Goal: Task Accomplishment & Management: Manage account settings

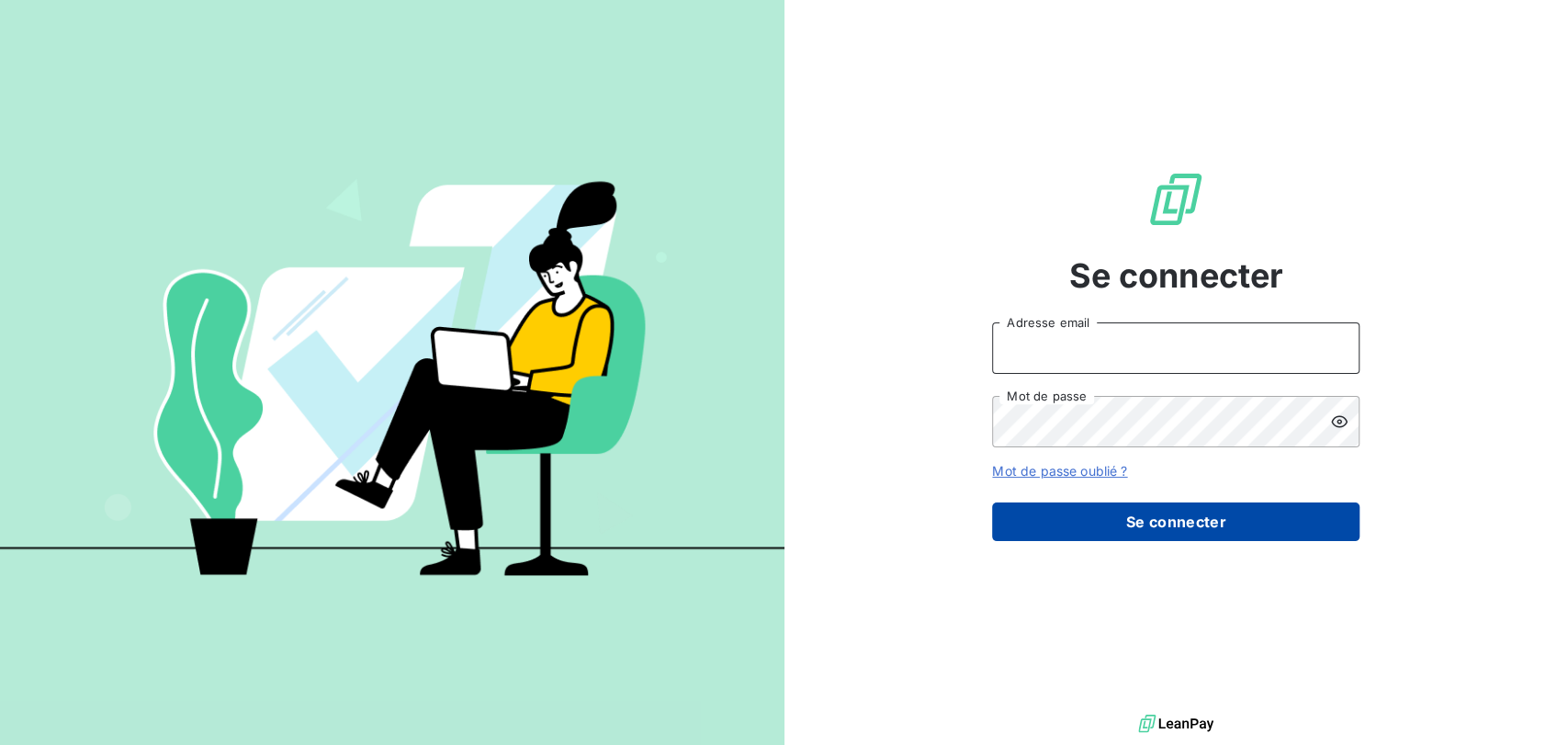
type input "[EMAIL_ADDRESS][DOMAIN_NAME]"
click at [1178, 529] on button "Se connecter" at bounding box center [1175, 523] width 367 height 39
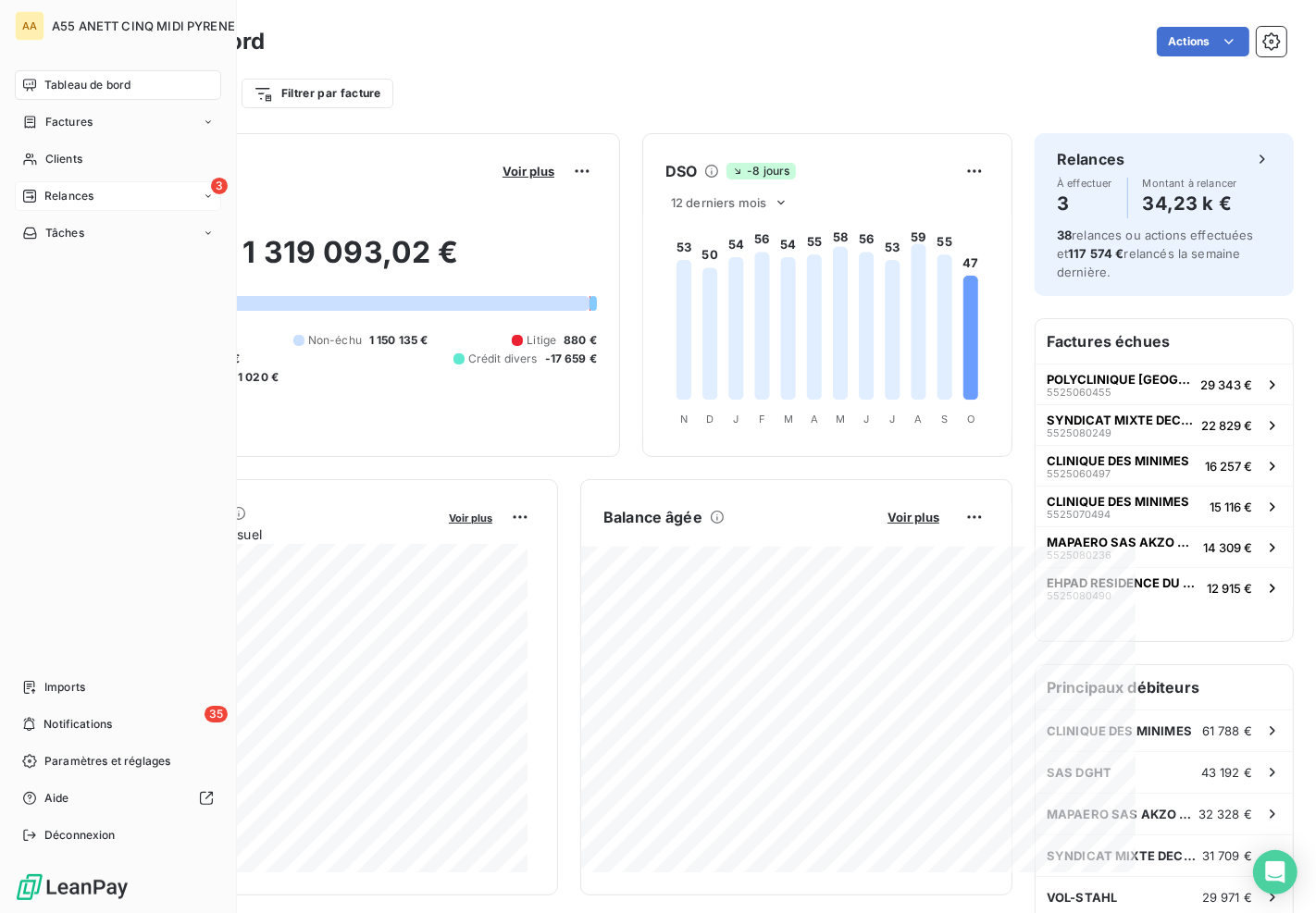
click at [39, 186] on div "3 Relances" at bounding box center [118, 196] width 206 height 29
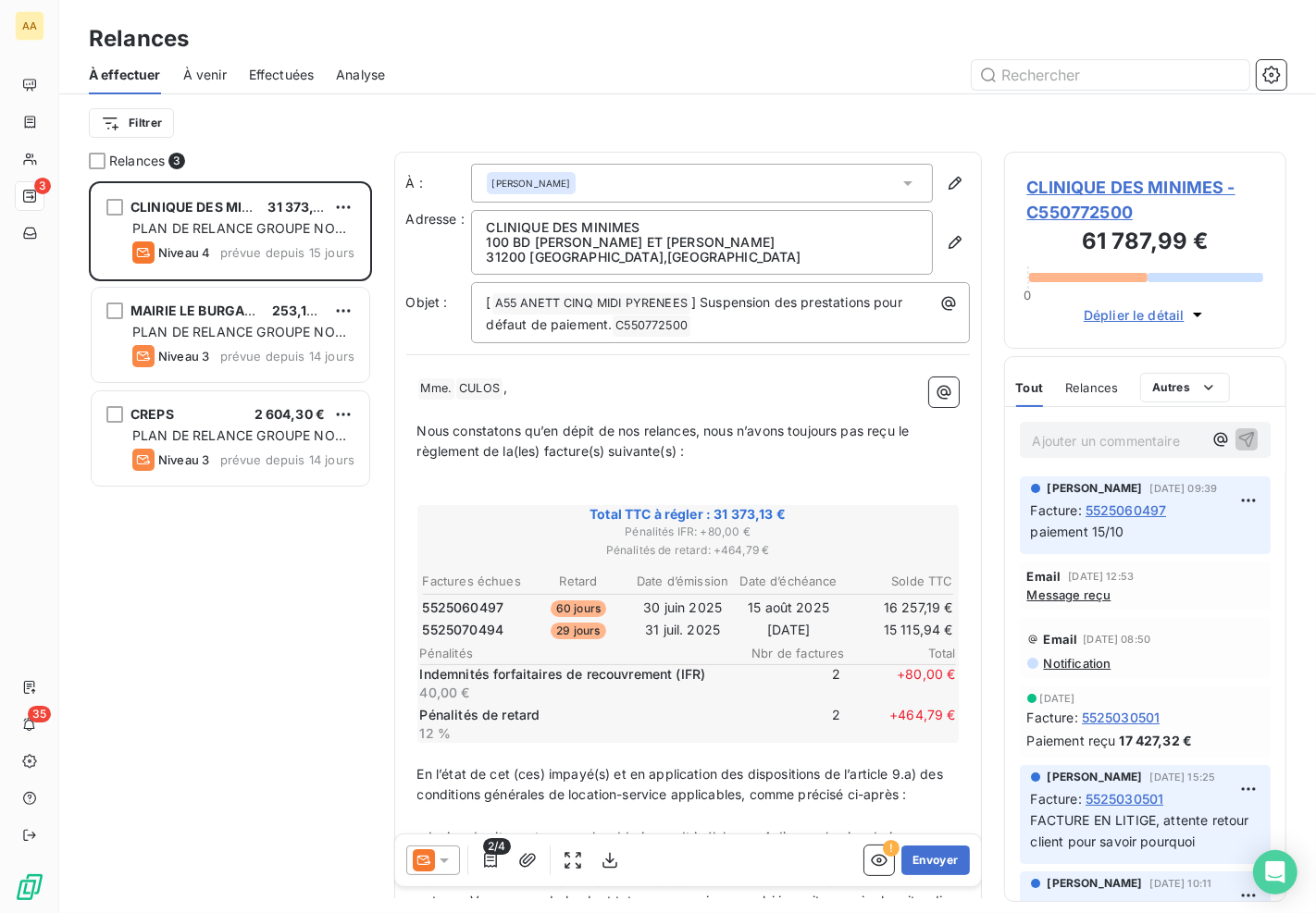
scroll to position [717, 266]
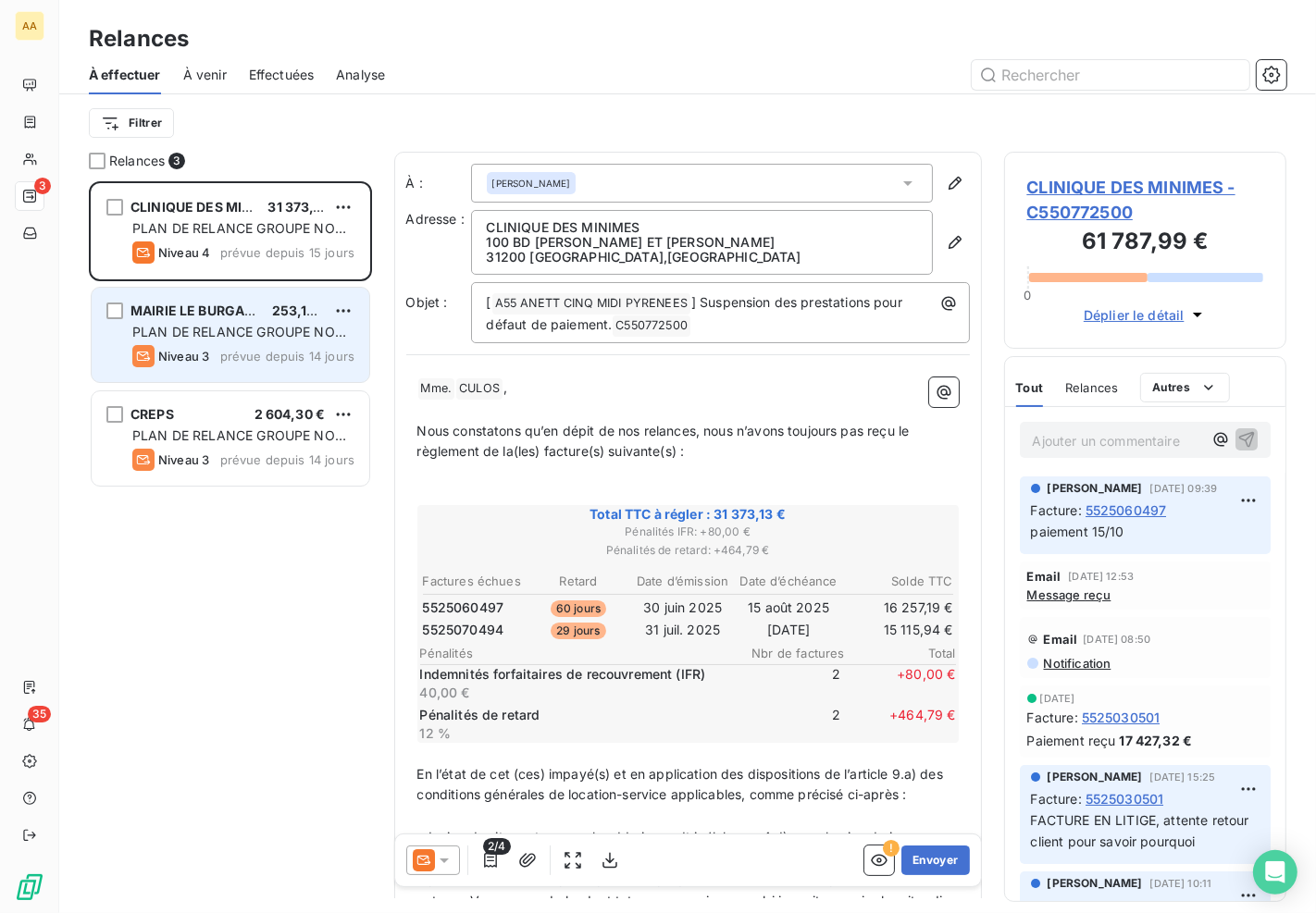
click at [270, 330] on span "PLAN DE RELANCE GROUPE NON AUTOMATIQUE" at bounding box center [240, 341] width 214 height 34
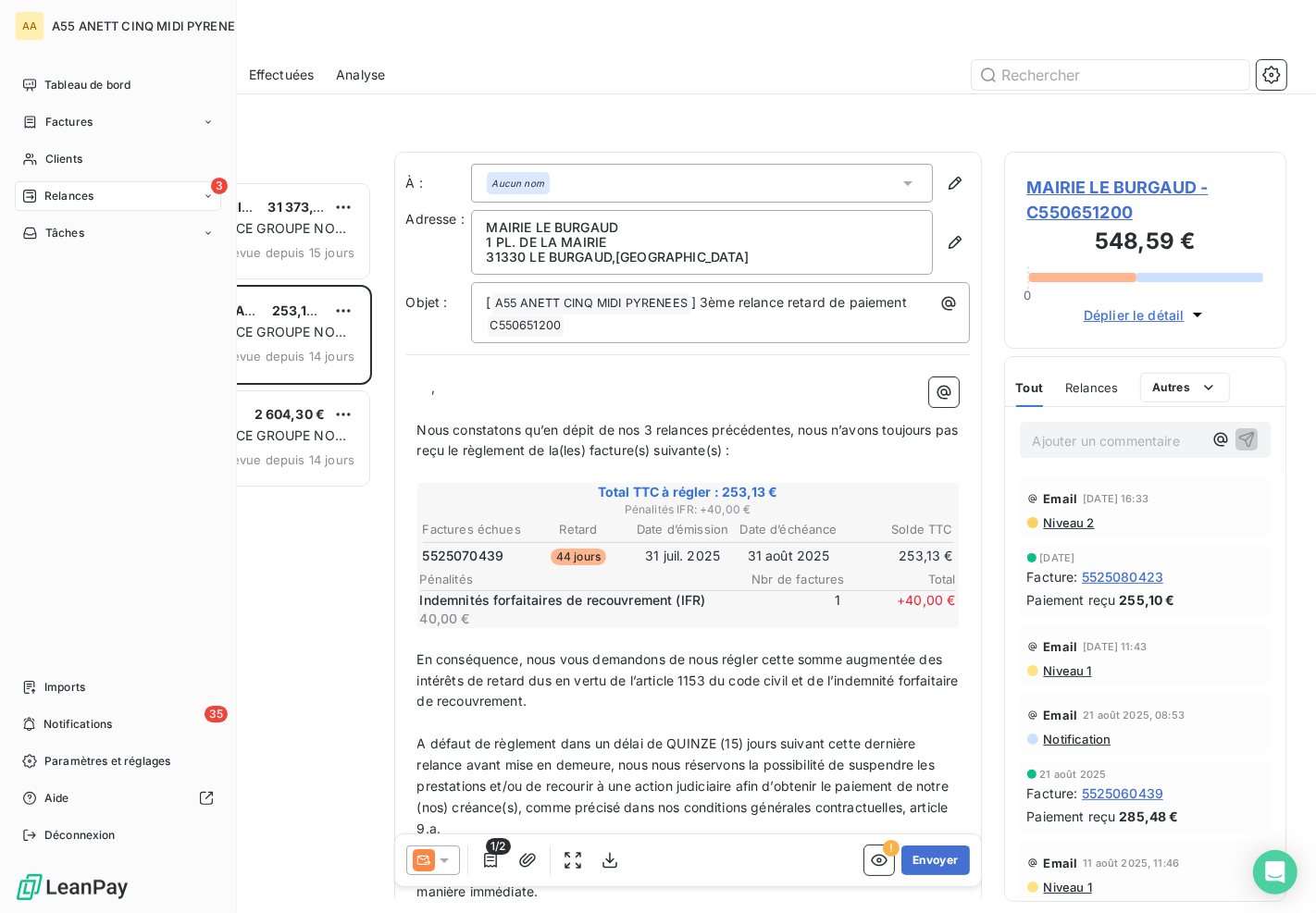
click at [46, 186] on div "3 Relances" at bounding box center [118, 196] width 206 height 29
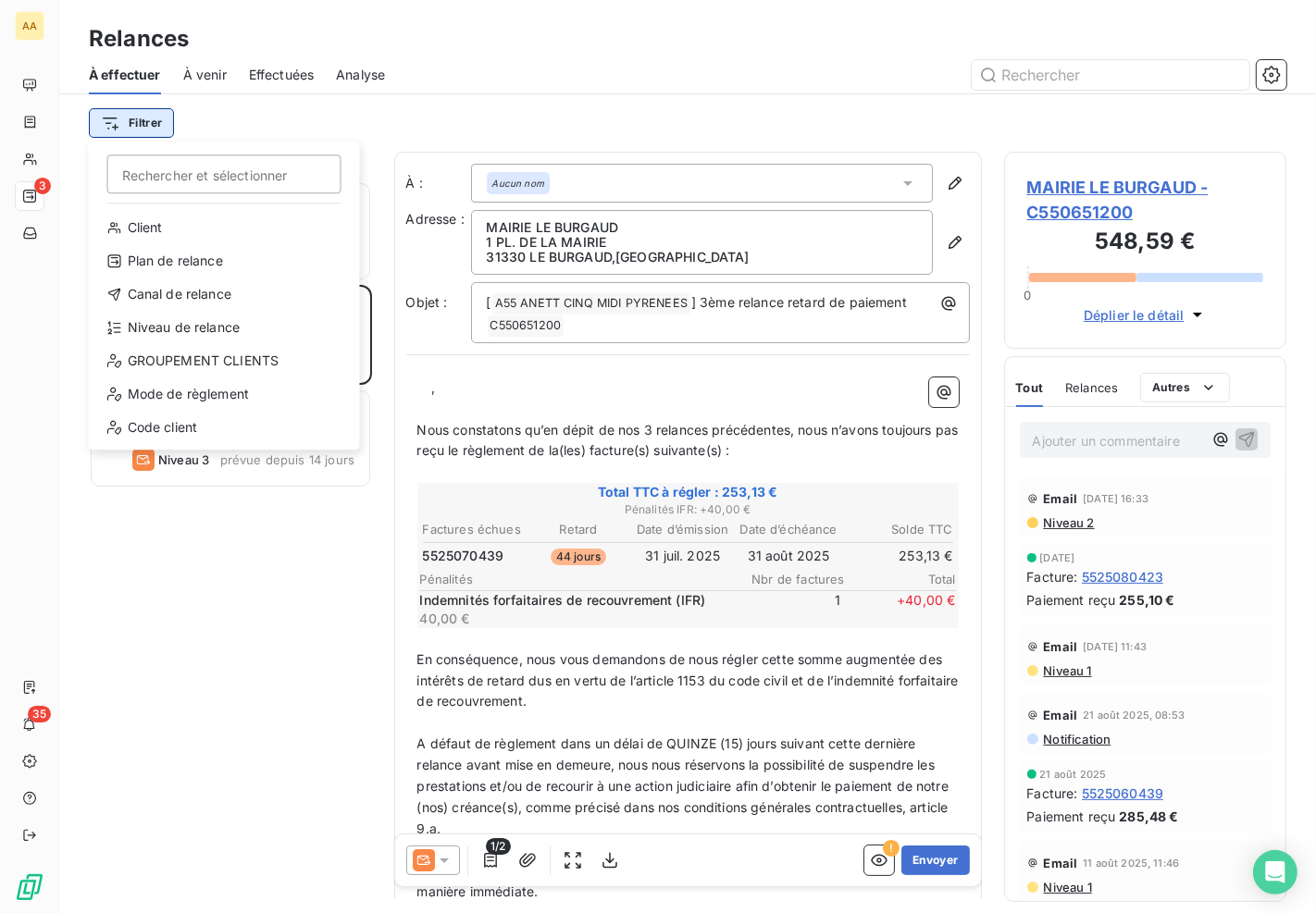
click at [141, 130] on html "AA 3 35 Relances À effectuer À venir Effectuées Analyse Filtrer Rechercher et s…" at bounding box center [658, 456] width 1316 height 913
click at [228, 330] on div "Niveau de relance" at bounding box center [224, 328] width 256 height 29
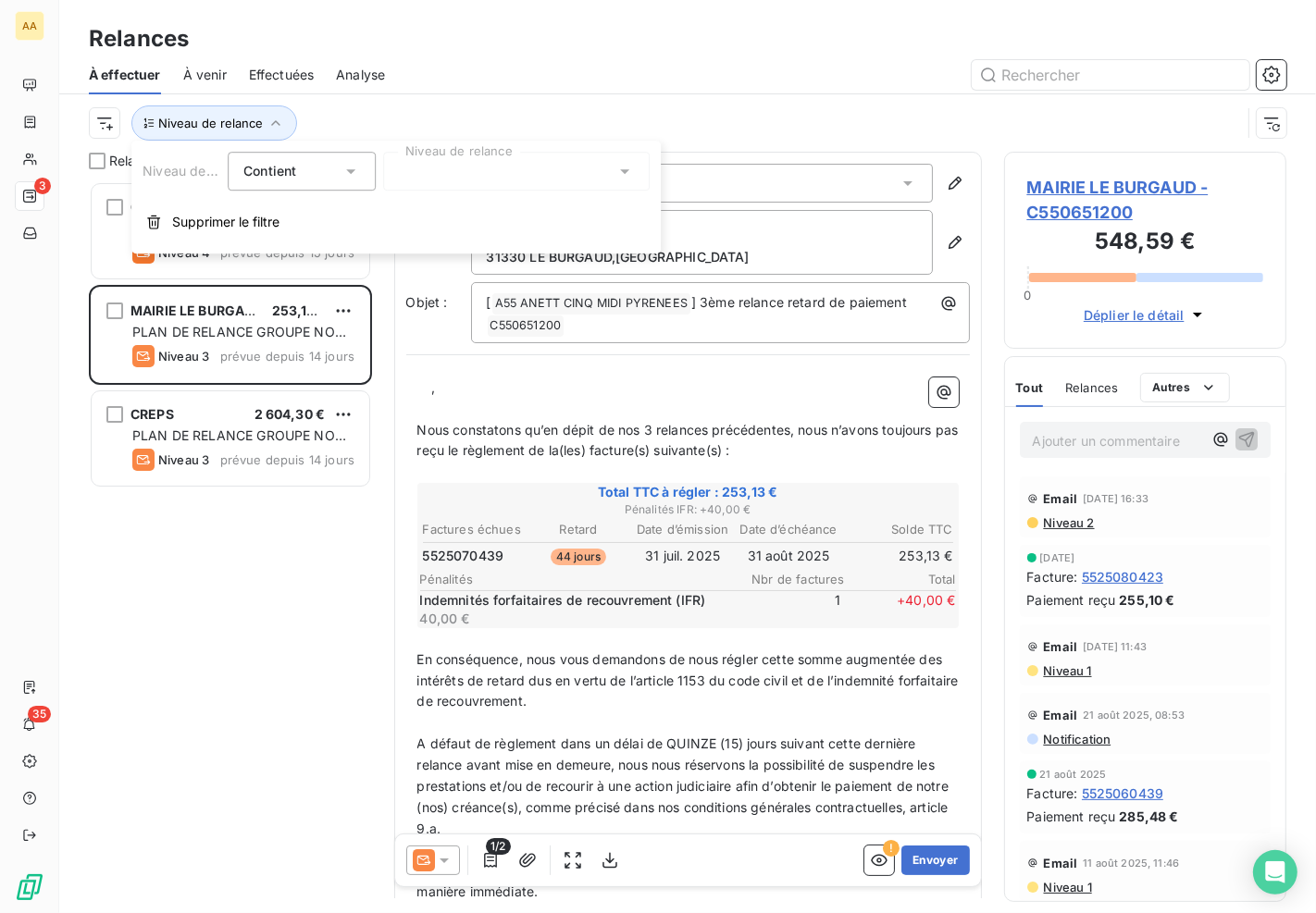
click at [308, 188] on div "Contient" at bounding box center [302, 172] width 148 height 39
click at [330, 179] on div "Contient" at bounding box center [293, 171] width 98 height 26
click at [275, 116] on icon "button" at bounding box center [275, 123] width 19 height 19
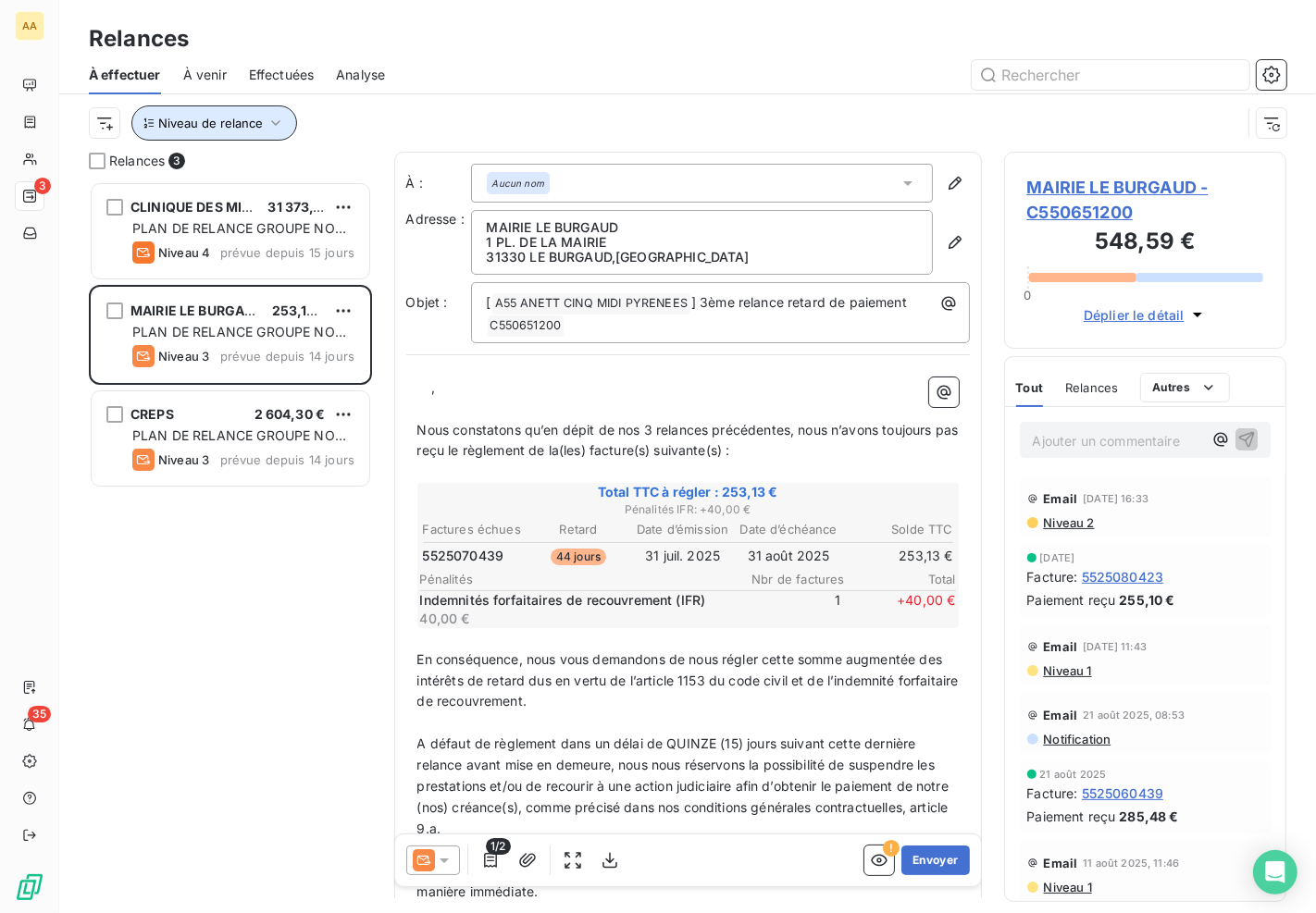
click at [251, 117] on span "Niveau de relance" at bounding box center [210, 123] width 105 height 15
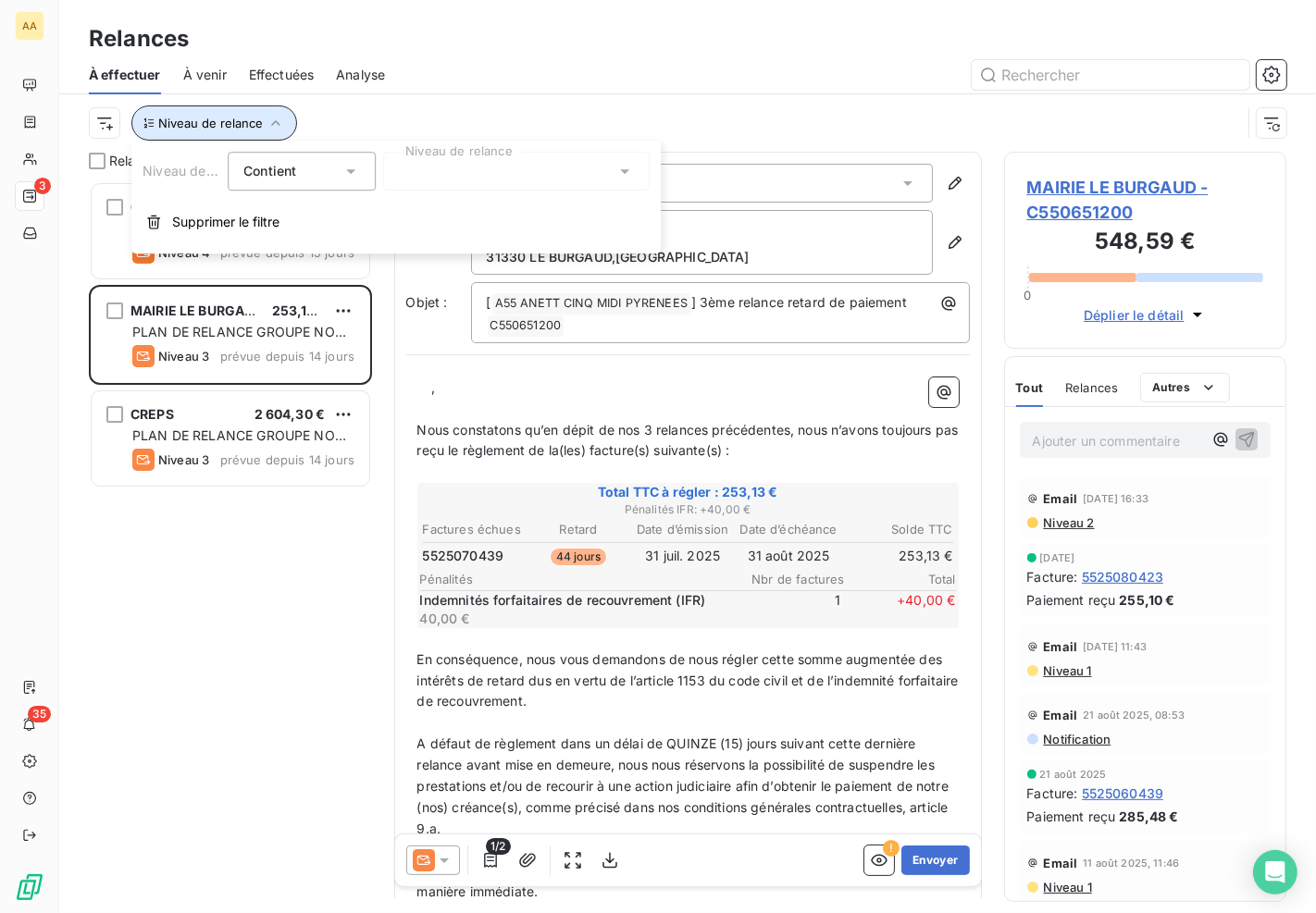
click at [282, 128] on button "Niveau de relance" at bounding box center [214, 123] width 166 height 35
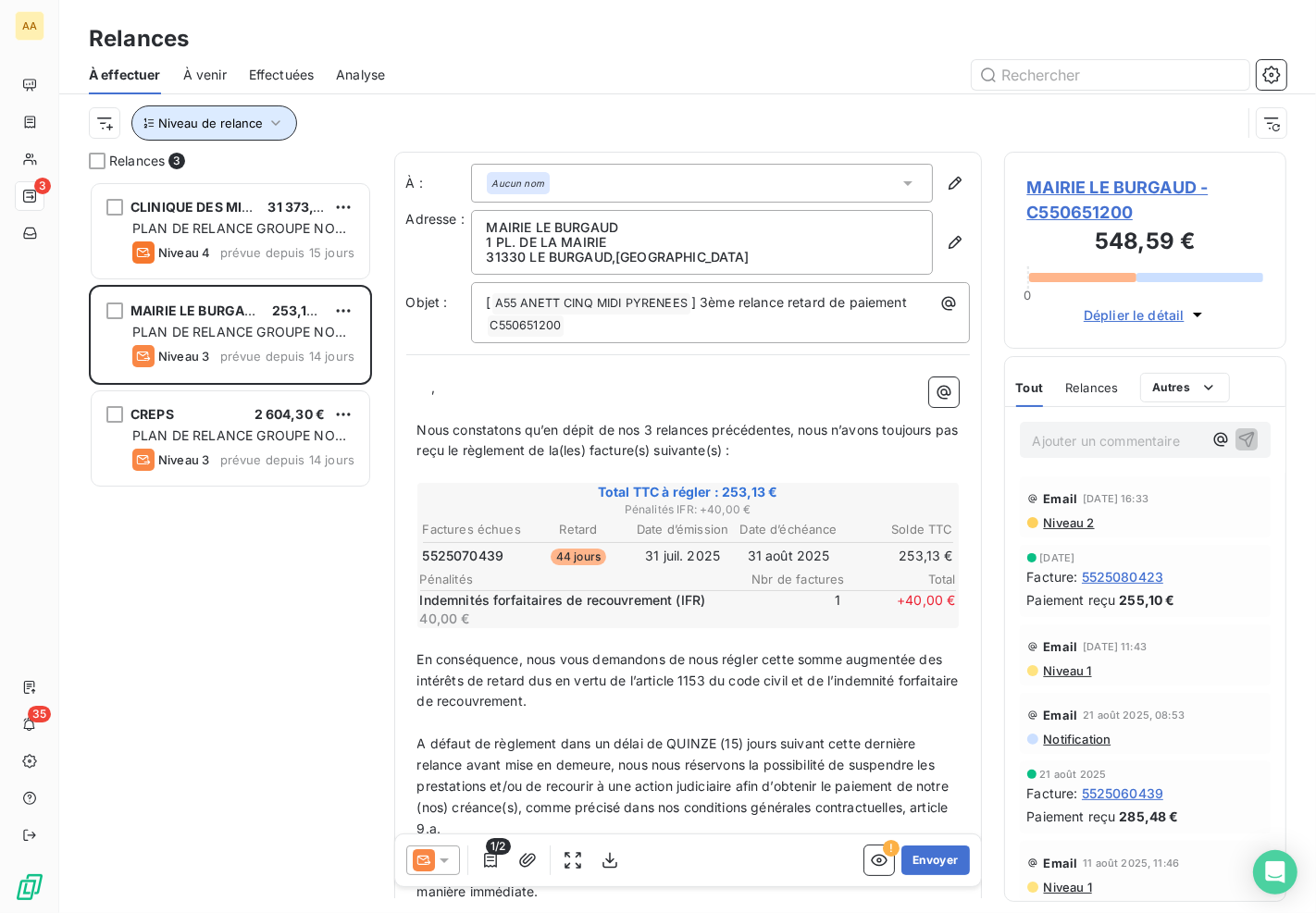
click at [282, 118] on icon "button" at bounding box center [275, 123] width 19 height 19
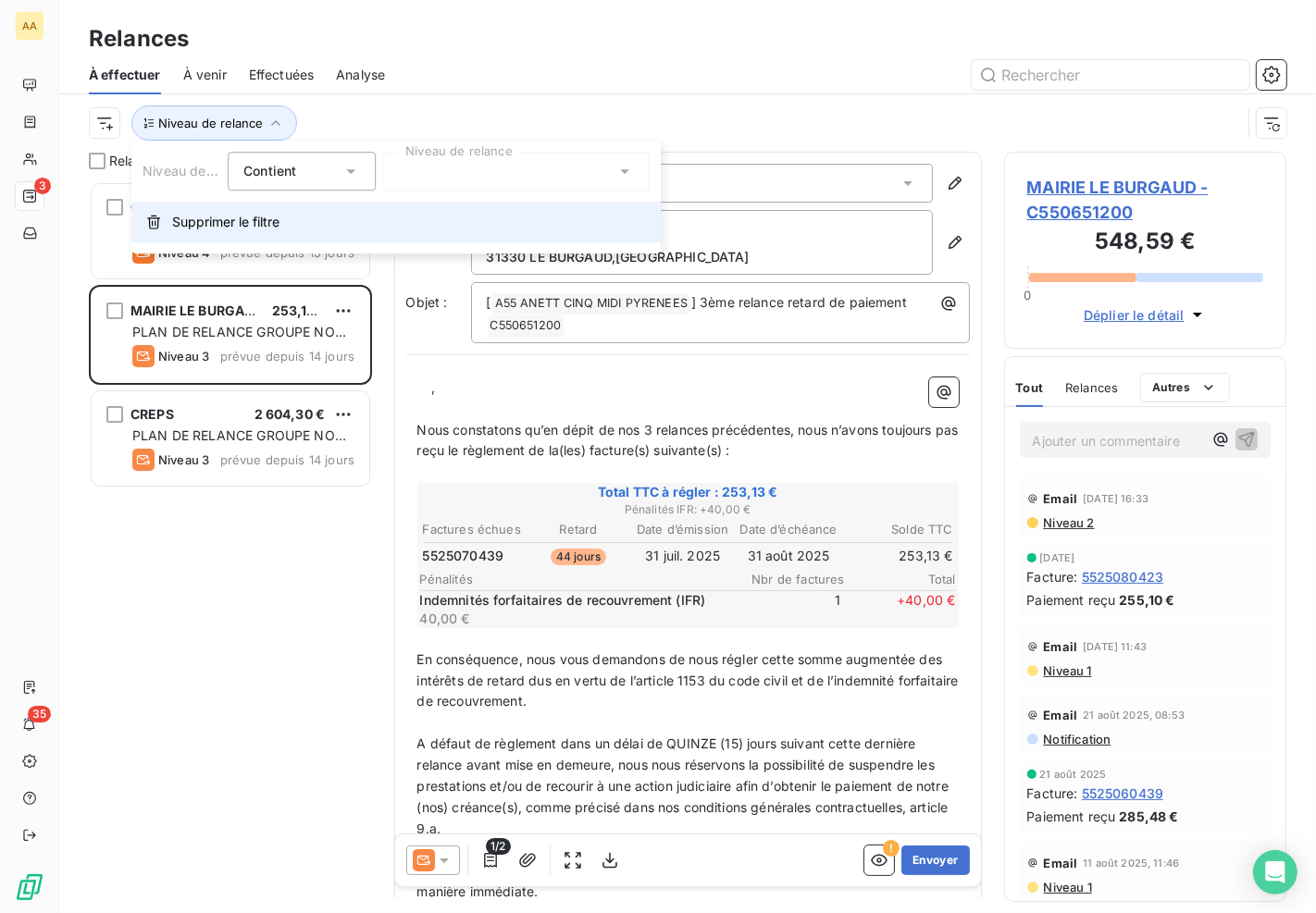
click at [228, 215] on span "Supprimer le filtre" at bounding box center [225, 222] width 107 height 19
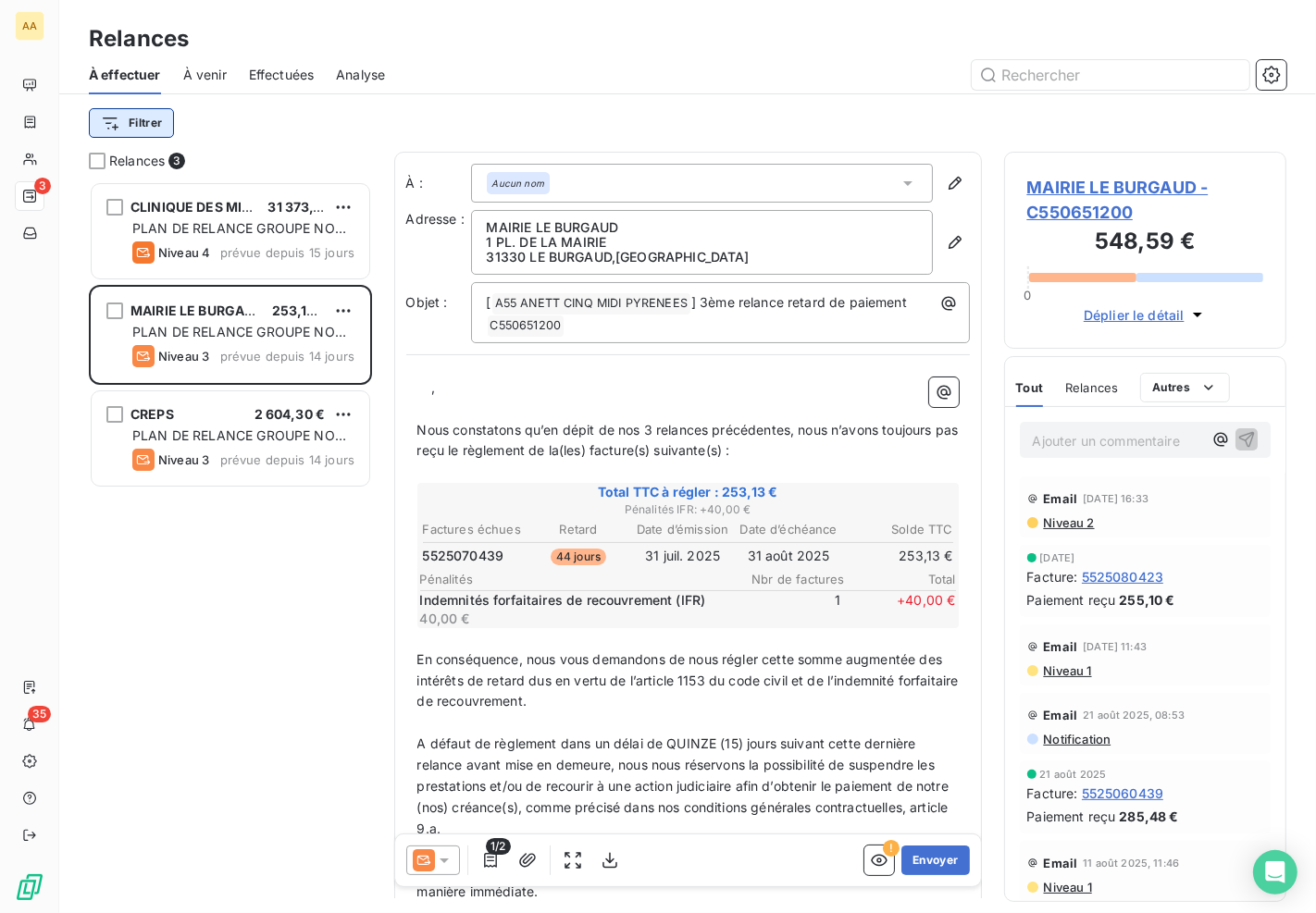
click at [159, 121] on html "AA 3 35 Relances À effectuer À venir Effectuées Analyse Filtrer Relances 3 CLIN…" at bounding box center [658, 456] width 1316 height 913
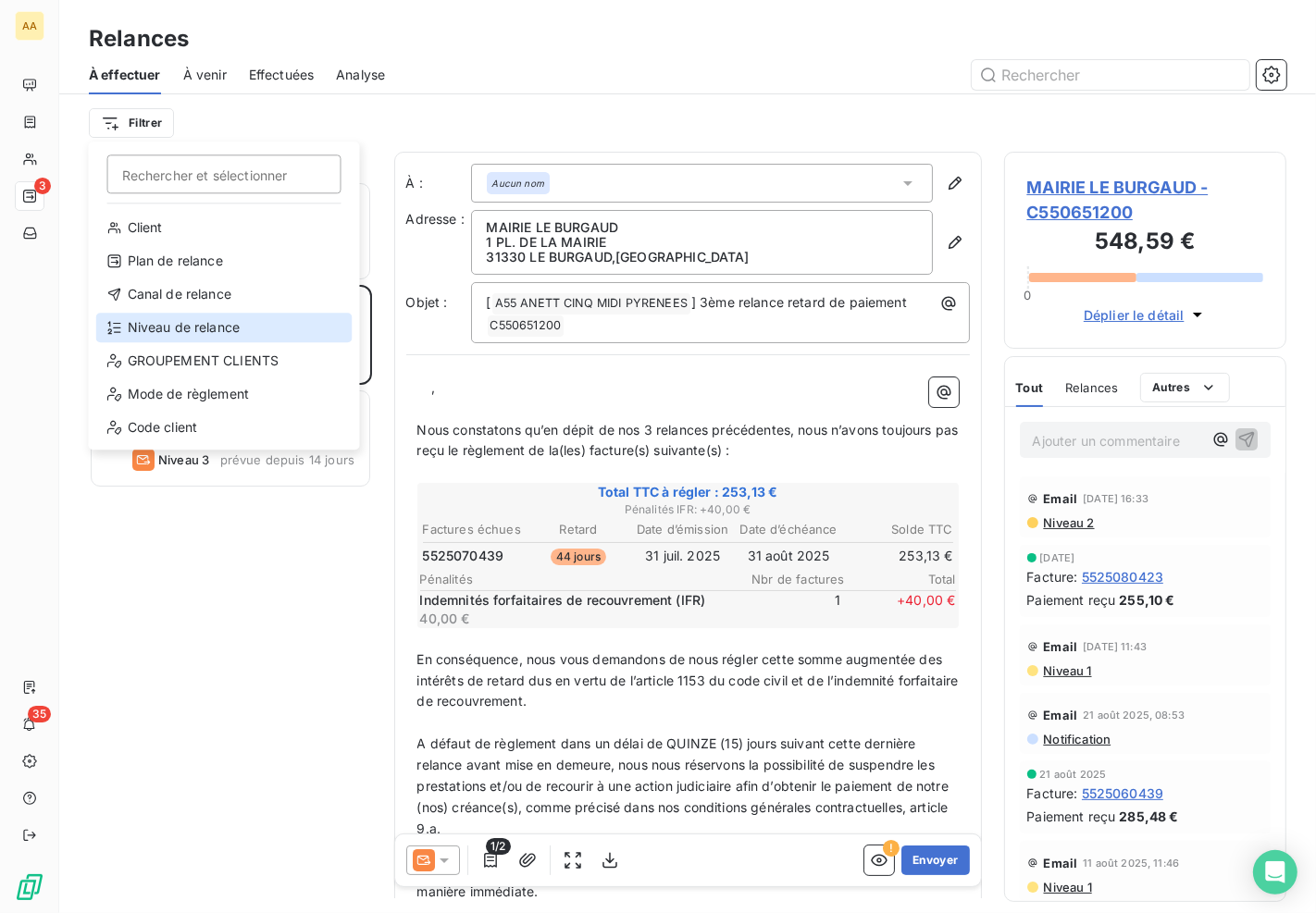
click at [203, 327] on div "Niveau de relance" at bounding box center [224, 328] width 256 height 29
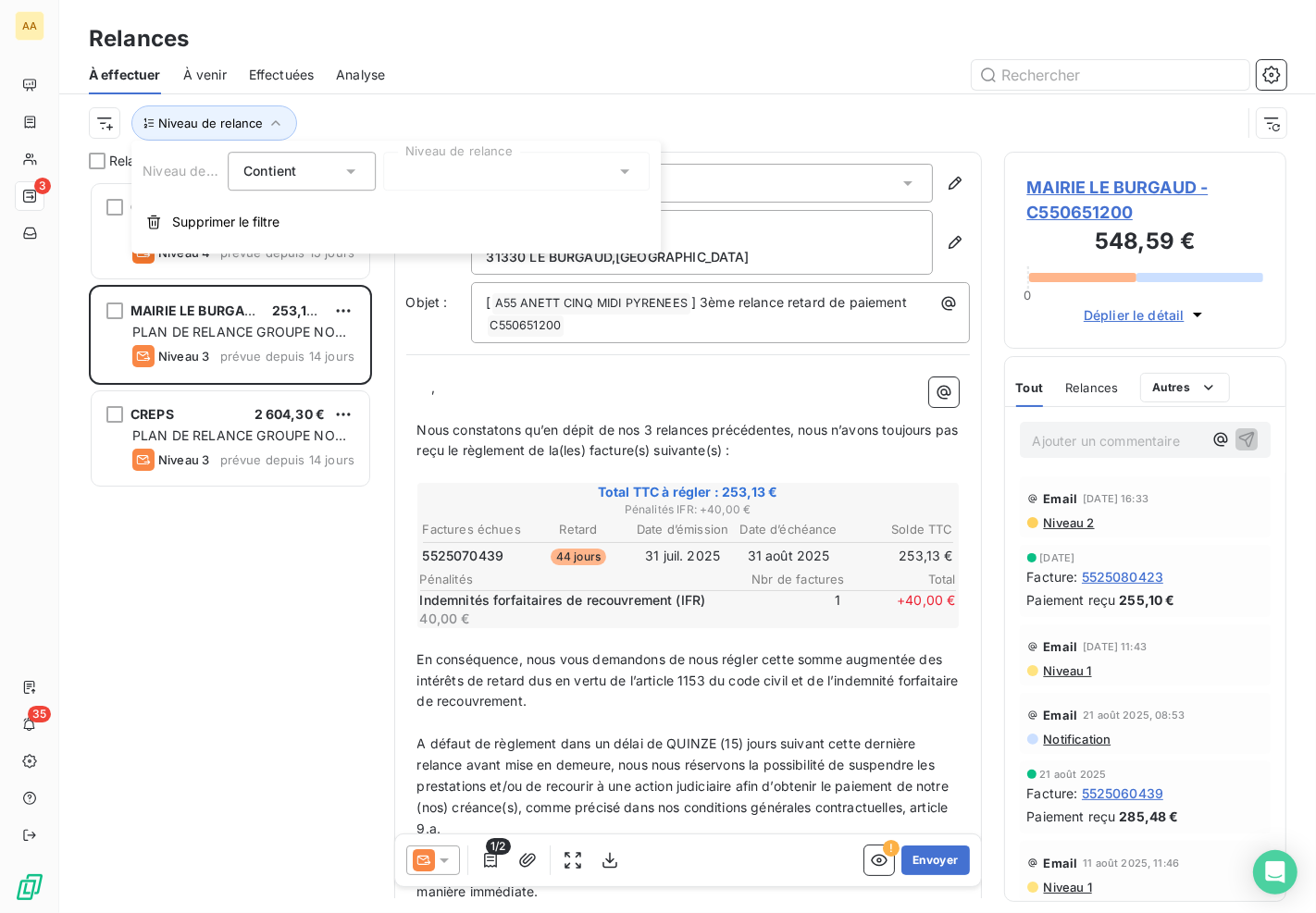
click at [419, 177] on div at bounding box center [516, 172] width 266 height 39
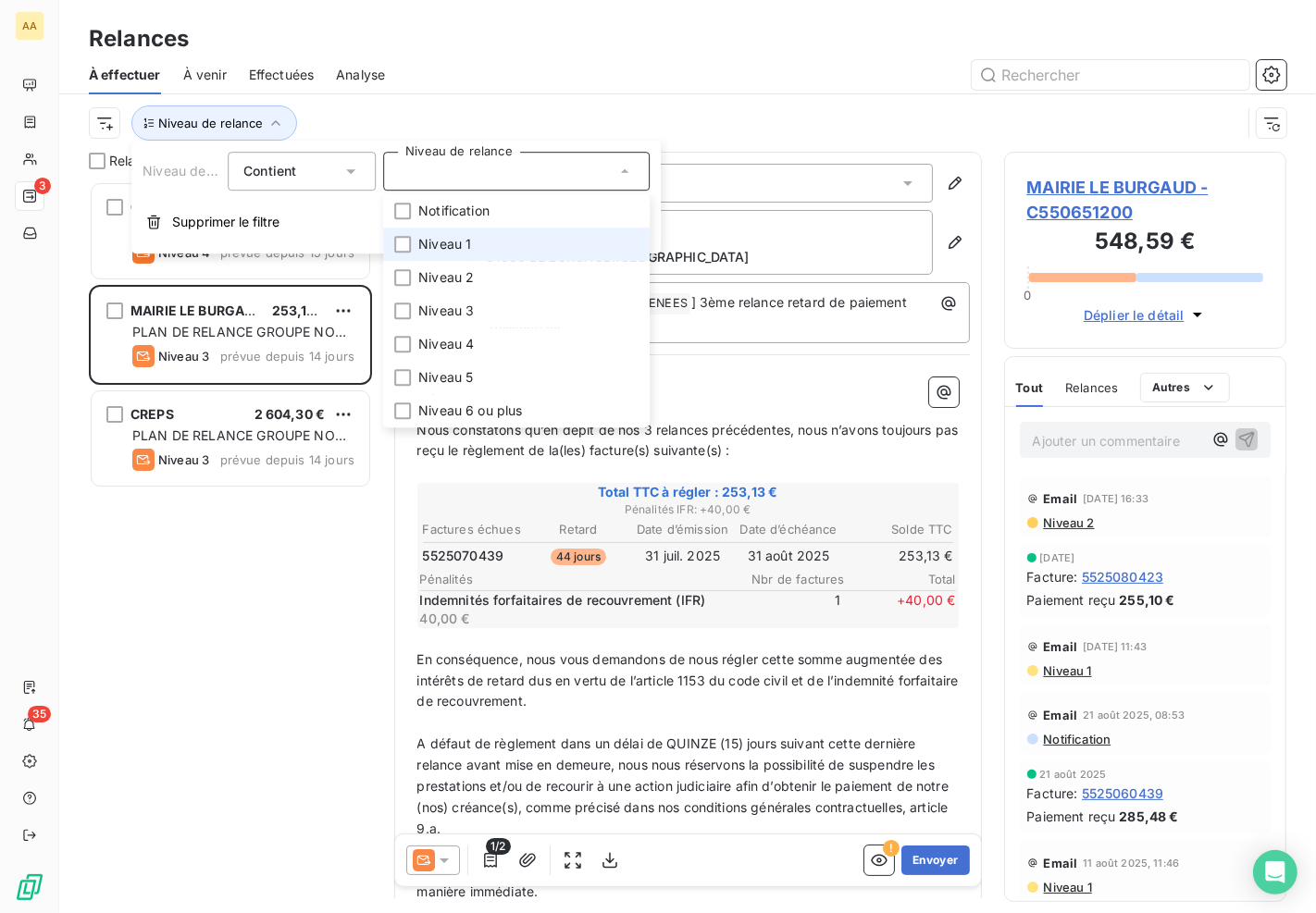
click at [455, 246] on span "Niveau 1" at bounding box center [445, 243] width 53 height 19
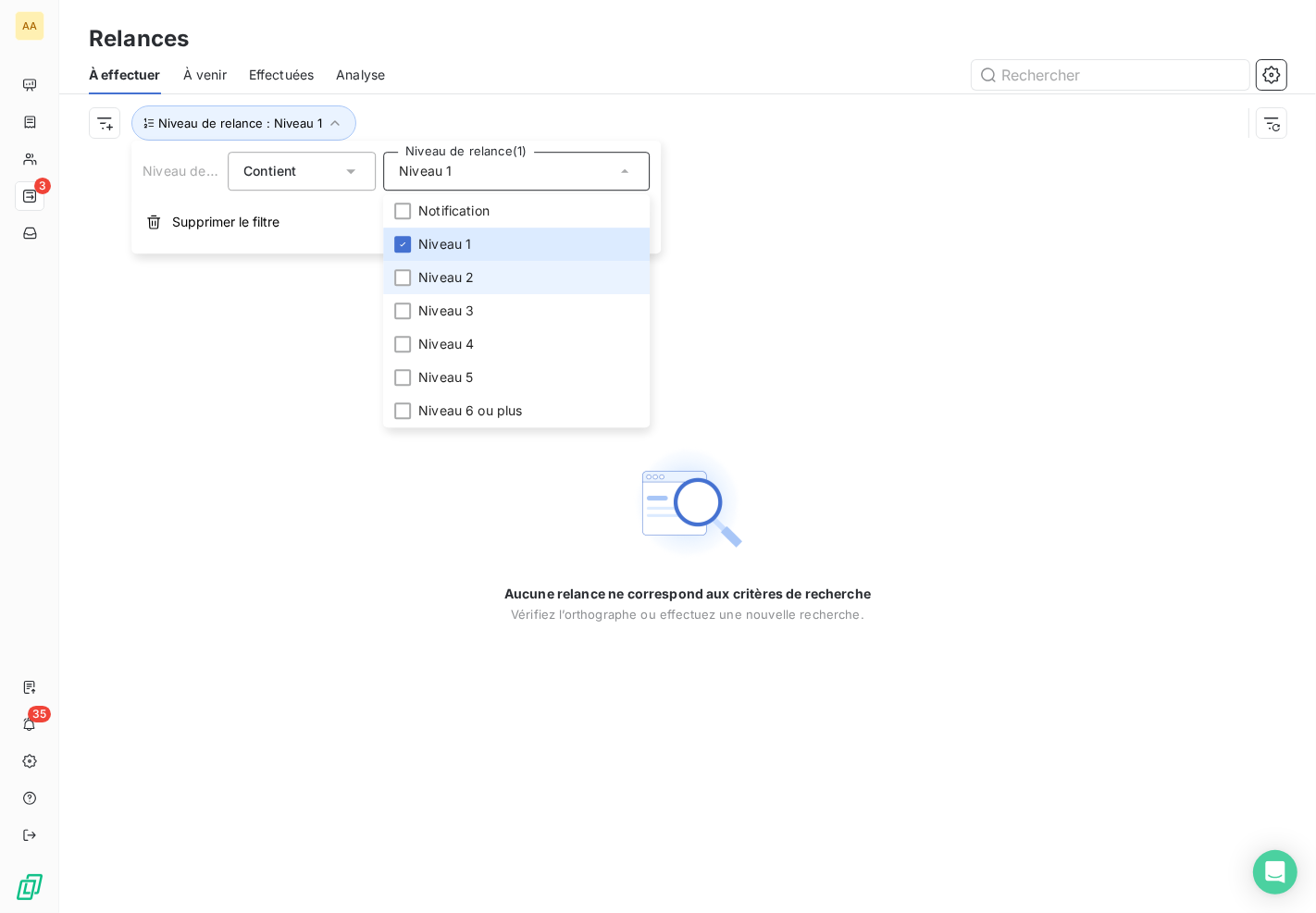
click at [441, 271] on span "Niveau 2" at bounding box center [446, 277] width 56 height 19
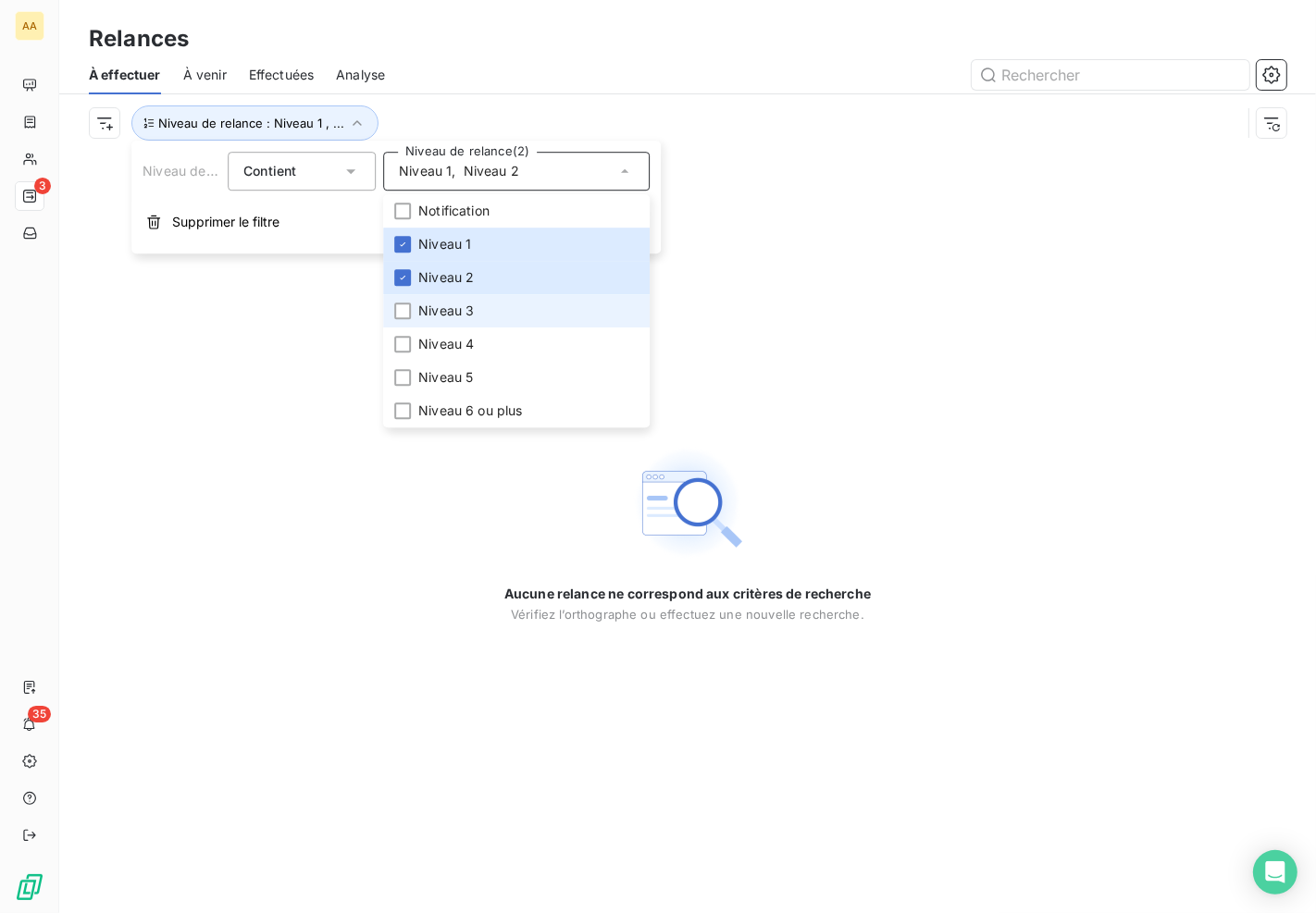
click at [439, 301] on span "Niveau 3" at bounding box center [446, 310] width 56 height 19
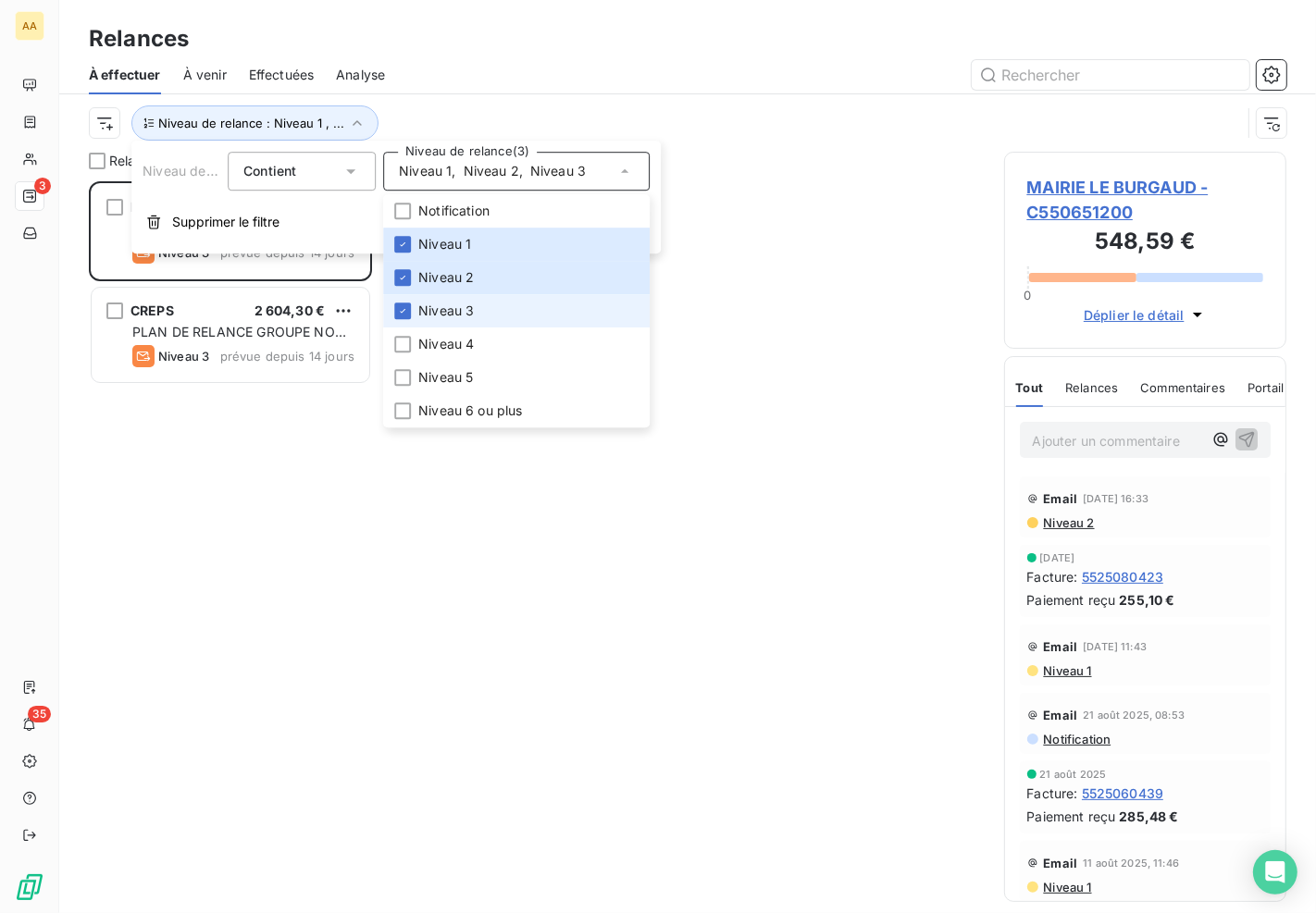
scroll to position [717, 266]
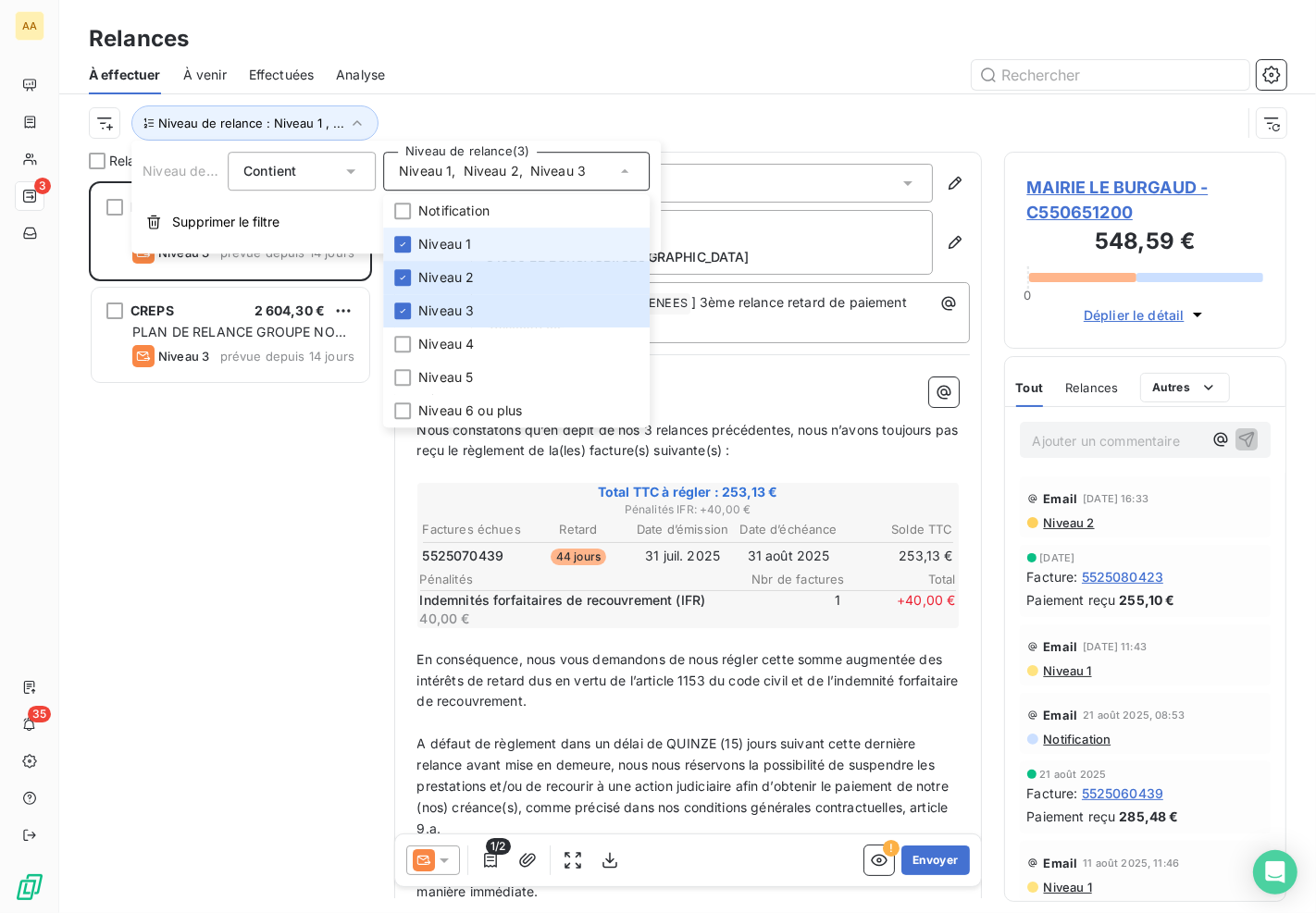
click at [411, 247] on li "Niveau 1" at bounding box center [516, 244] width 266 height 33
click at [405, 268] on li "Niveau 2" at bounding box center [516, 278] width 266 height 33
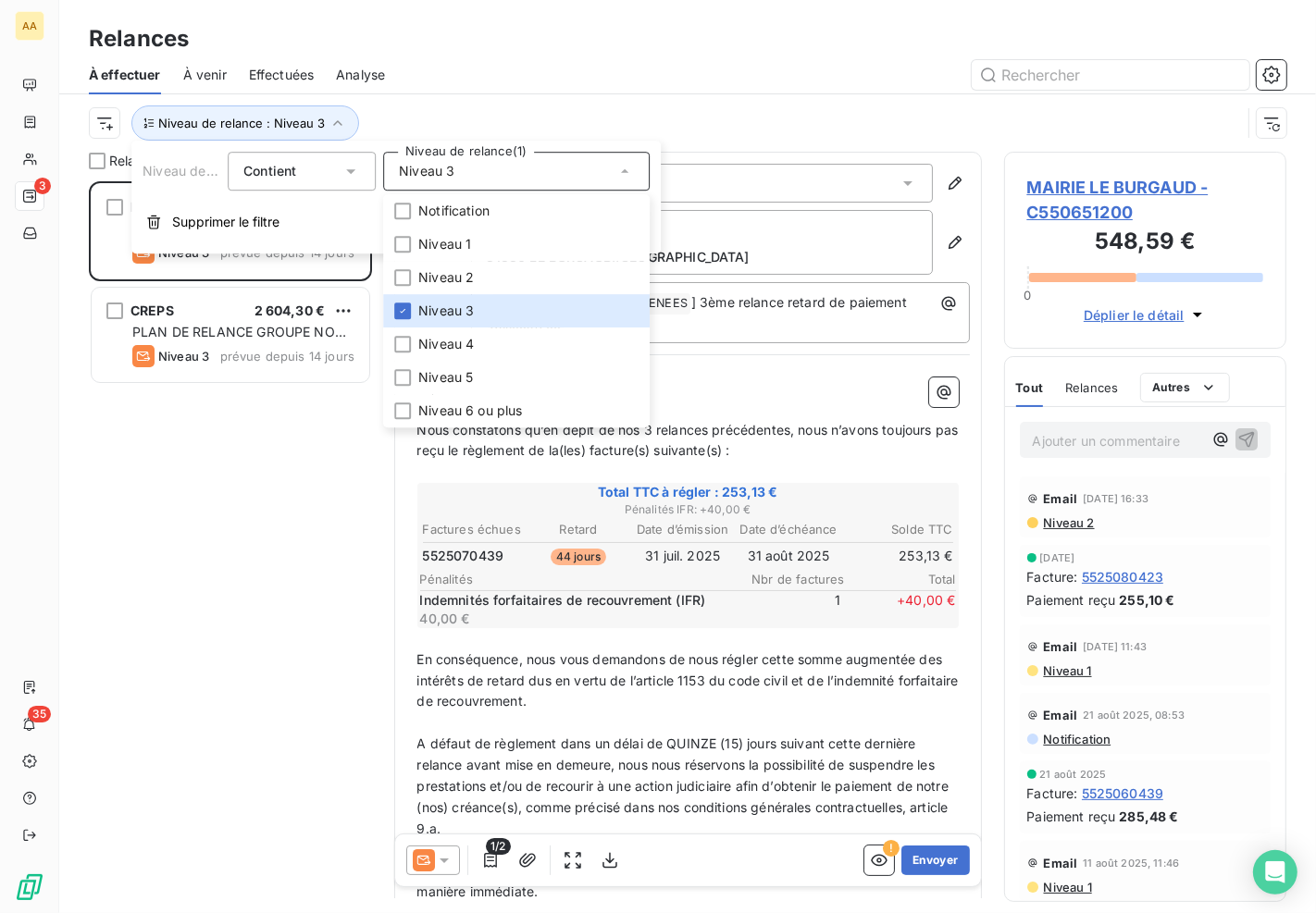
click at [355, 403] on div "MAIRIE LE BURGAUD 253,13 € PLAN DE RELANCE GROUPE NON AUTOMATIQUE Niveau 3 prév…" at bounding box center [230, 548] width 283 height 732
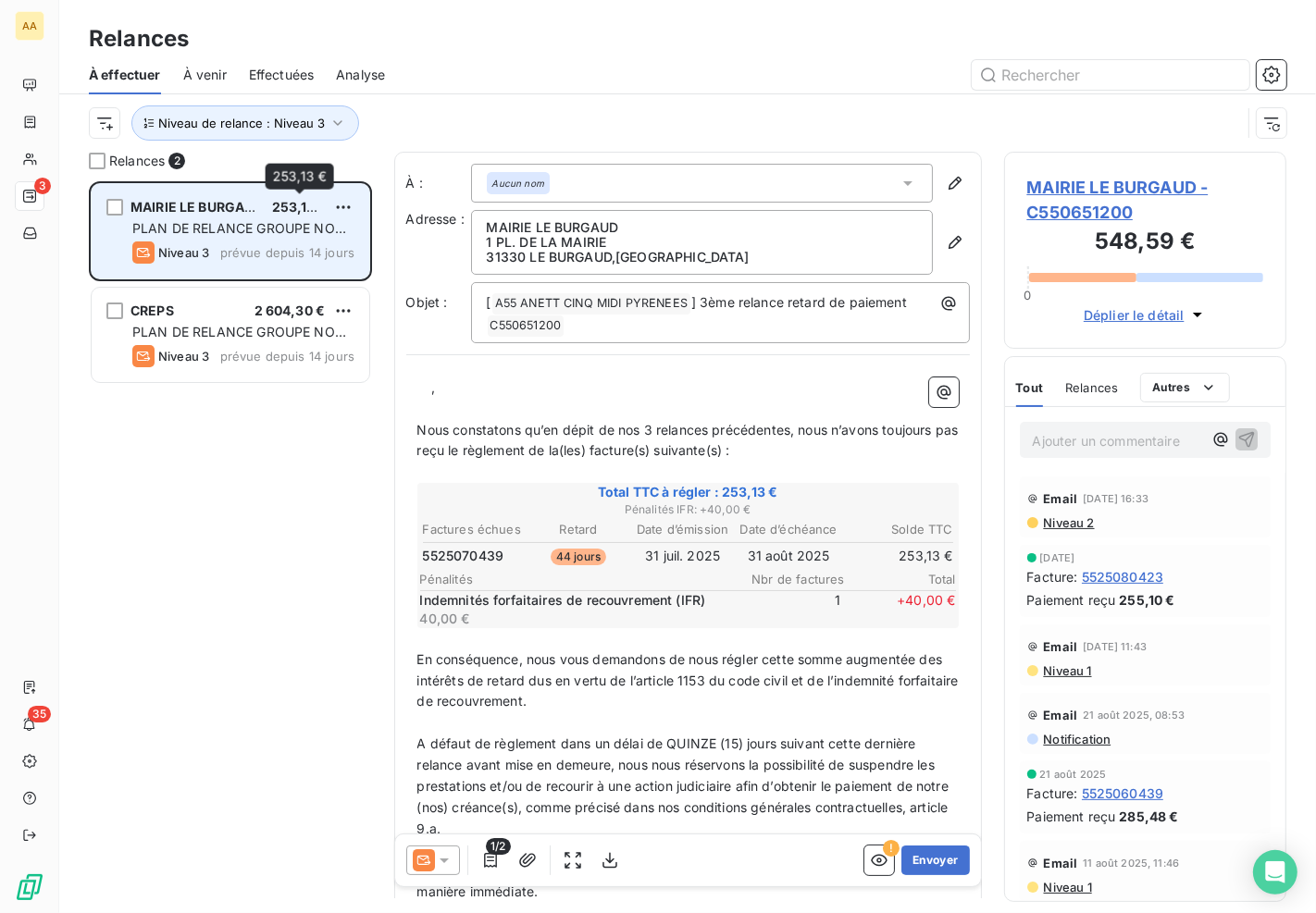
click at [287, 213] on span "253,13 €" at bounding box center [300, 207] width 56 height 16
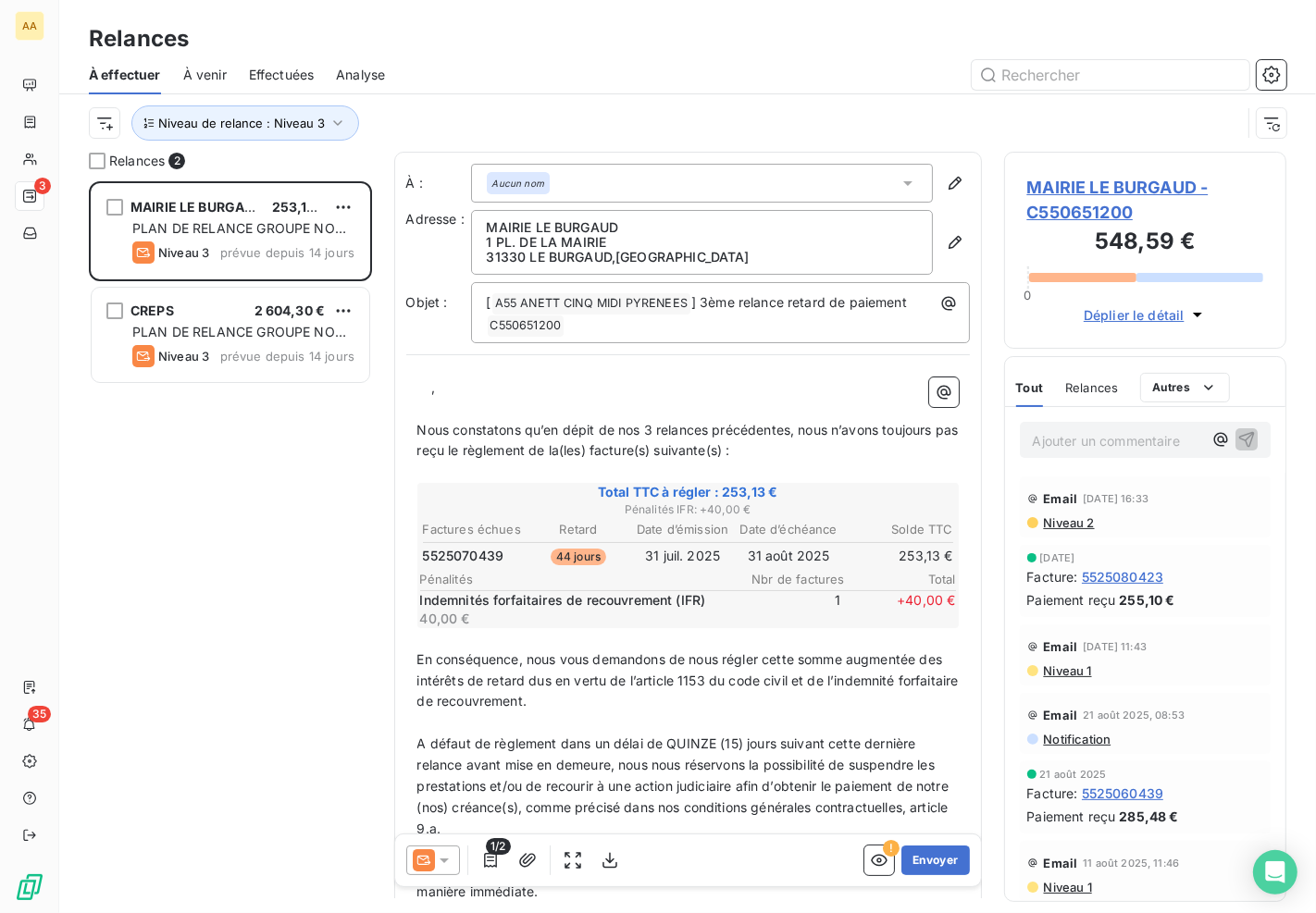
click at [230, 142] on div "Niveau de relance : Niveau 3" at bounding box center [687, 123] width 1198 height 57
click at [245, 119] on span "Niveau de relance : Niveau 3" at bounding box center [242, 123] width 167 height 15
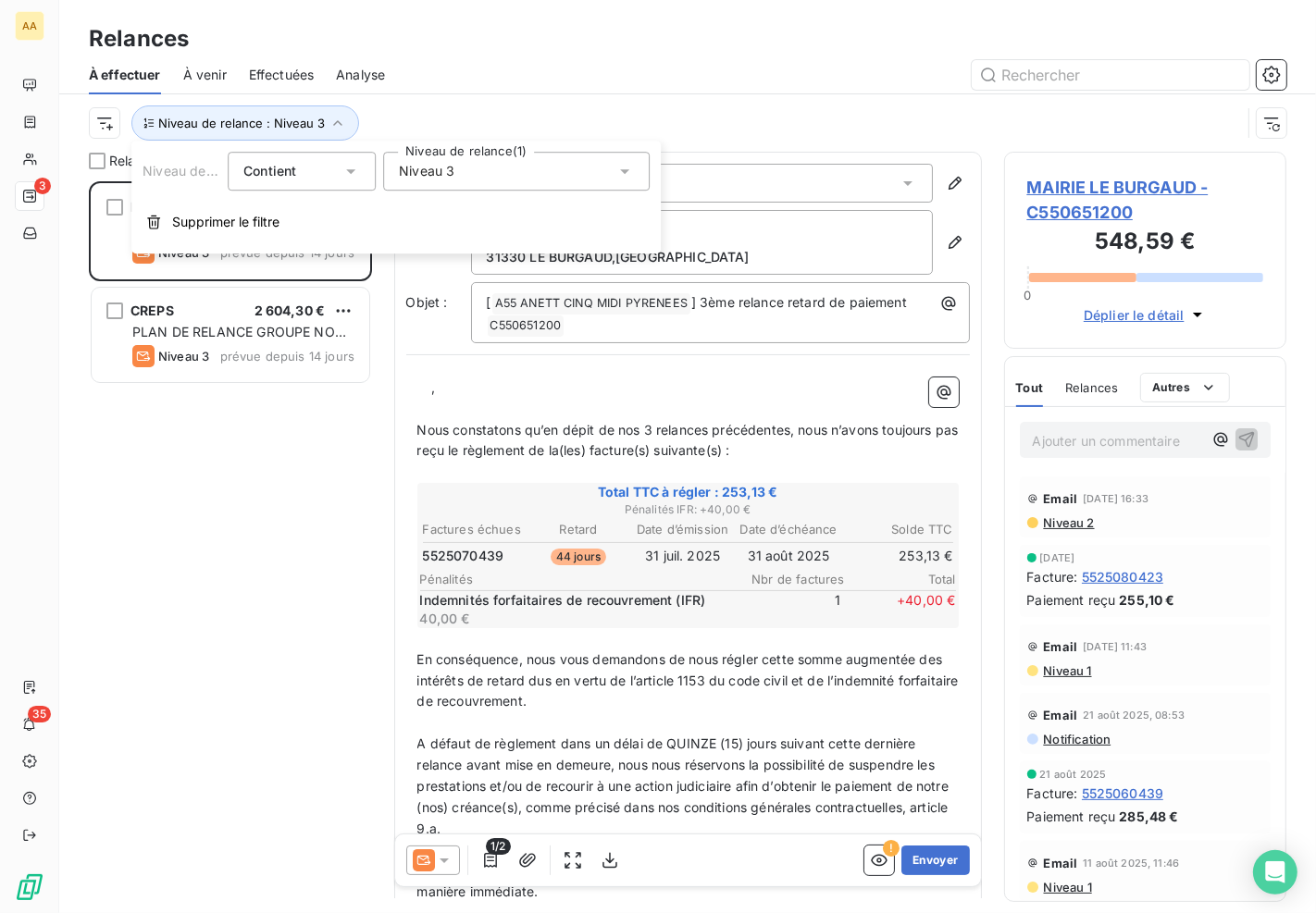
click at [437, 195] on div "Niveau de relance Contient is Niveau de relance (1) Niveau 3 Supprimer le filtre" at bounding box center [396, 196] width 529 height 113
click at [444, 194] on div "Niveau de relance Contient is Niveau de relance (1) Niveau 3 Supprimer le filtre" at bounding box center [396, 196] width 529 height 113
click at [450, 184] on div "Niveau 3" at bounding box center [516, 172] width 266 height 39
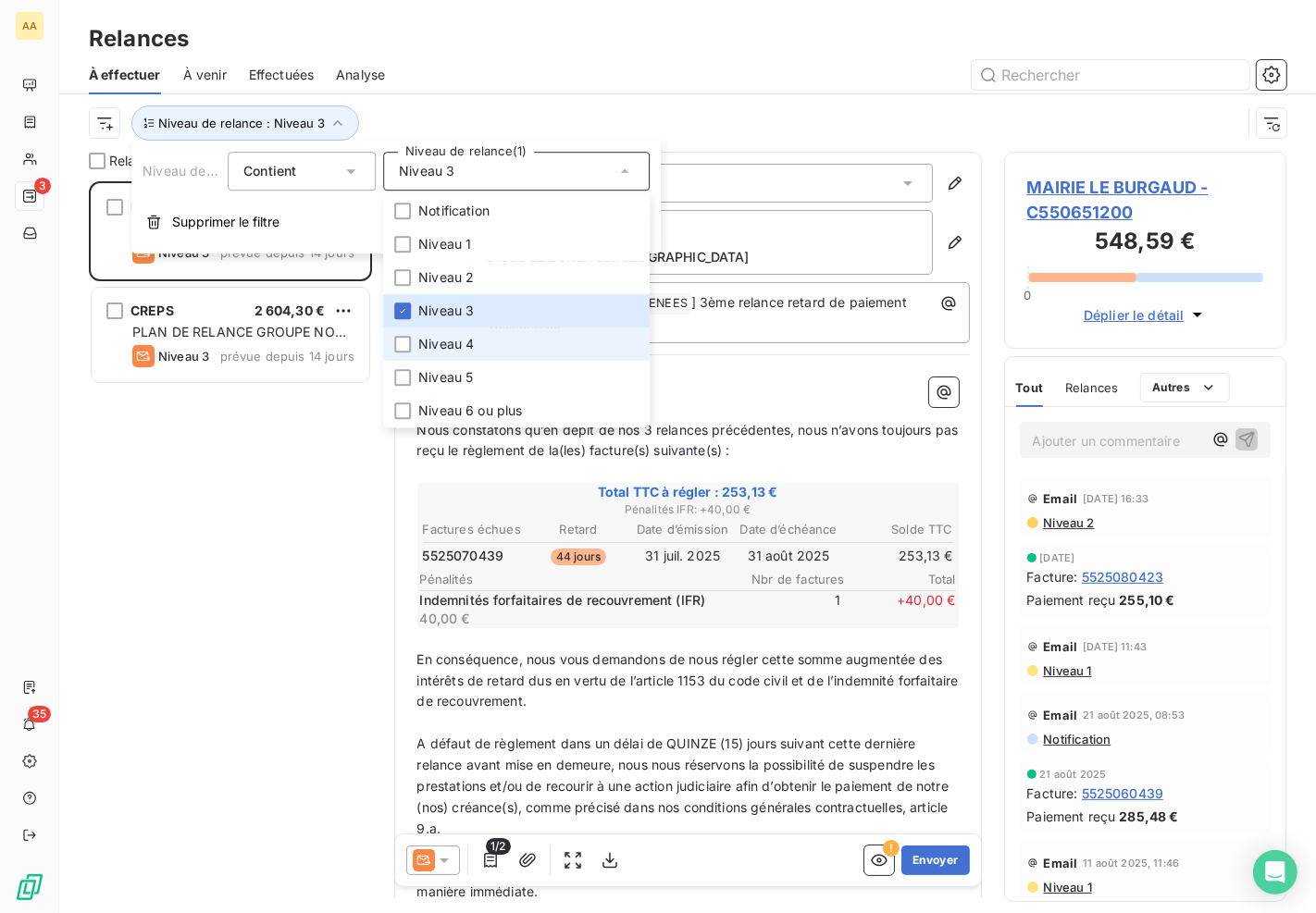
click at [458, 338] on span "Niveau 4" at bounding box center [446, 344] width 56 height 19
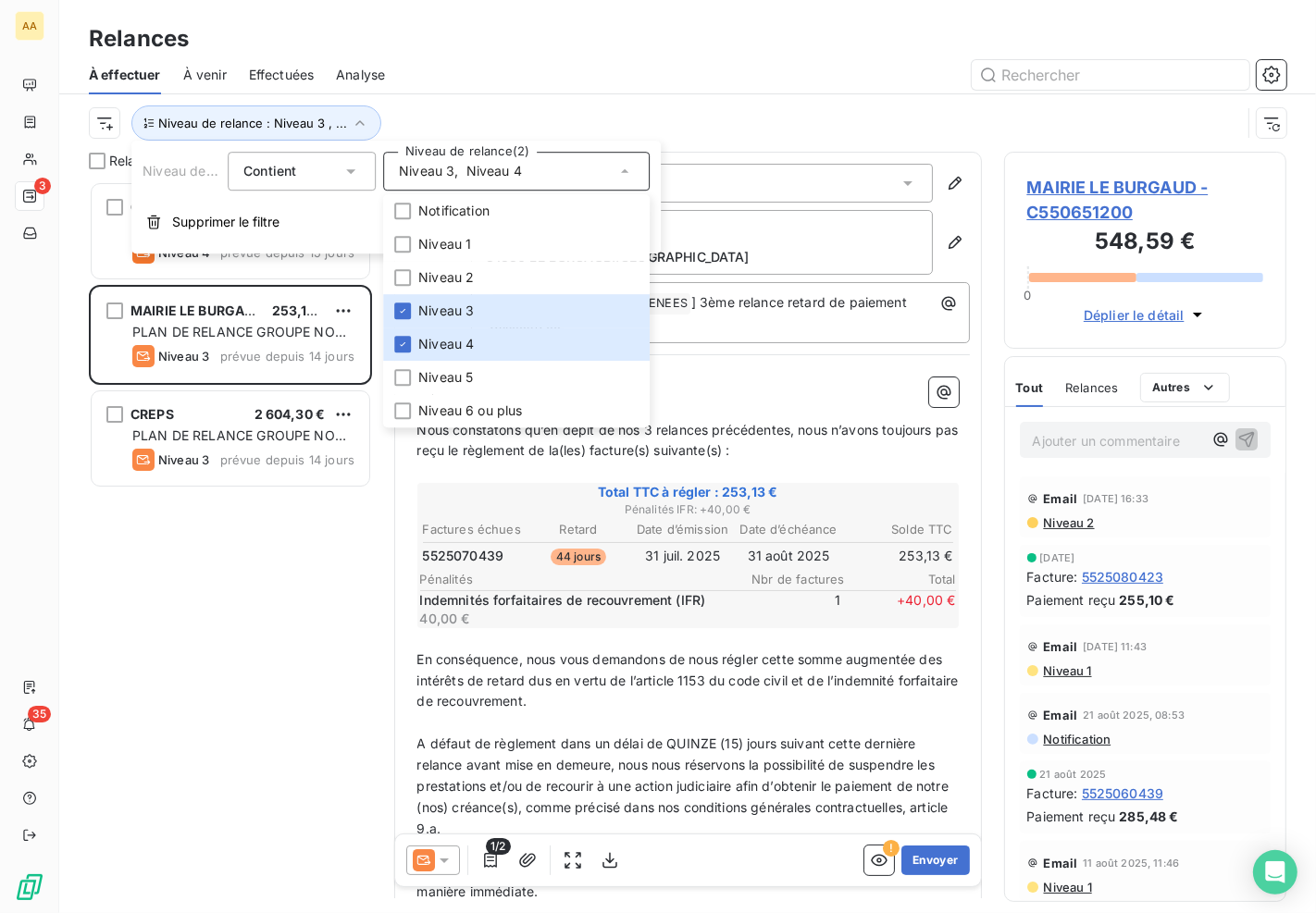
click at [618, 35] on div "Relances" at bounding box center [687, 39] width 1257 height 33
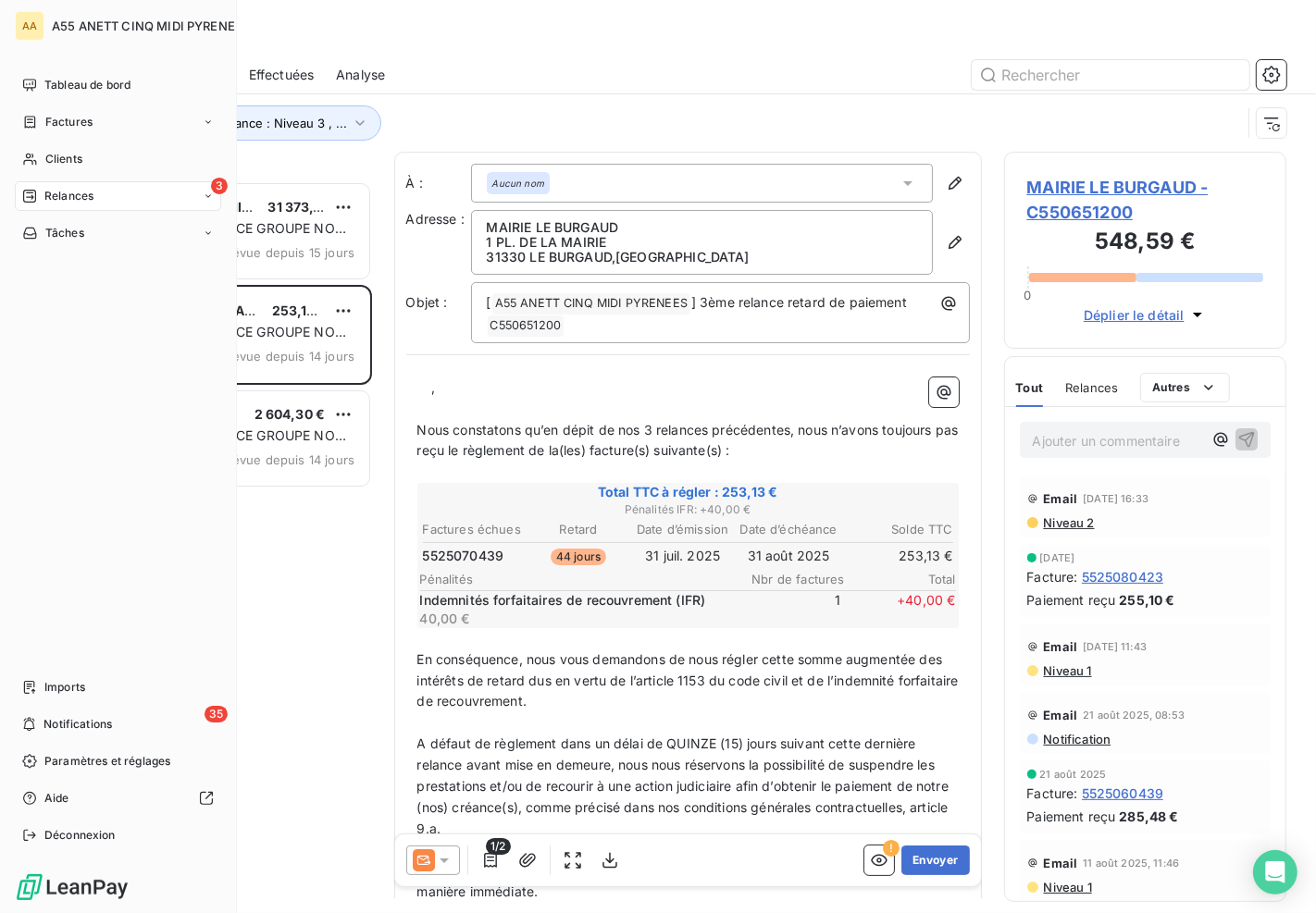
click at [48, 164] on span "Clients" at bounding box center [64, 159] width 37 height 17
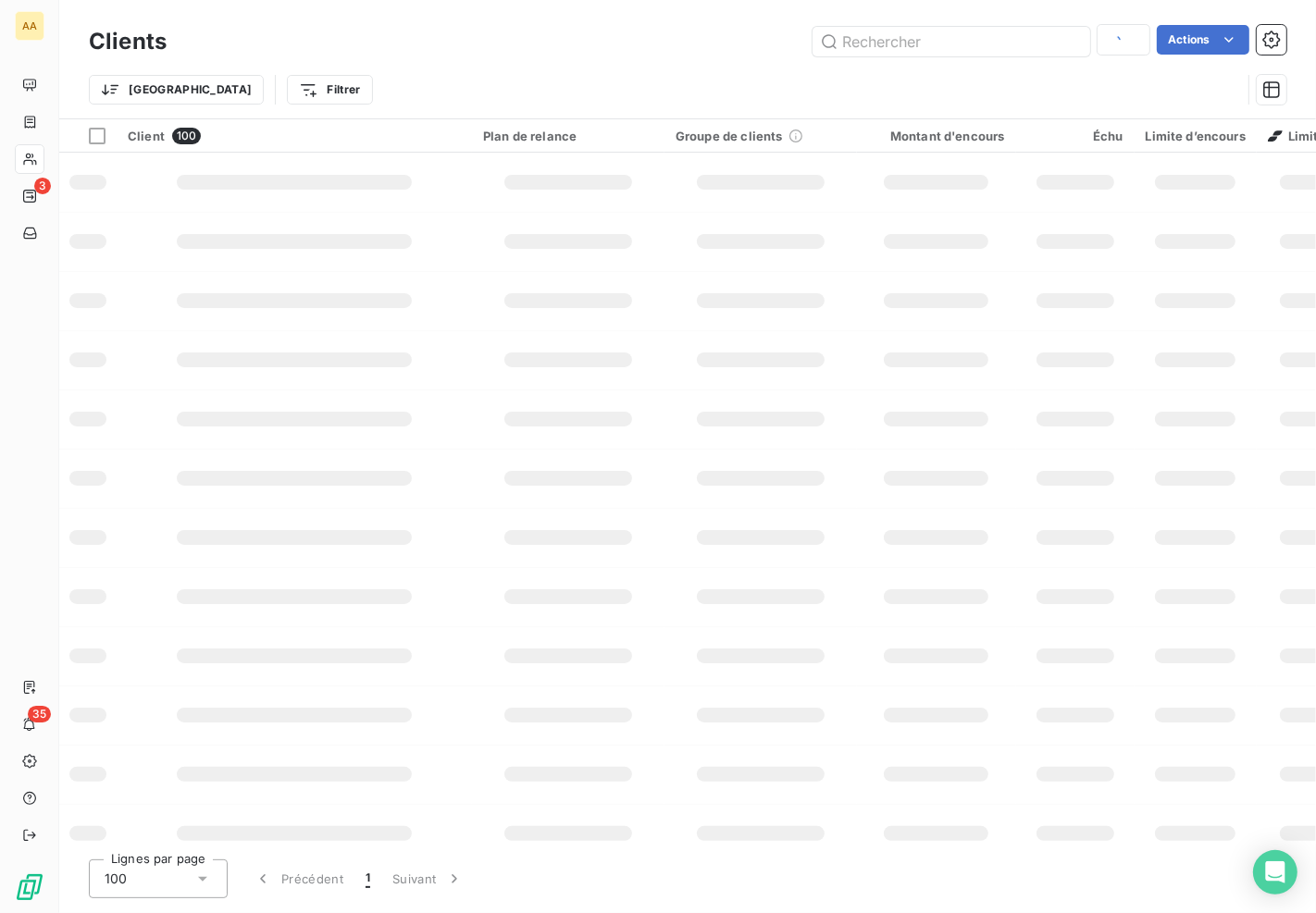
click at [1124, 77] on div "Trier Filtrer" at bounding box center [664, 90] width 1152 height 35
click at [988, 48] on input "text" at bounding box center [952, 41] width 278 height 29
type input "LANDELLE"
click at [894, 32] on input "LANDELLE" at bounding box center [952, 41] width 278 height 29
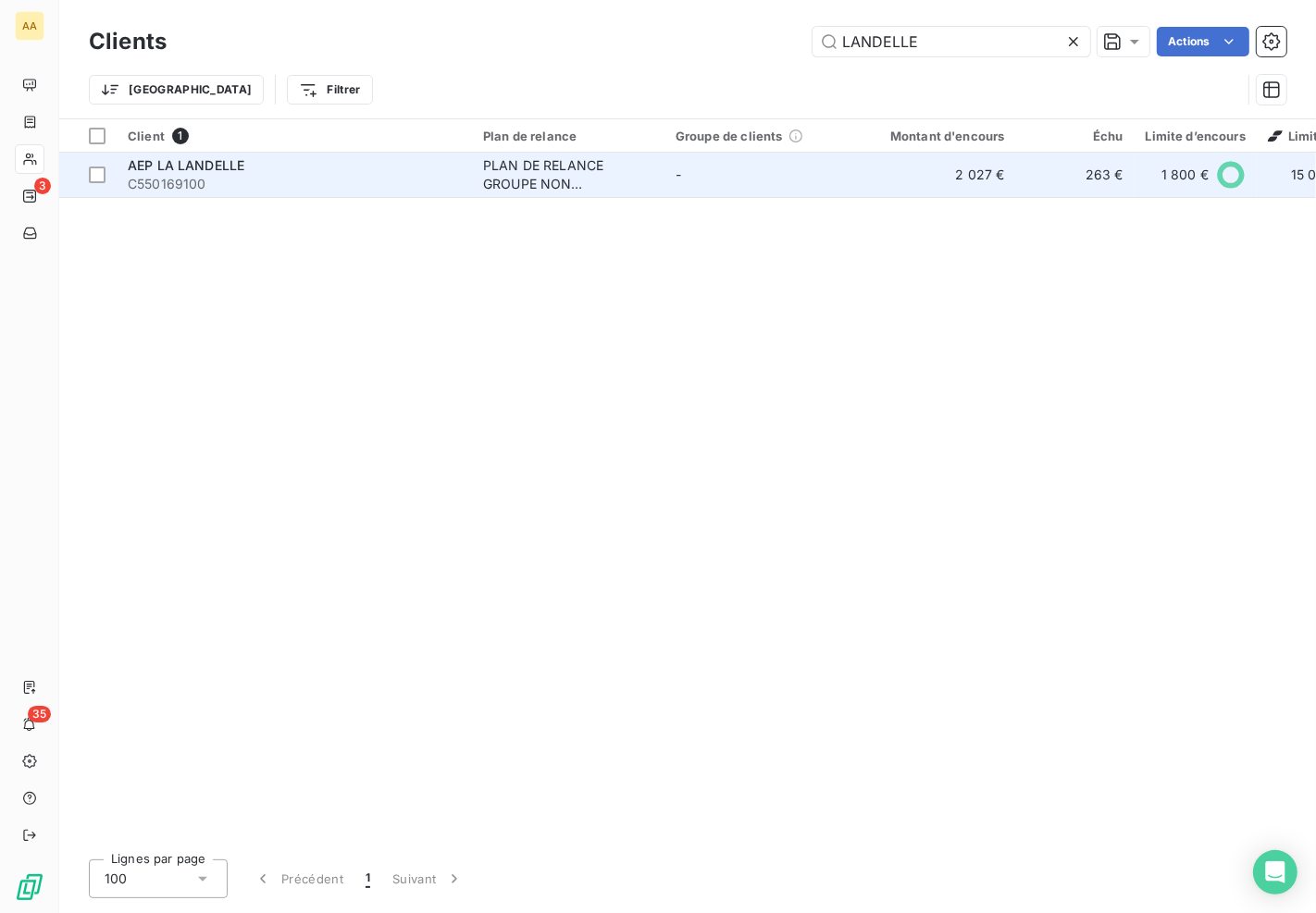
click at [477, 172] on td "PLAN DE RELANCE GROUPE NON AUTOMATIQUE" at bounding box center [569, 175] width 192 height 44
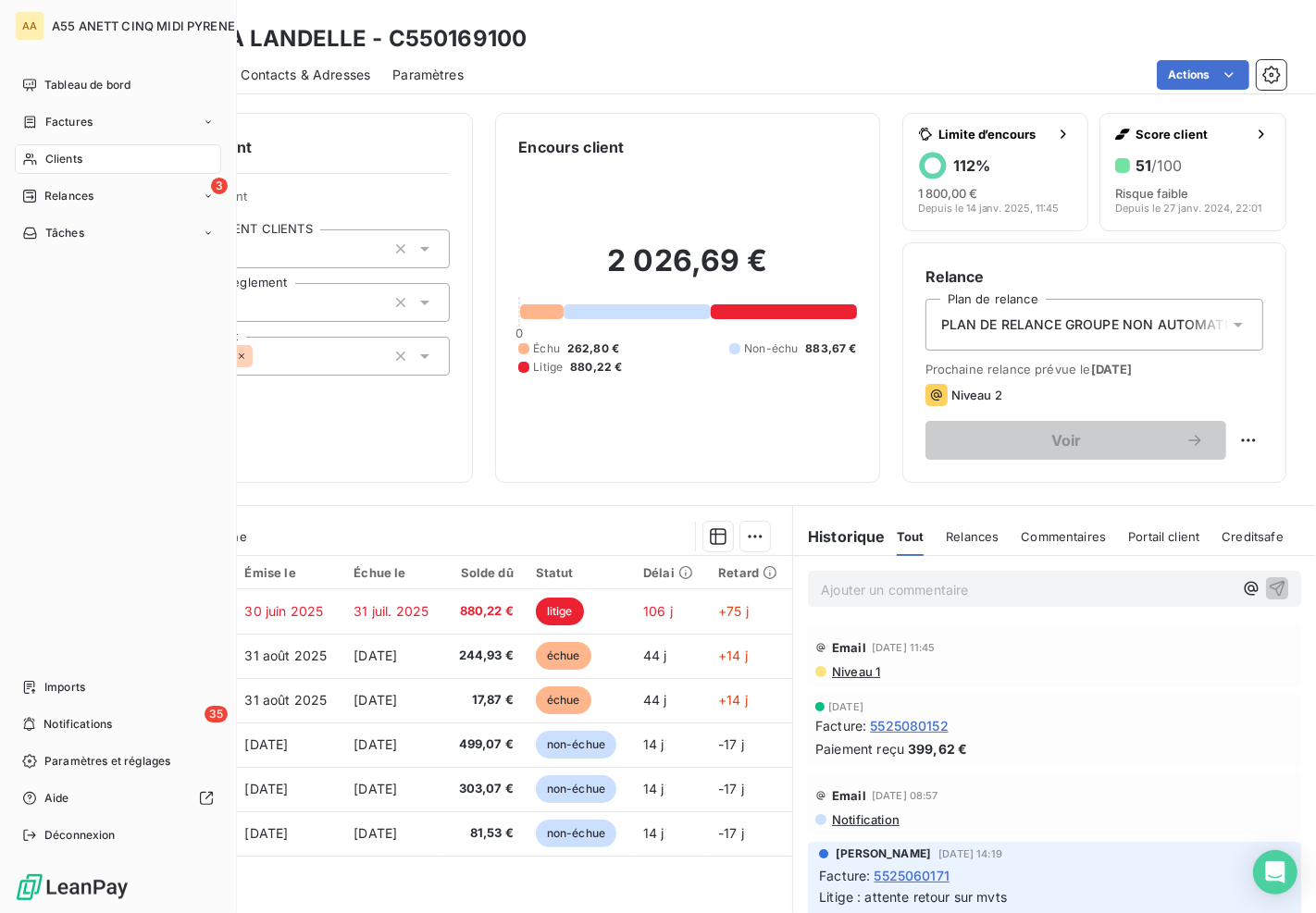
click at [48, 158] on span "Clients" at bounding box center [64, 159] width 37 height 17
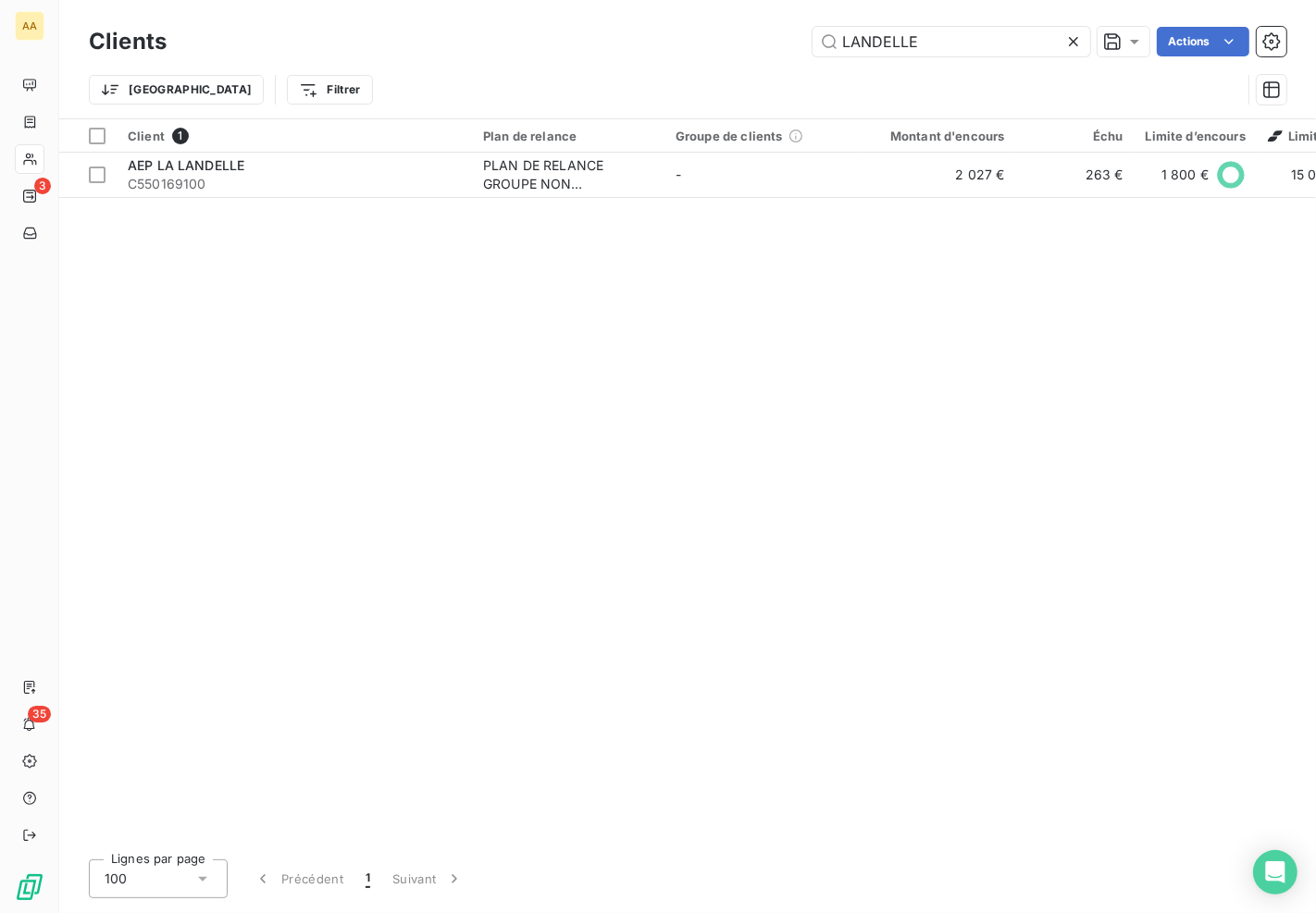
drag, startPoint x: 956, startPoint y: 42, endPoint x: 523, endPoint y: 65, distance: 433.6
click at [540, 60] on div "Clients LANDELLE Actions Trier Filtrer" at bounding box center [687, 71] width 1198 height 96
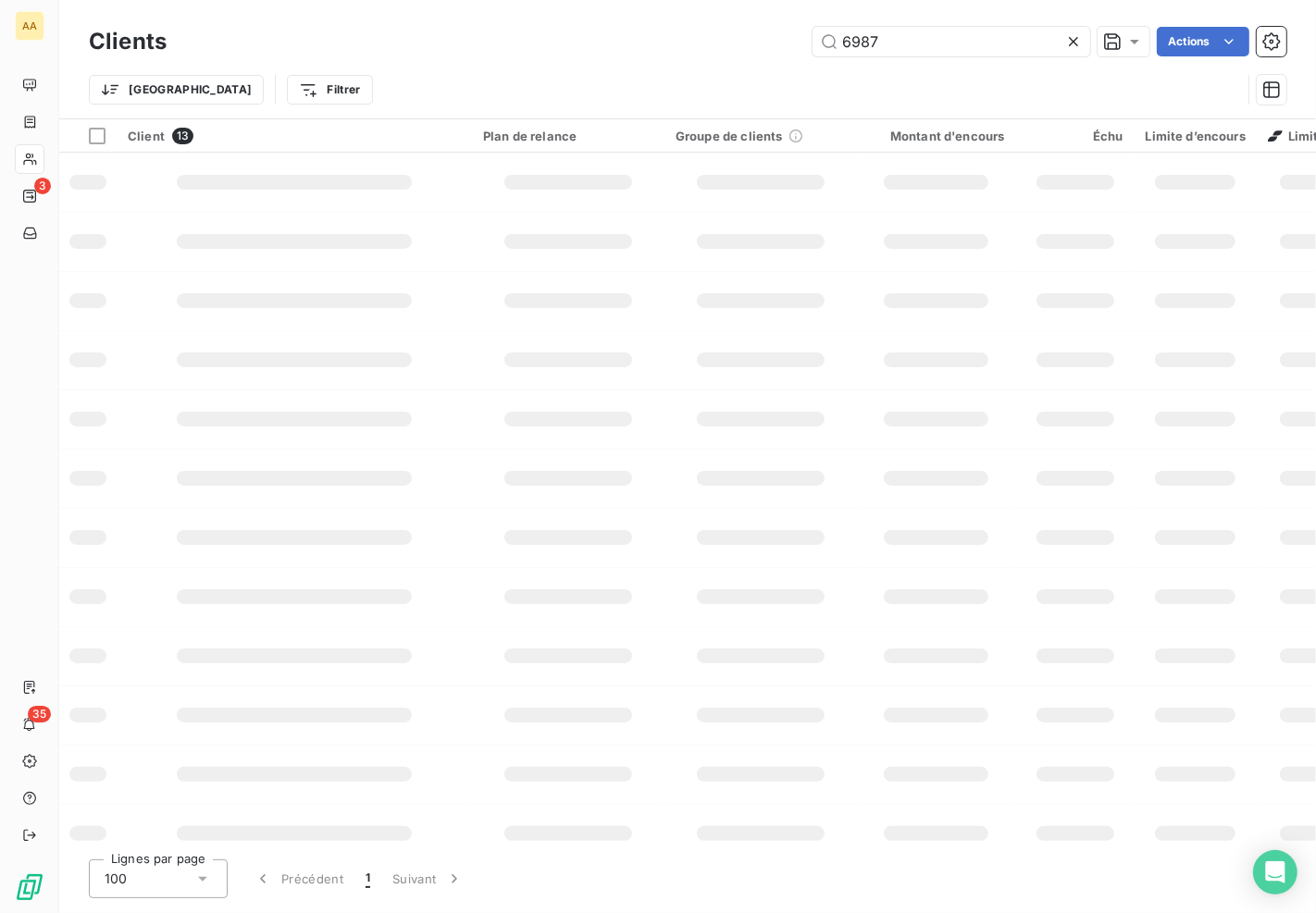
type input "6987"
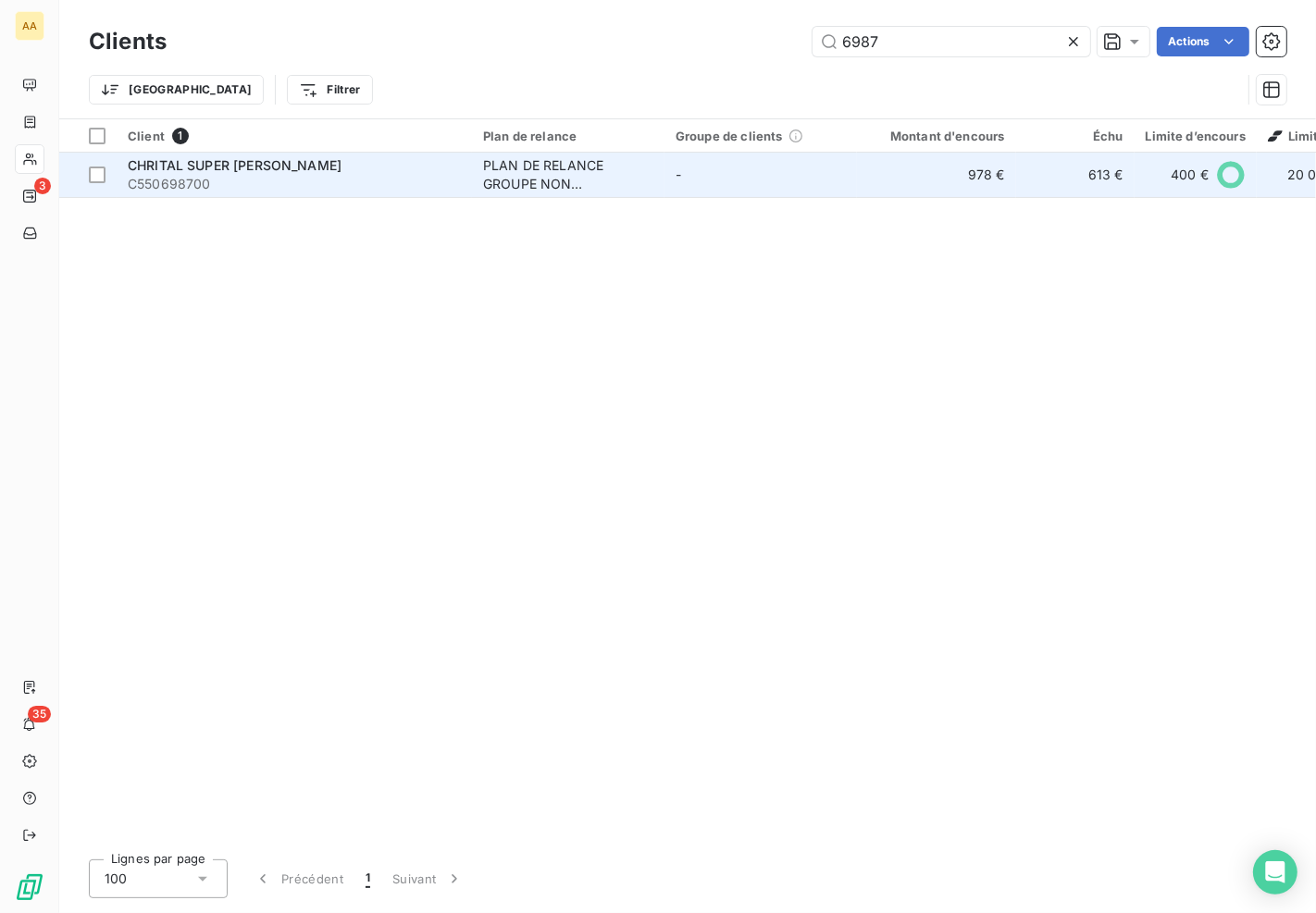
click at [529, 164] on div "PLAN DE RELANCE GROUPE NON AUTOMATIQUE" at bounding box center [568, 175] width 170 height 37
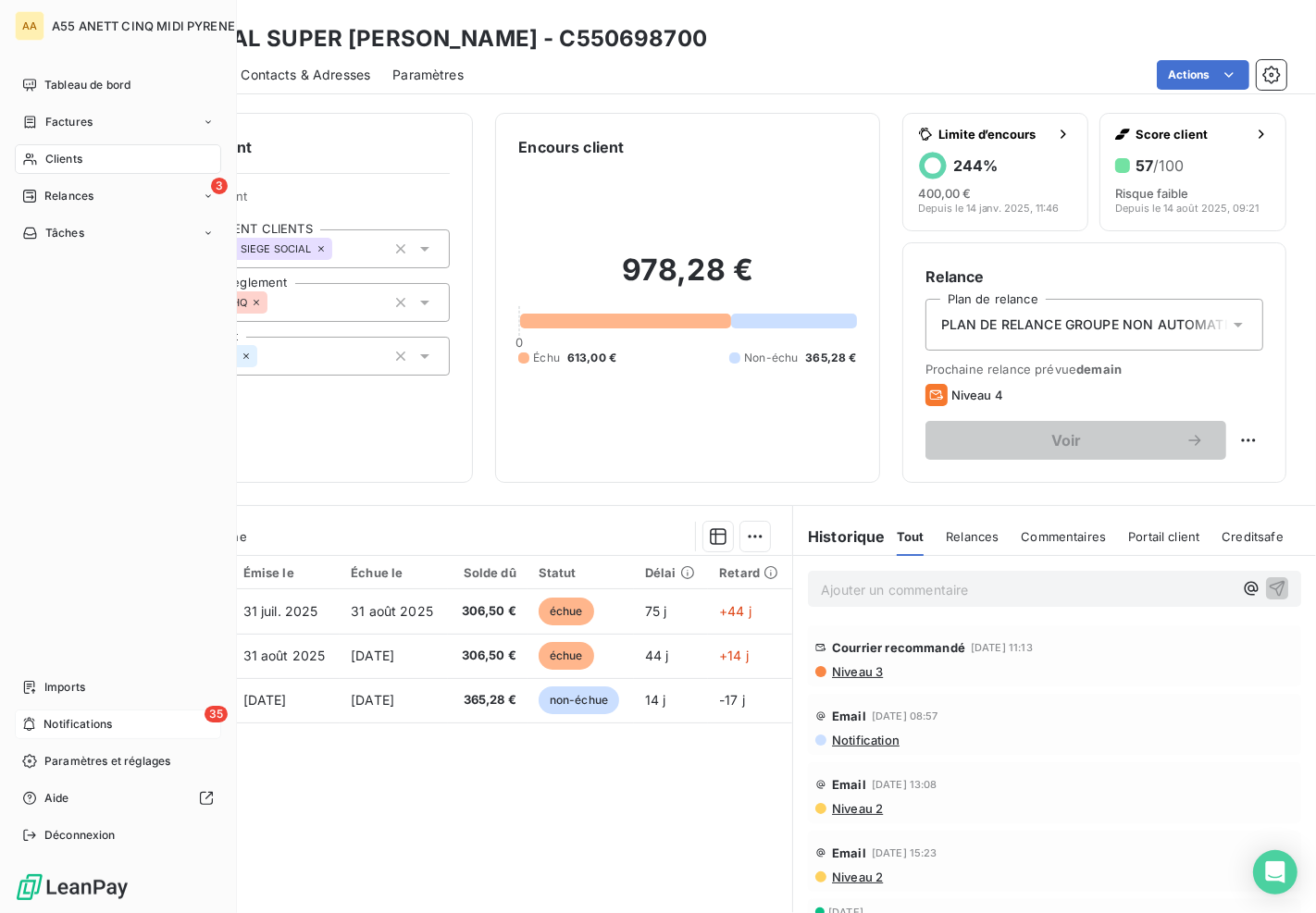
click at [49, 715] on div "35 Notifications" at bounding box center [118, 725] width 206 height 29
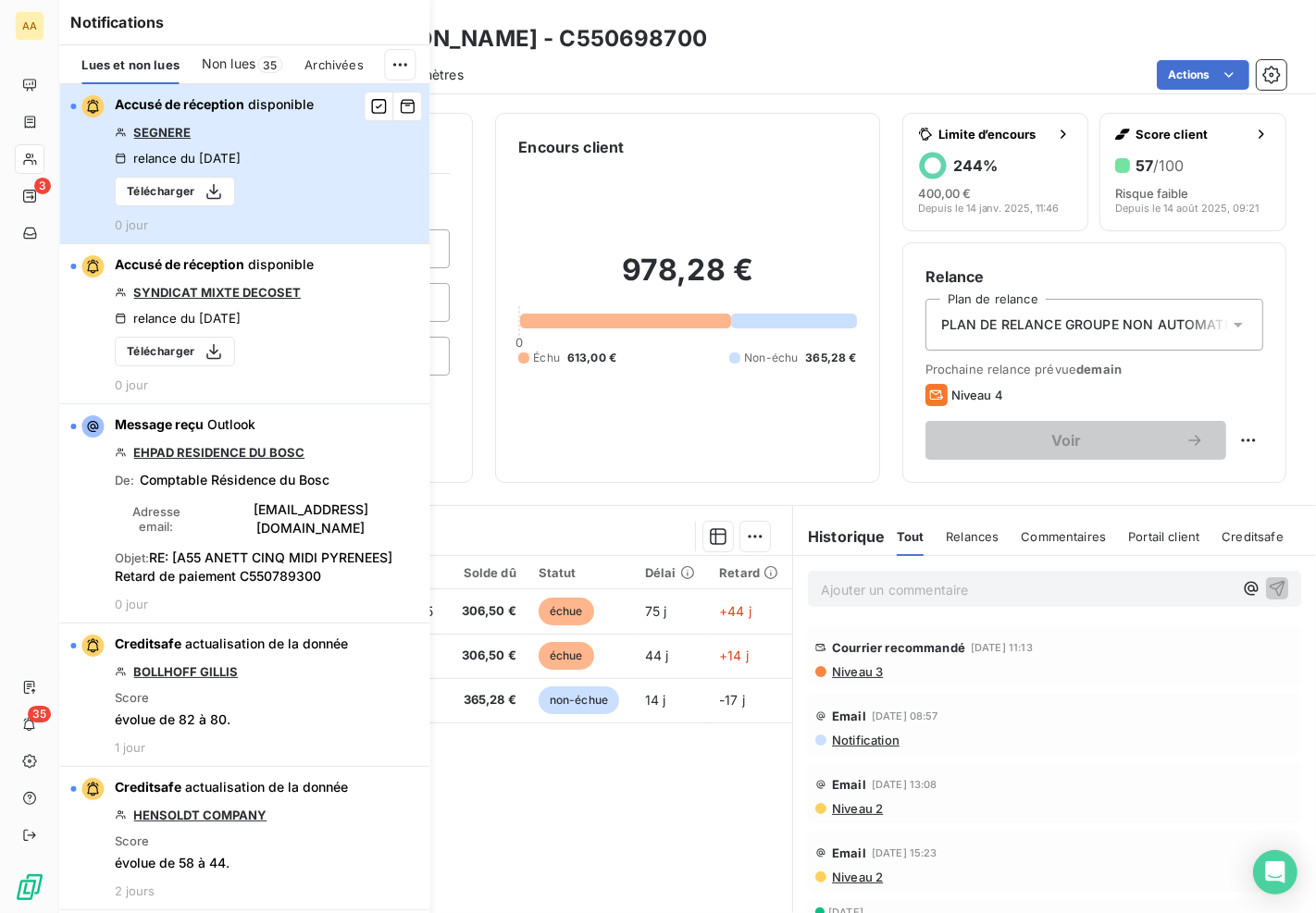
click at [252, 167] on div "Accusé de réception disponible SEGNERE relance du 10 oct. 2025 Télécharger 0 jo…" at bounding box center [214, 163] width 199 height 136
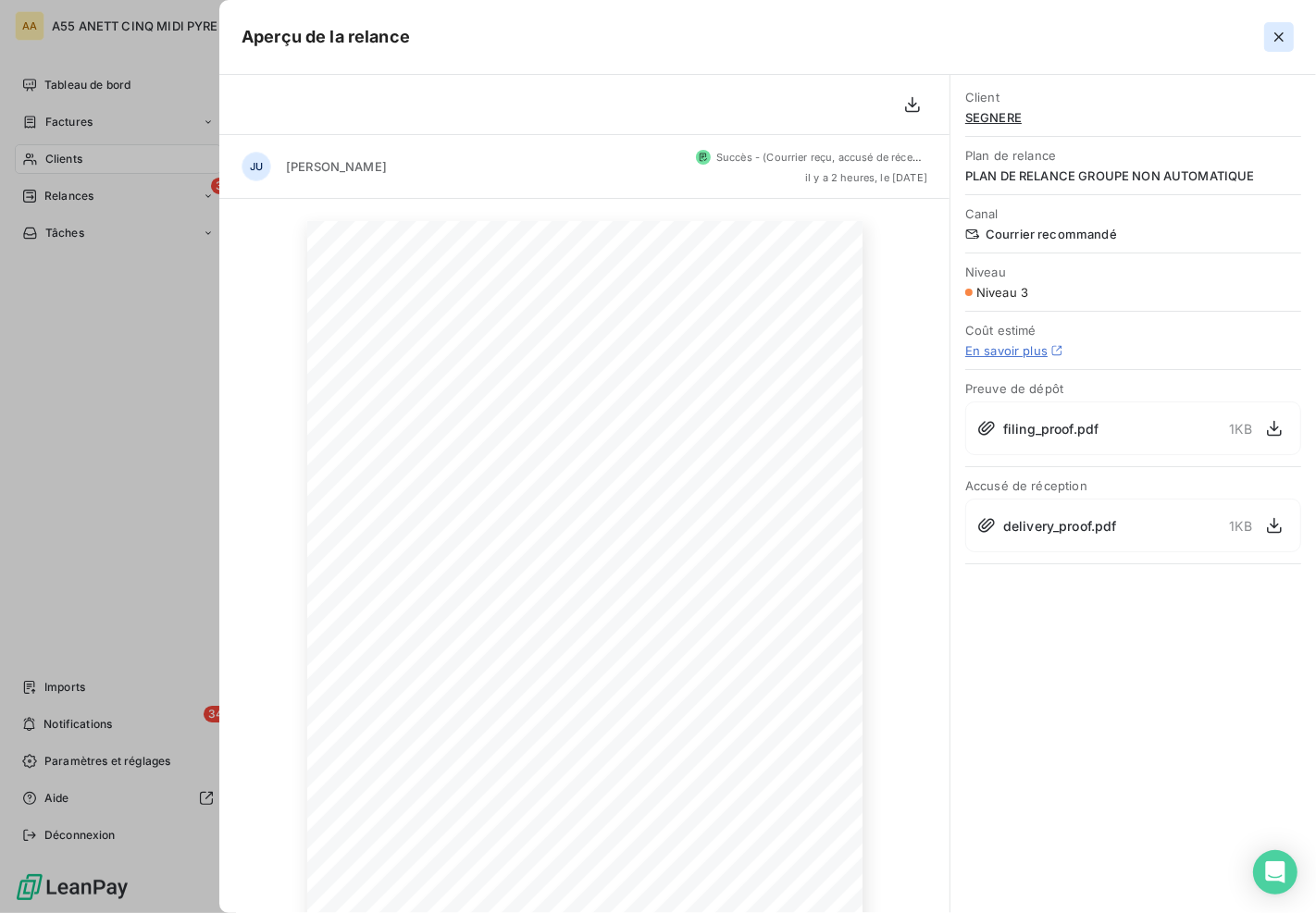
click at [1281, 32] on icon "button" at bounding box center [1279, 36] width 19 height 19
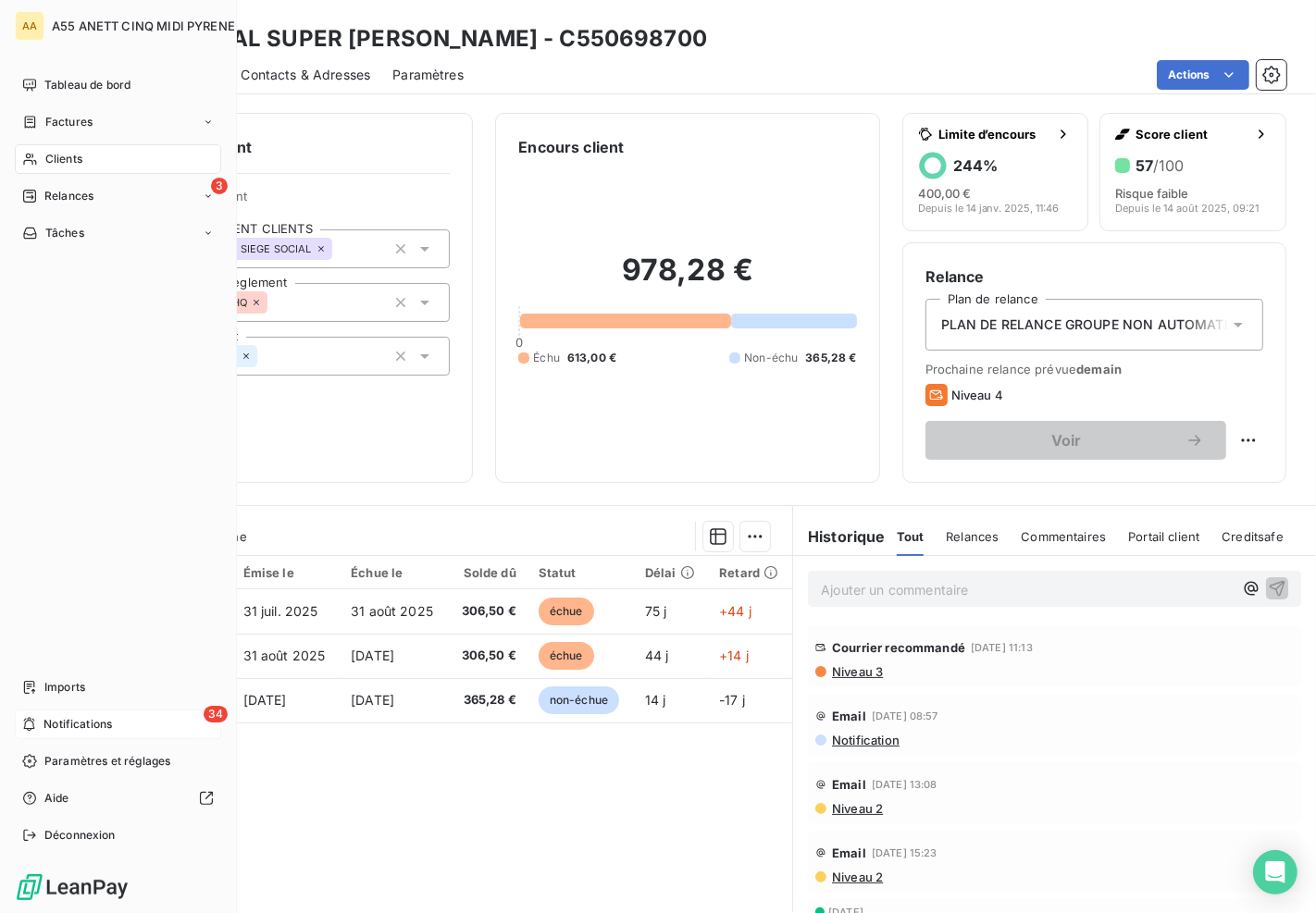
click at [43, 722] on span "Notifications" at bounding box center [78, 725] width 69 height 17
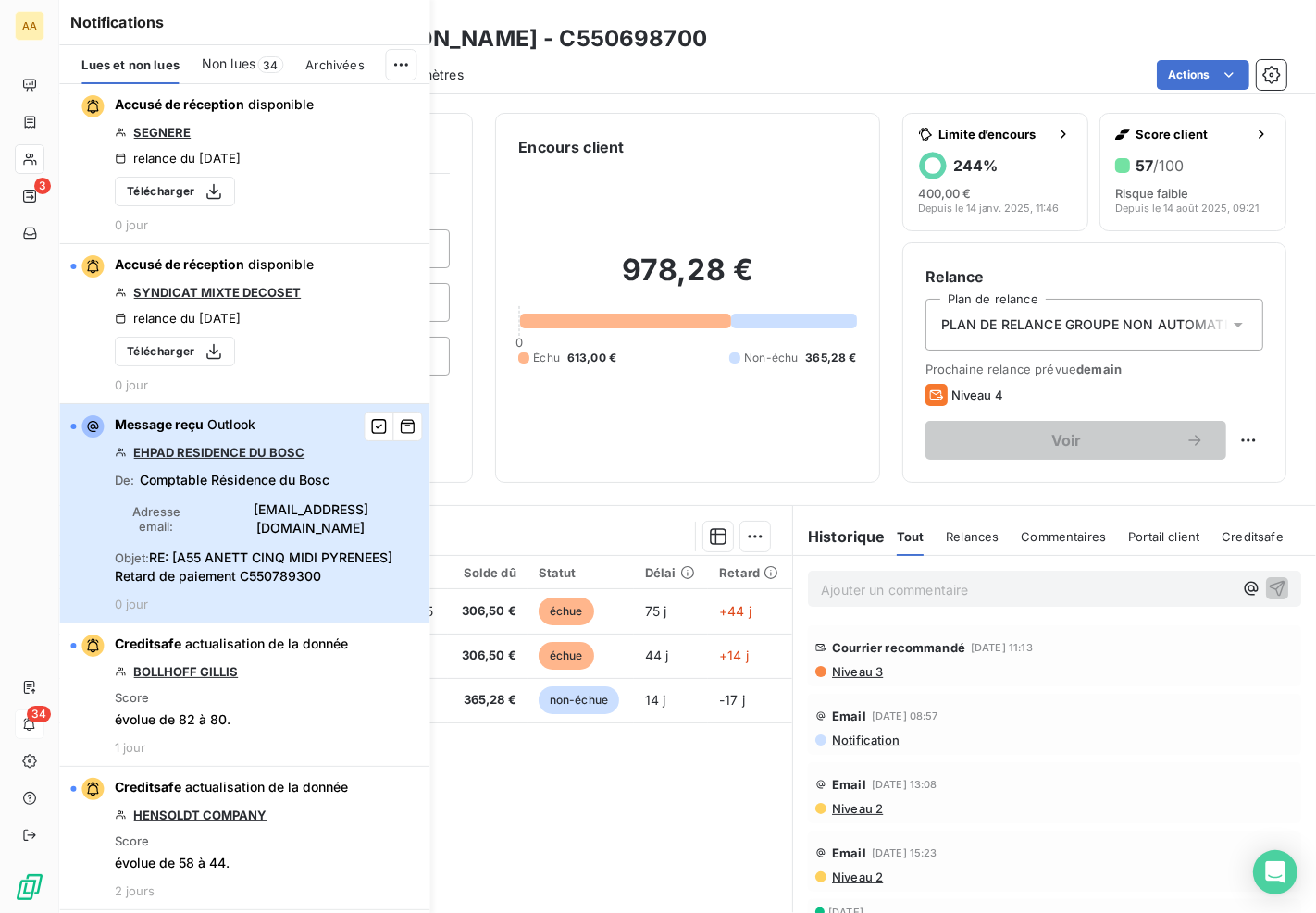
click at [243, 552] on span "RE: [A55 ANETT CINQ MIDI PYRENEES] Retard de paiement C550789300" at bounding box center [253, 566] width 278 height 34
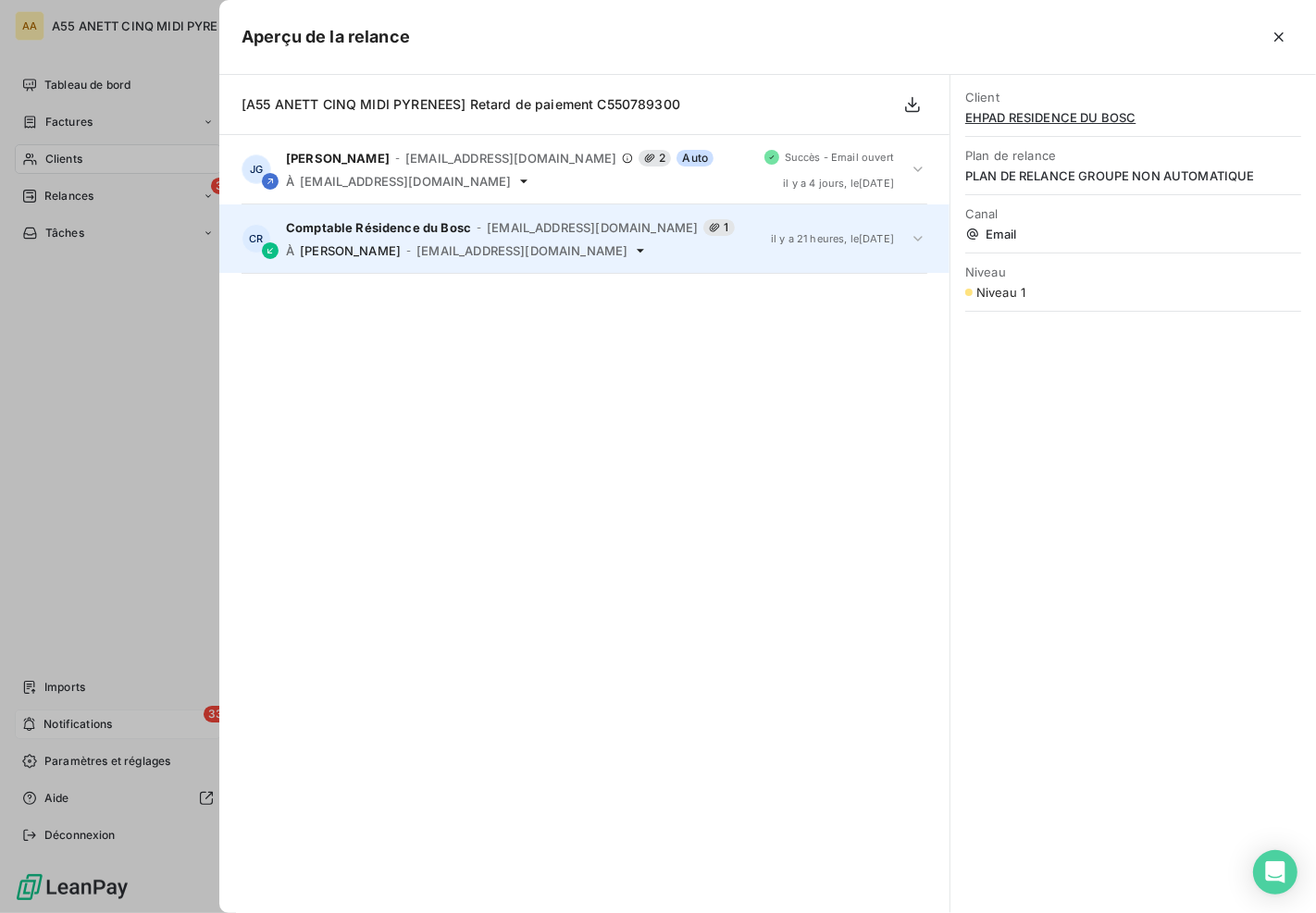
click at [334, 223] on span "Comptable Résidence du Bosc" at bounding box center [378, 227] width 186 height 15
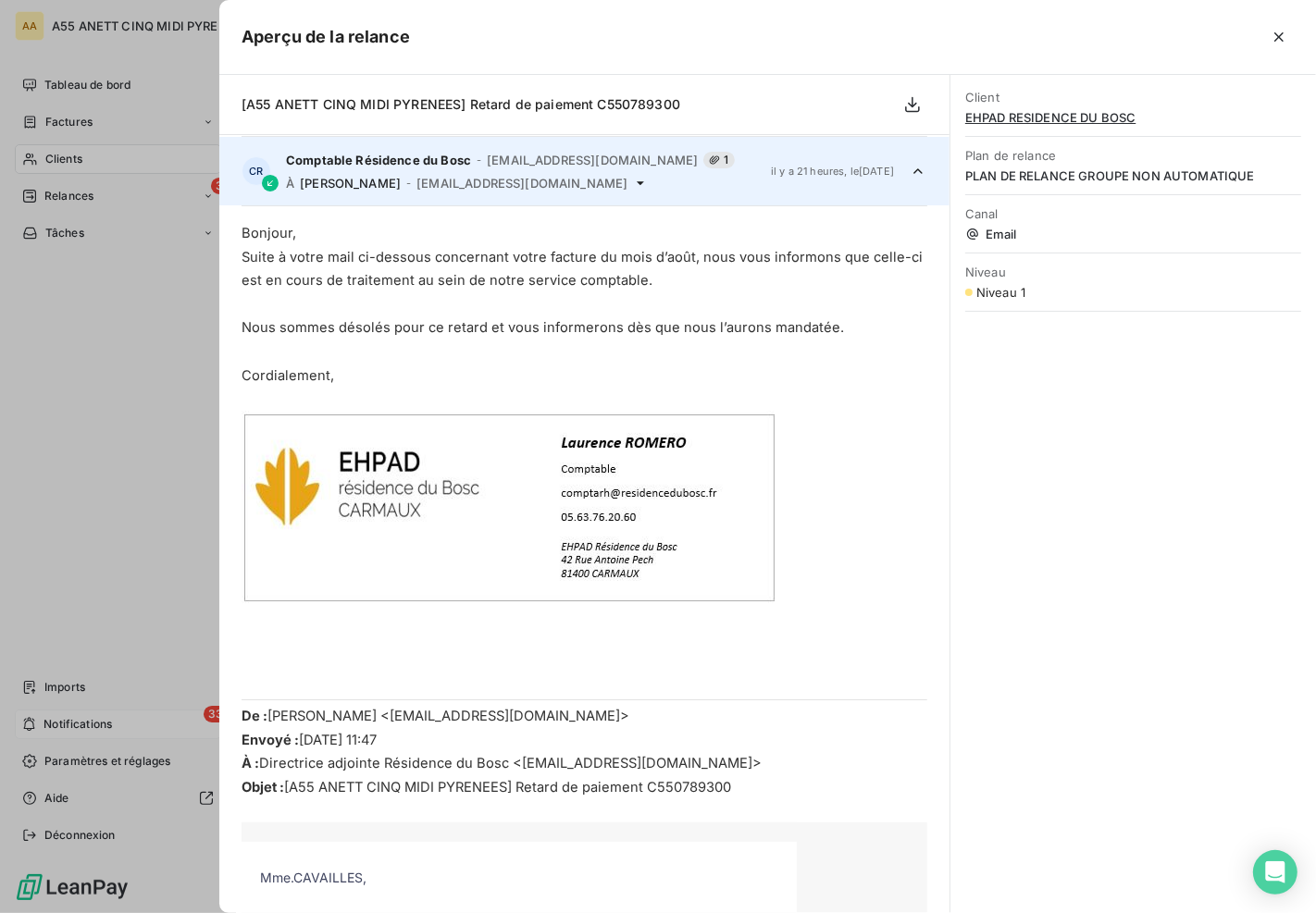
scroll to position [69, 0]
click at [131, 334] on div at bounding box center [658, 456] width 1316 height 913
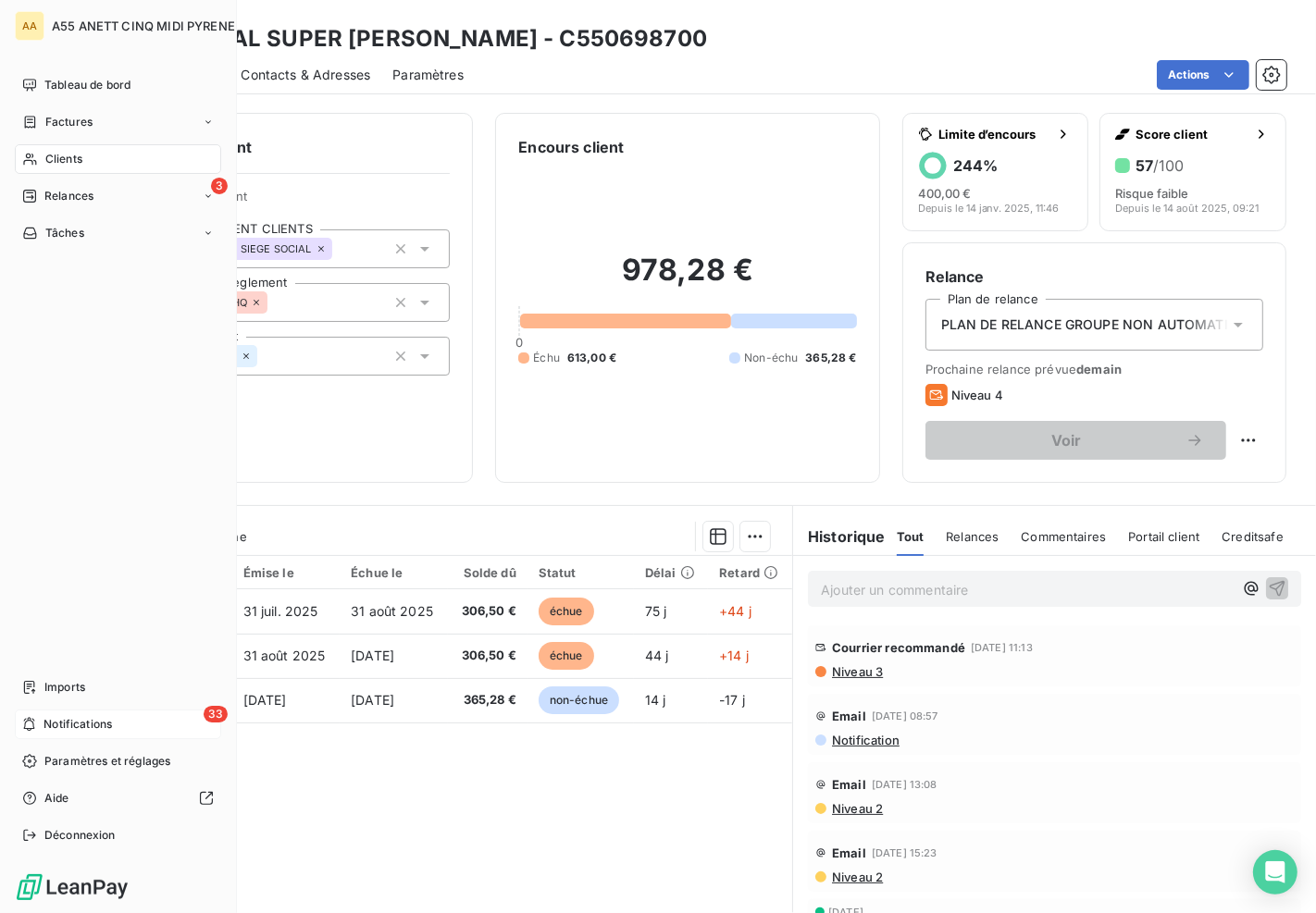
click at [88, 734] on div "33 Notifications" at bounding box center [118, 725] width 206 height 29
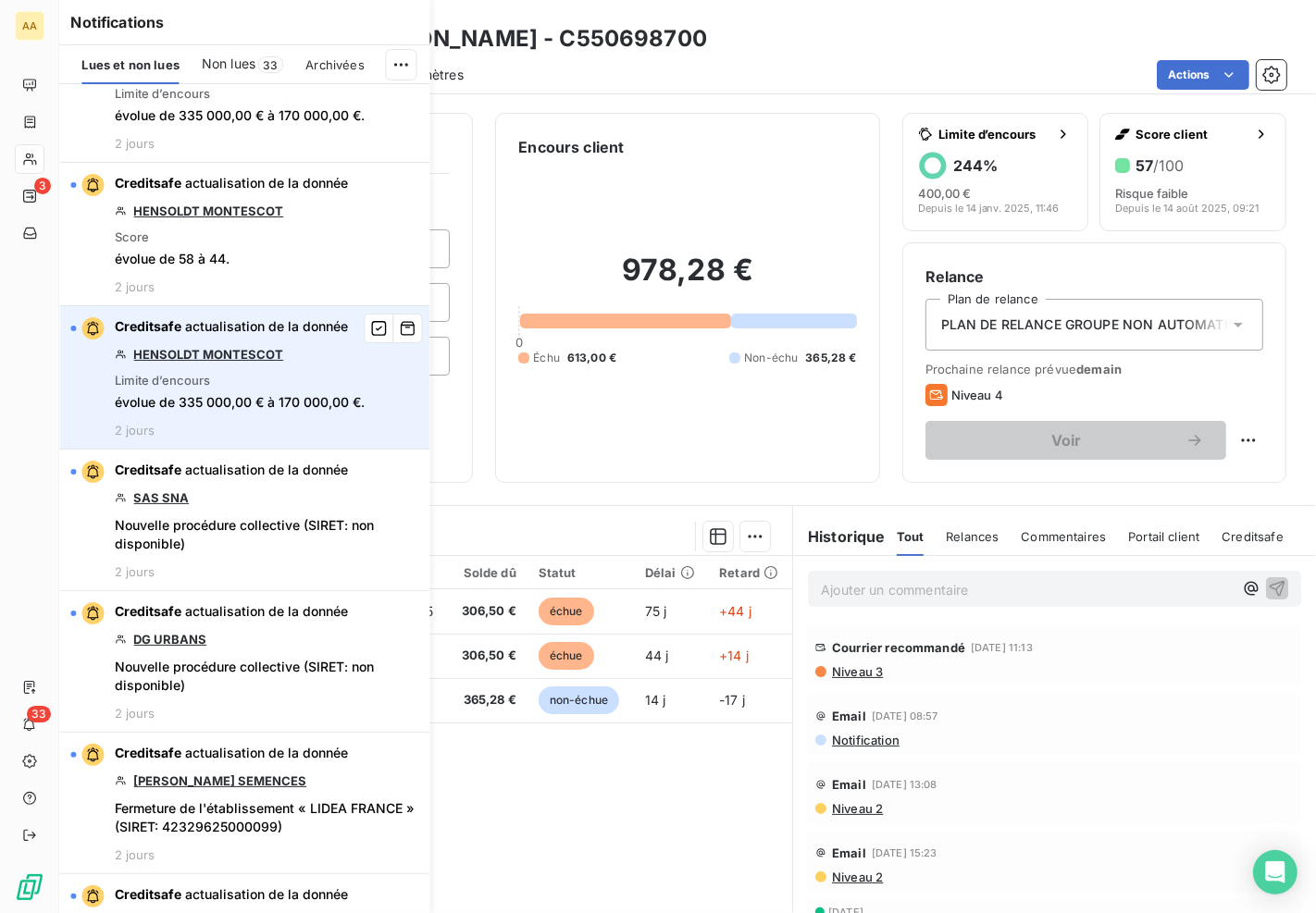
scroll to position [926, 0]
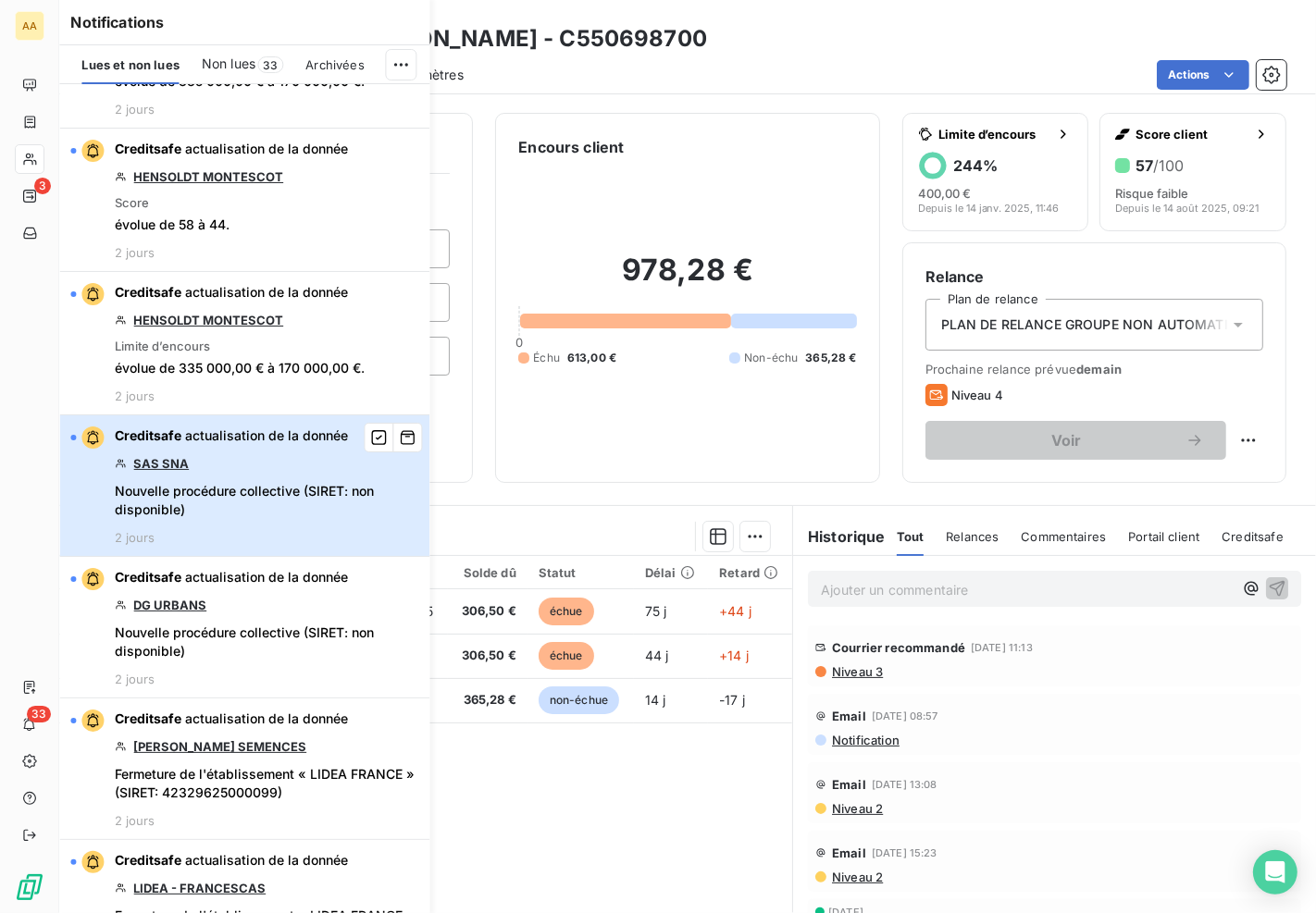
click at [261, 482] on span "Nouvelle procédure collective (SIRET: non disponible)" at bounding box center [266, 501] width 303 height 37
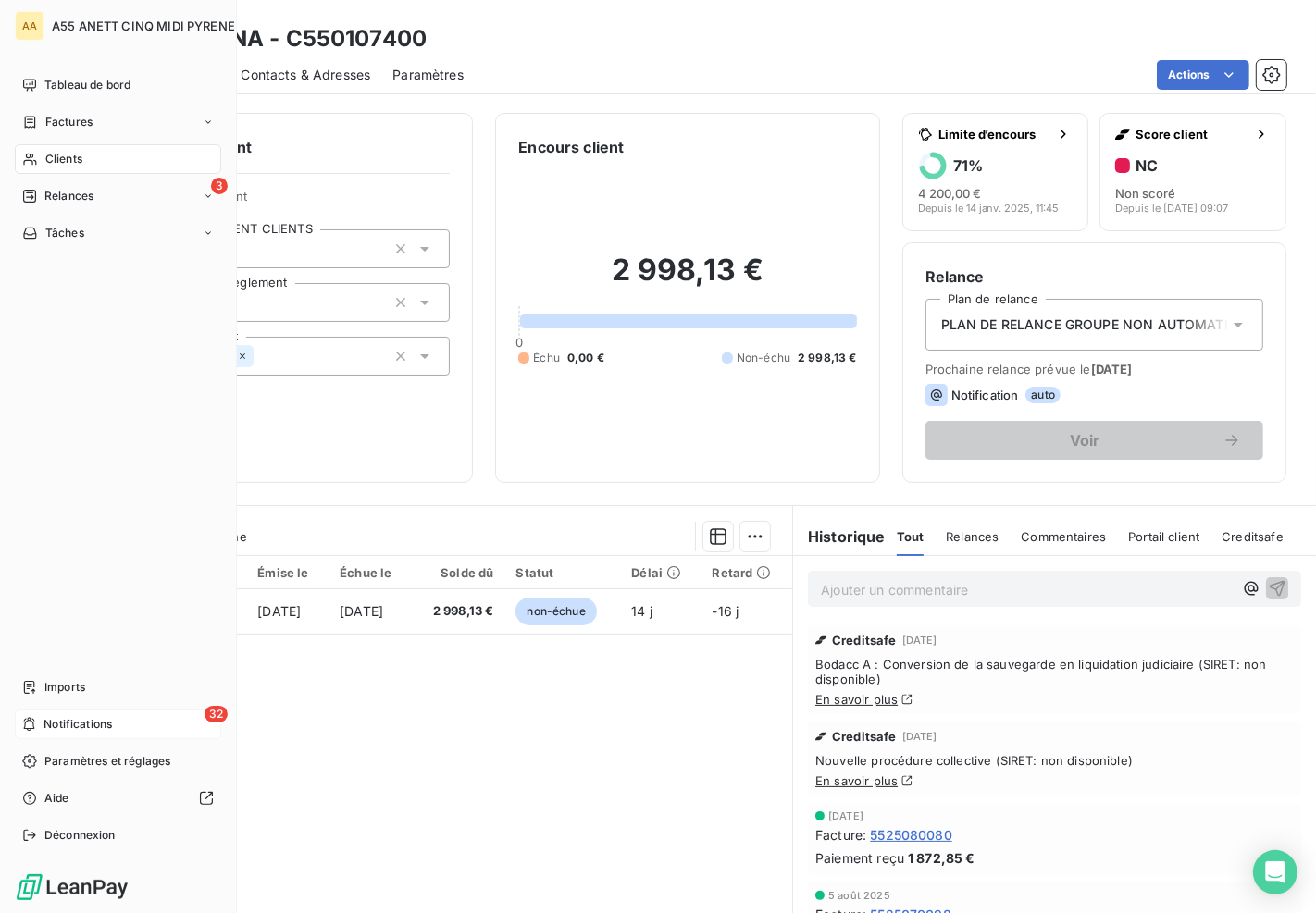
click at [61, 717] on span "Notifications" at bounding box center [78, 725] width 69 height 17
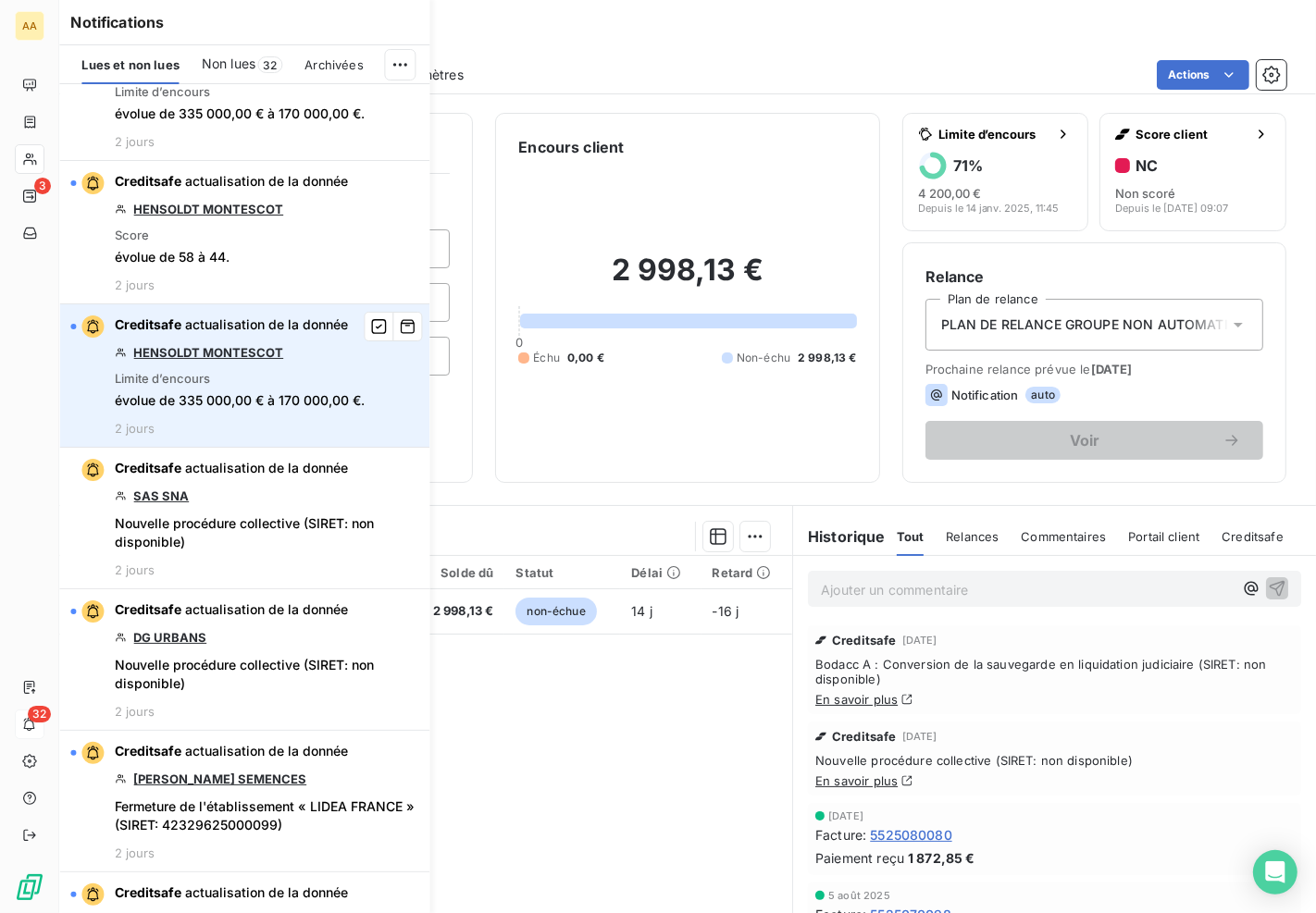
scroll to position [926, 0]
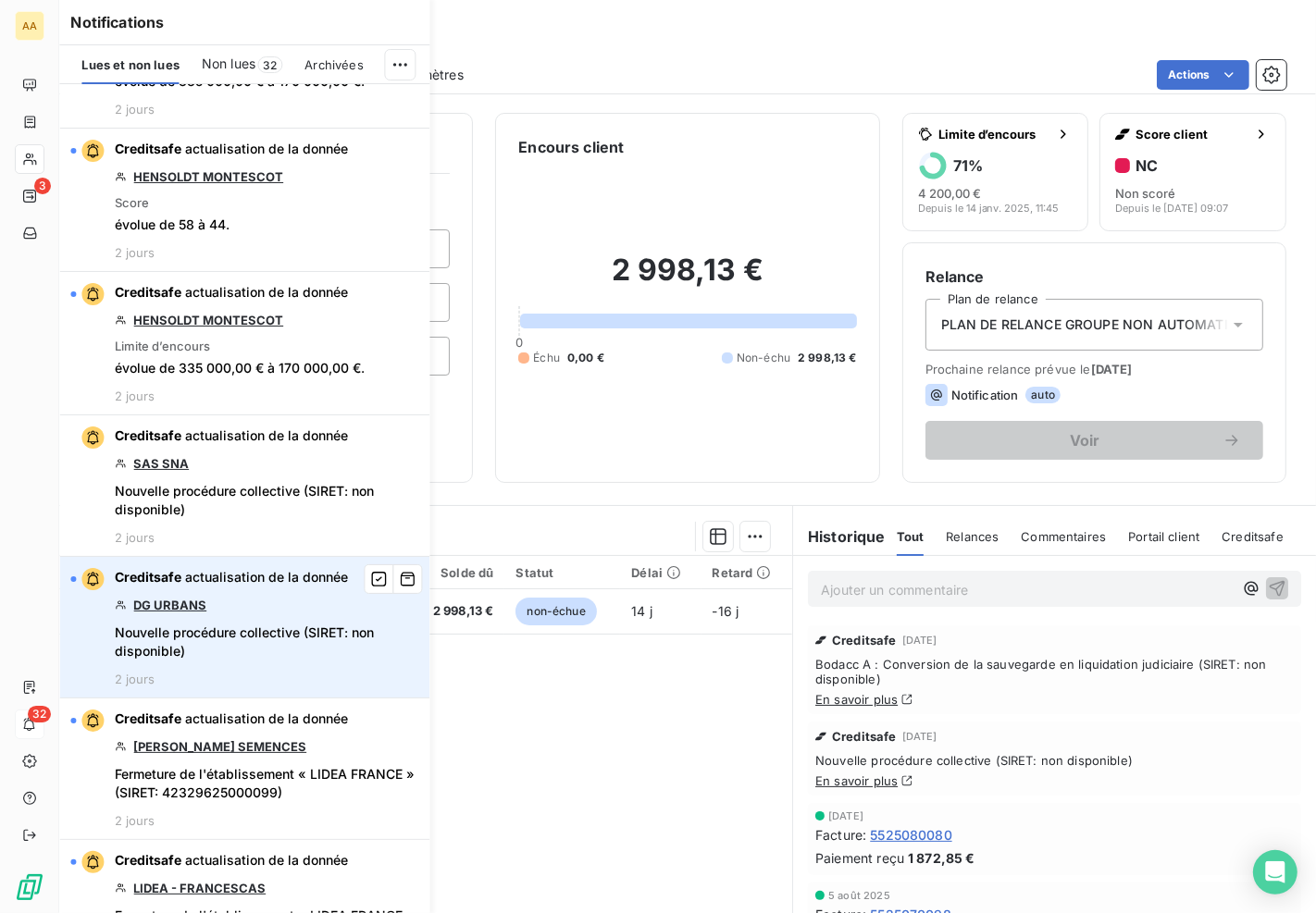
click at [200, 598] on link "DG URBANS" at bounding box center [170, 605] width 73 height 15
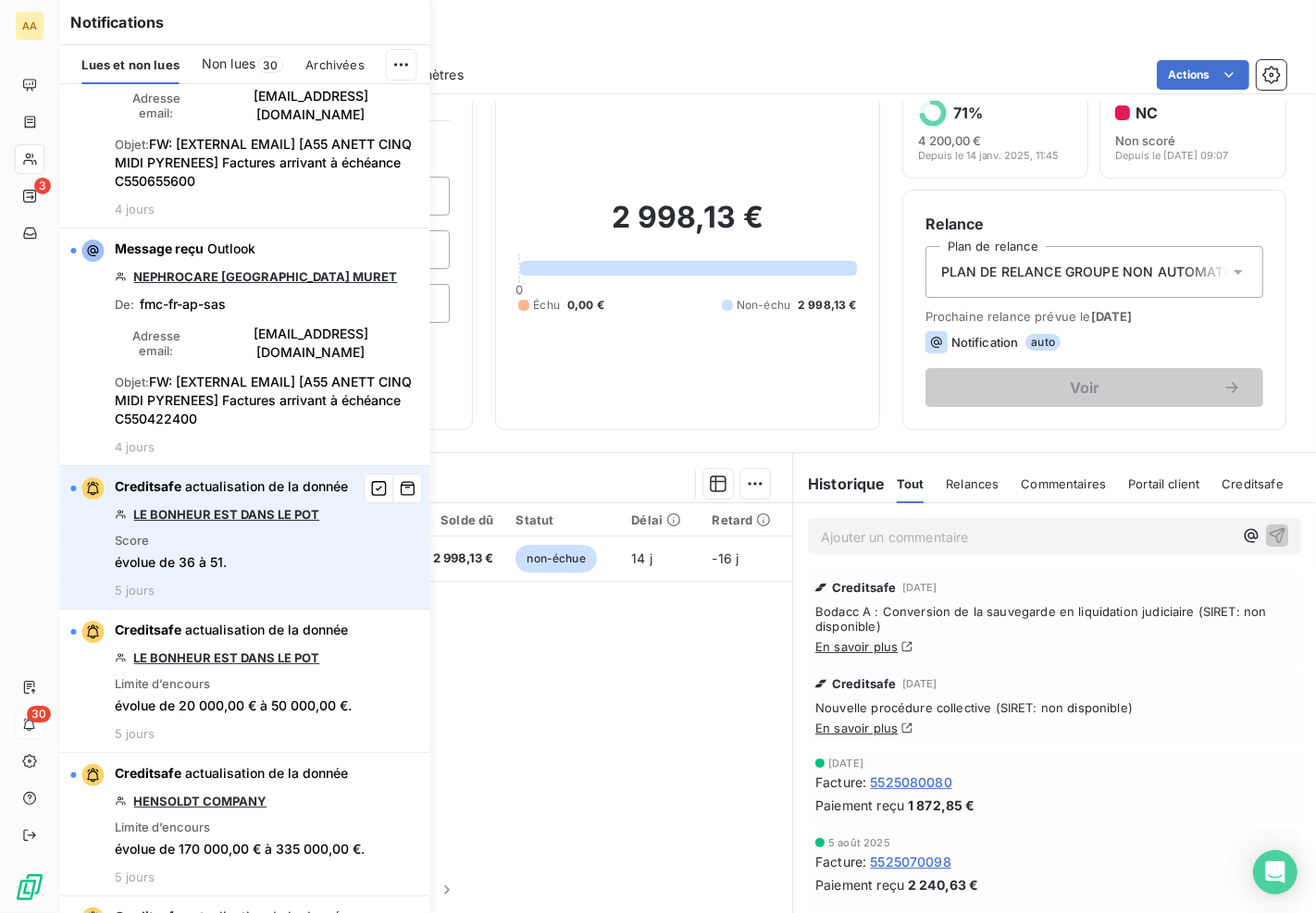
scroll to position [4694, 0]
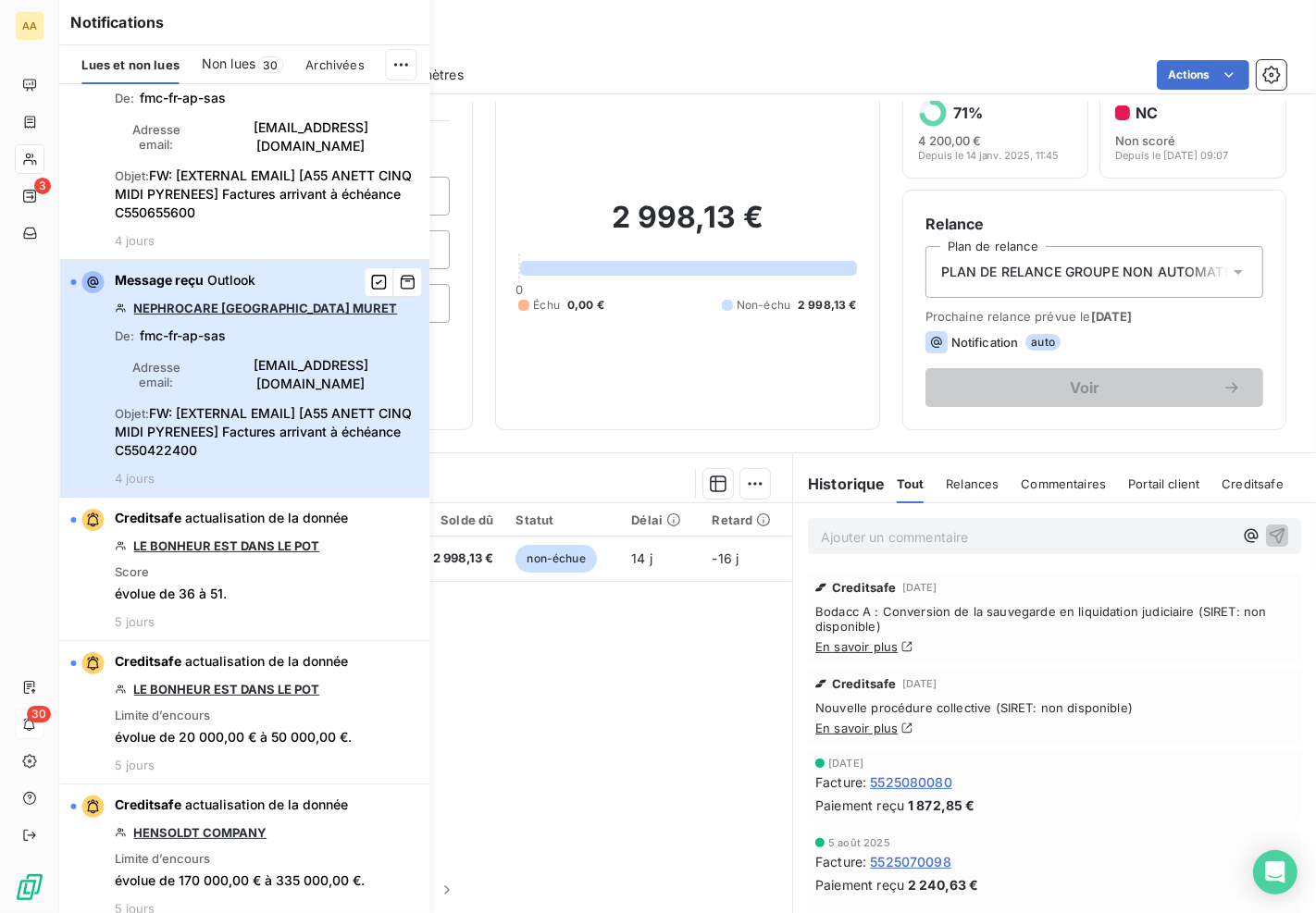
click at [326, 405] on span "FW: [EXTERNAL EMAIL] [A55 ANETT CINQ MIDI PYRENEES] Factures arrivant à échéanc…" at bounding box center [263, 432] width 298 height 53
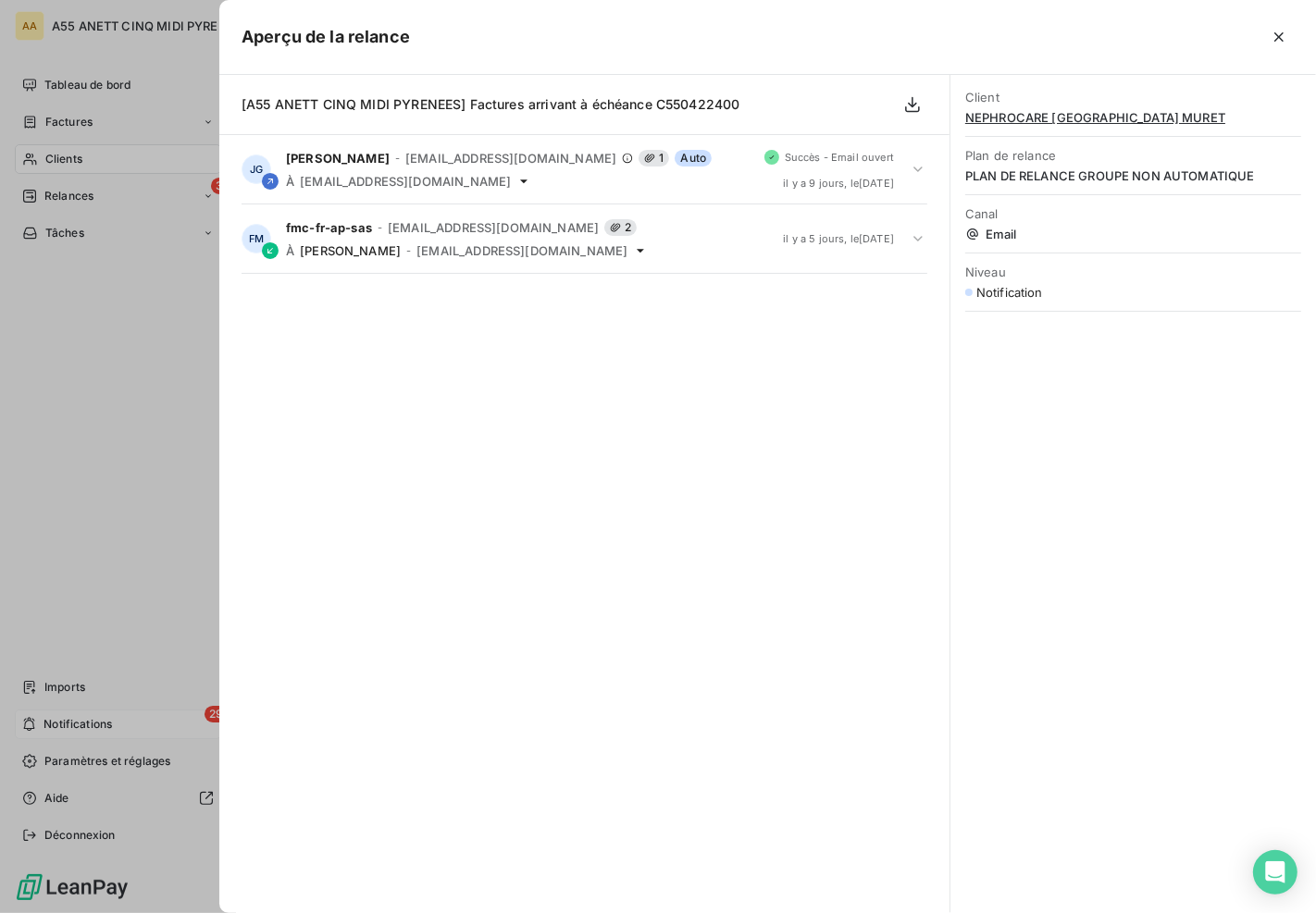
click at [457, 275] on div "[A55 ANETT CINQ MIDI PYRENEES] Factures arrivant à échéance C550422400 JG Julia…" at bounding box center [584, 494] width 732 height 838
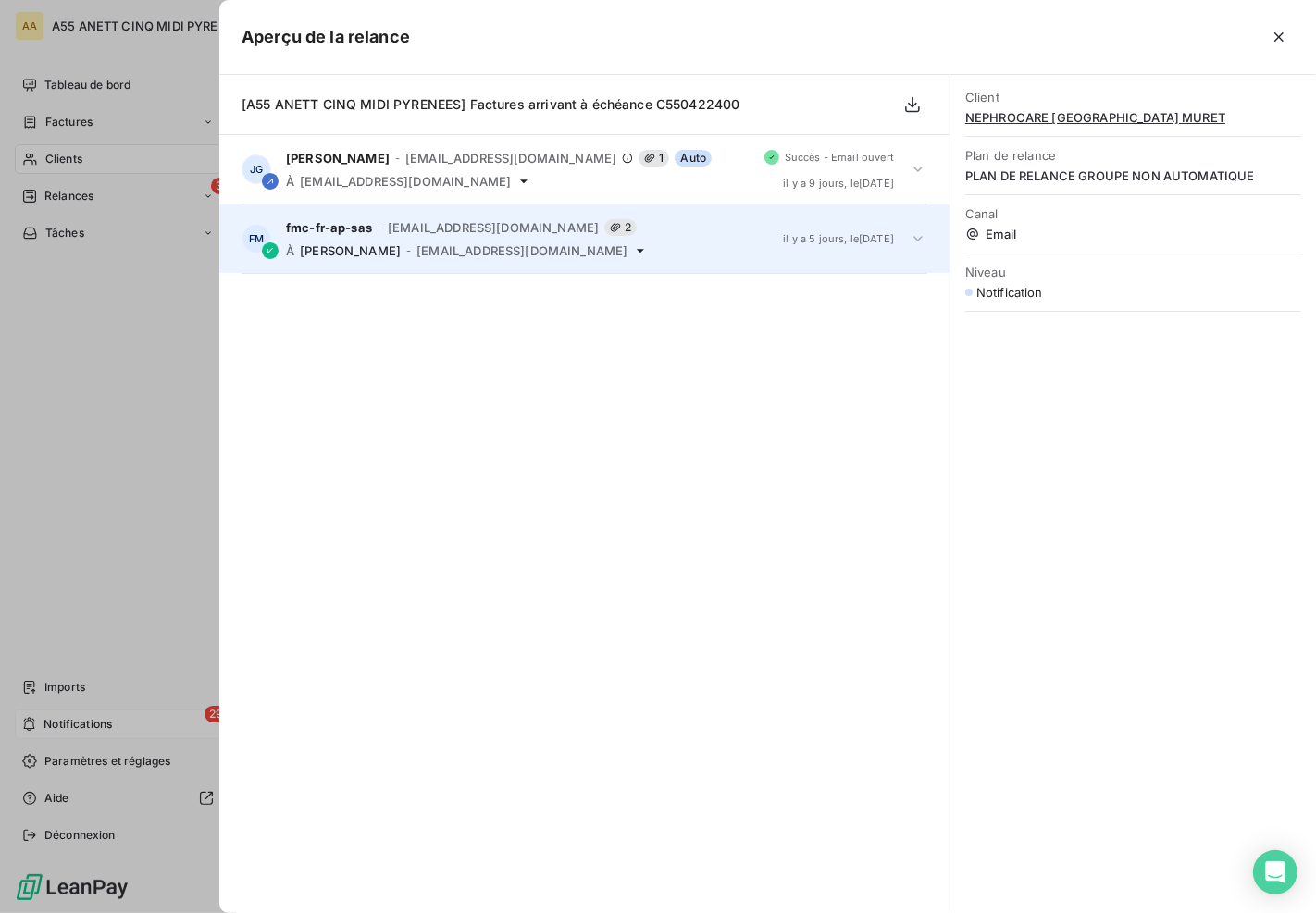
click at [456, 247] on span "[EMAIL_ADDRESS][DOMAIN_NAME]" at bounding box center [521, 250] width 211 height 15
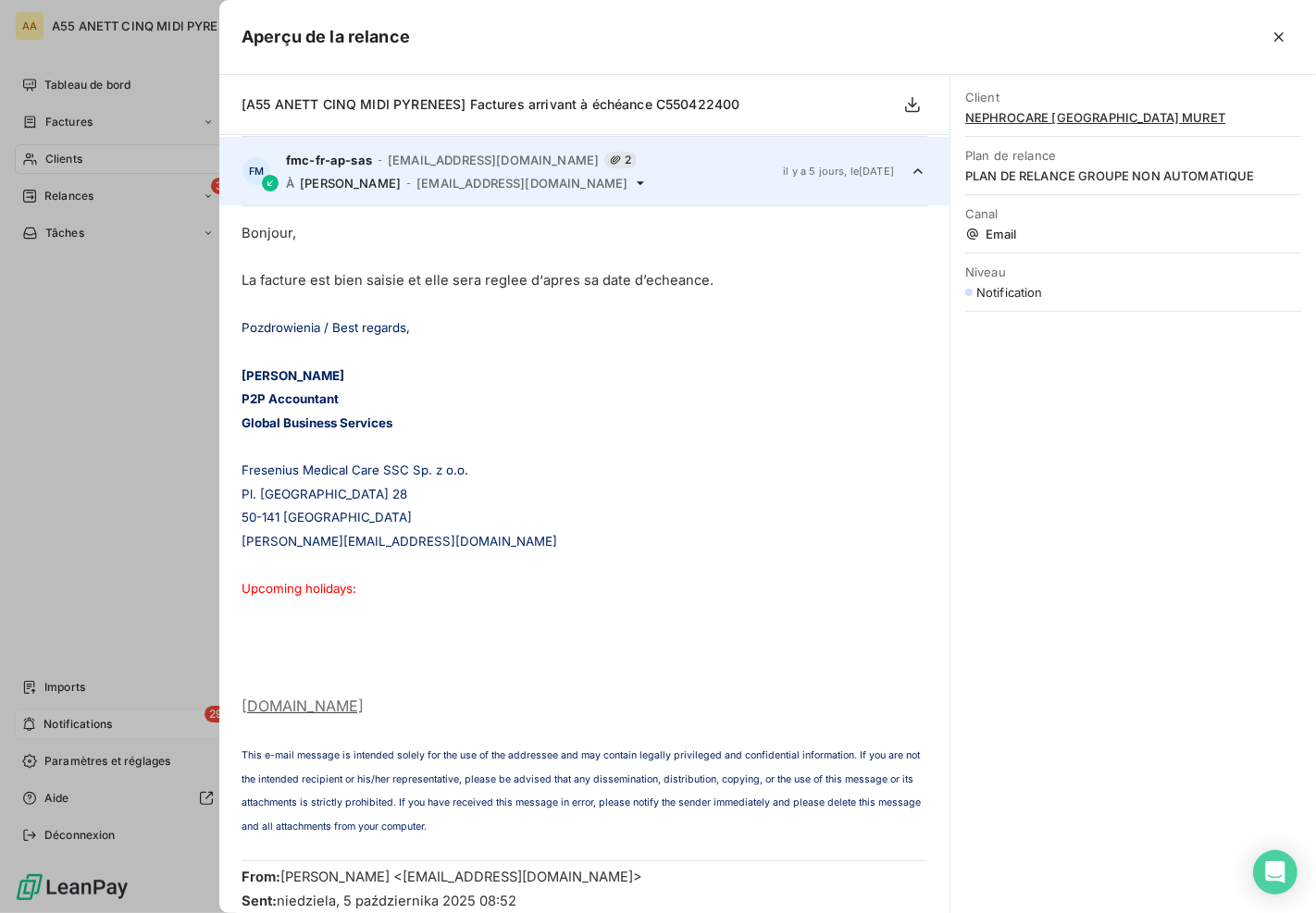
scroll to position [69, 0]
click at [74, 475] on div at bounding box center [658, 456] width 1316 height 913
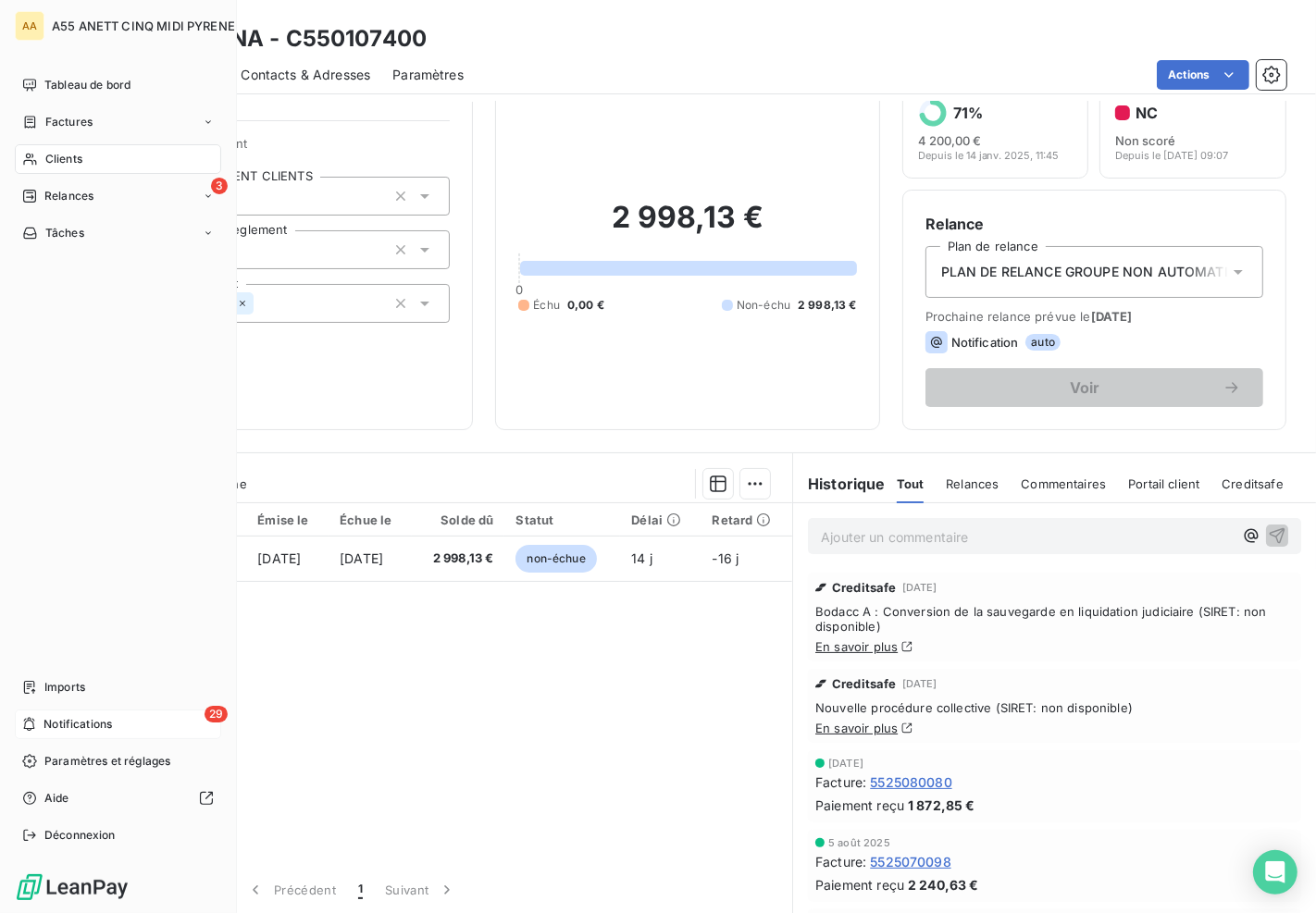
click at [121, 719] on div "29 Notifications" at bounding box center [118, 725] width 206 height 29
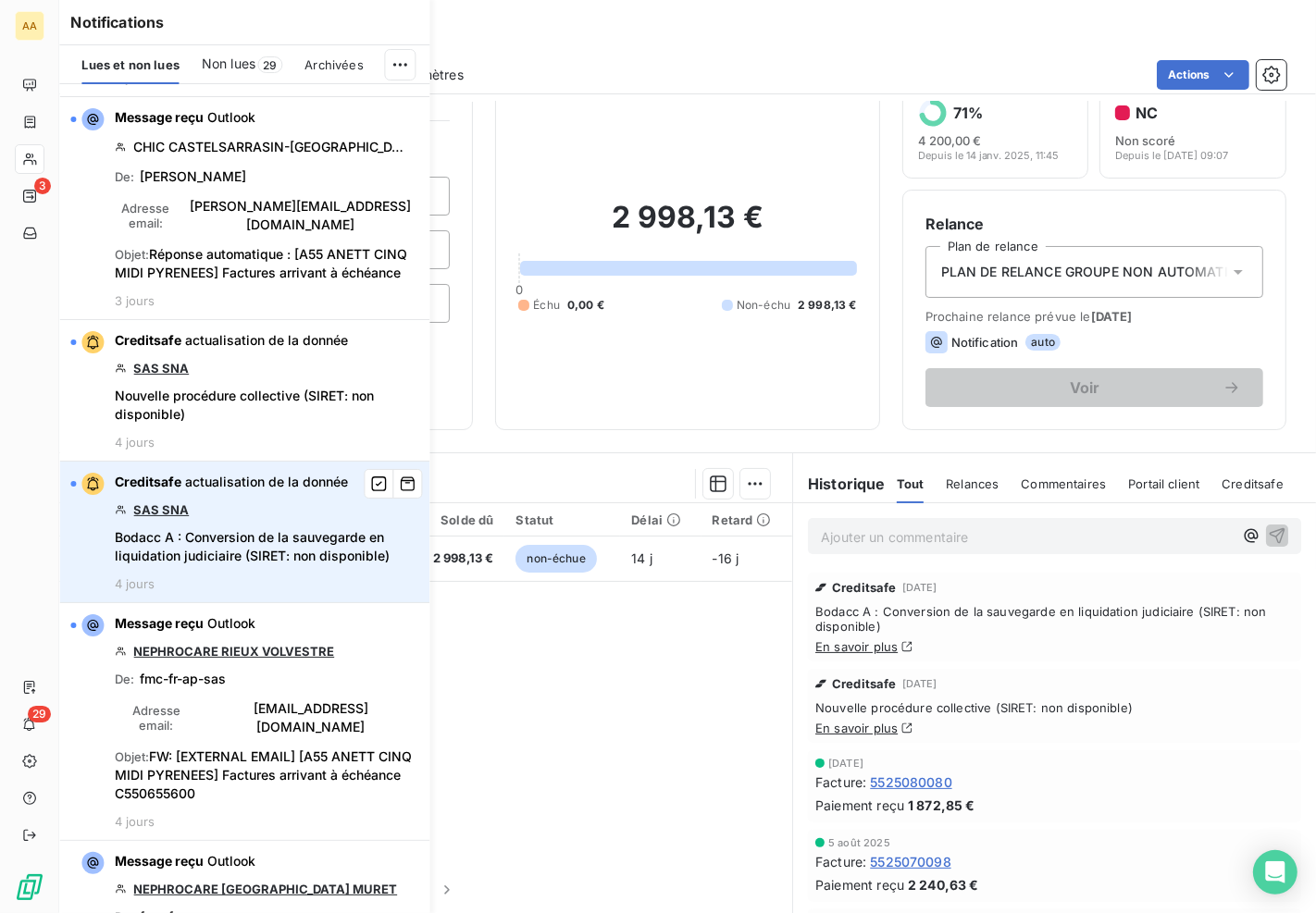
scroll to position [4077, 0]
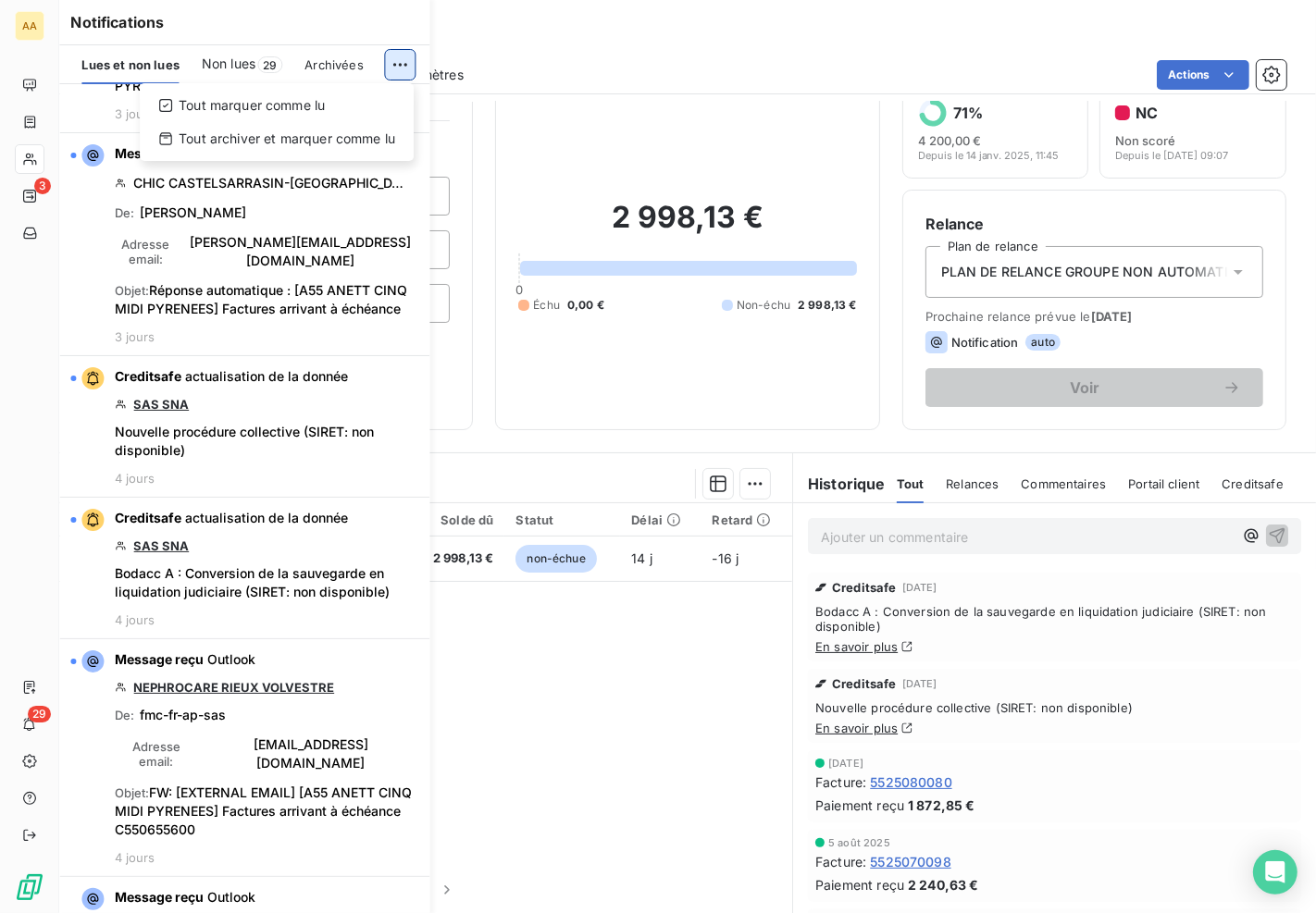
click at [400, 62] on html "AA 3 29 Clients SAS SNA - C550107400 Situation Analyse Contacts & Adresses Para…" at bounding box center [658, 456] width 1316 height 913
click at [362, 136] on div "Tout archiver et marquer comme lu" at bounding box center [277, 138] width 259 height 29
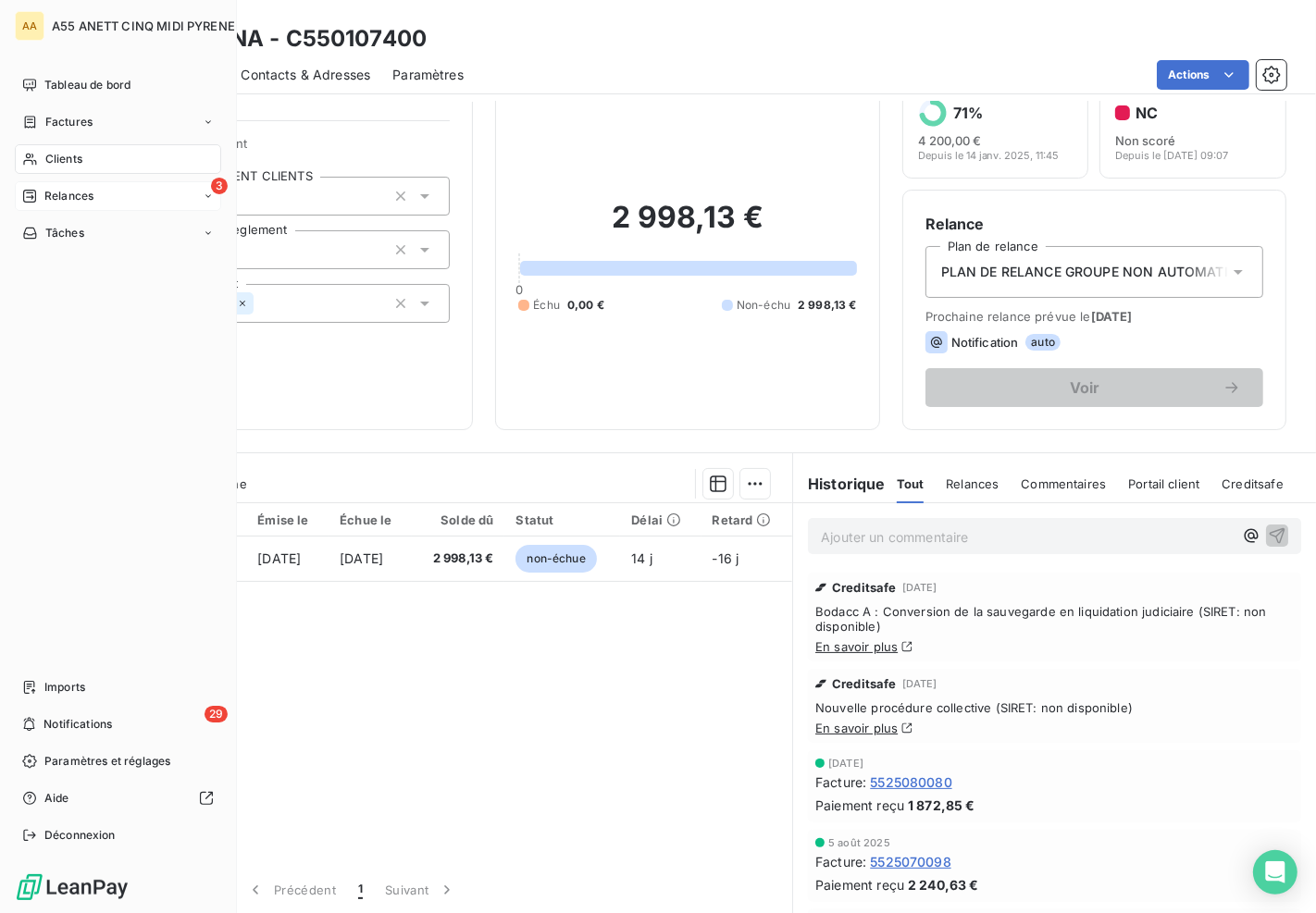
click at [66, 194] on span "Relances" at bounding box center [69, 195] width 49 height 17
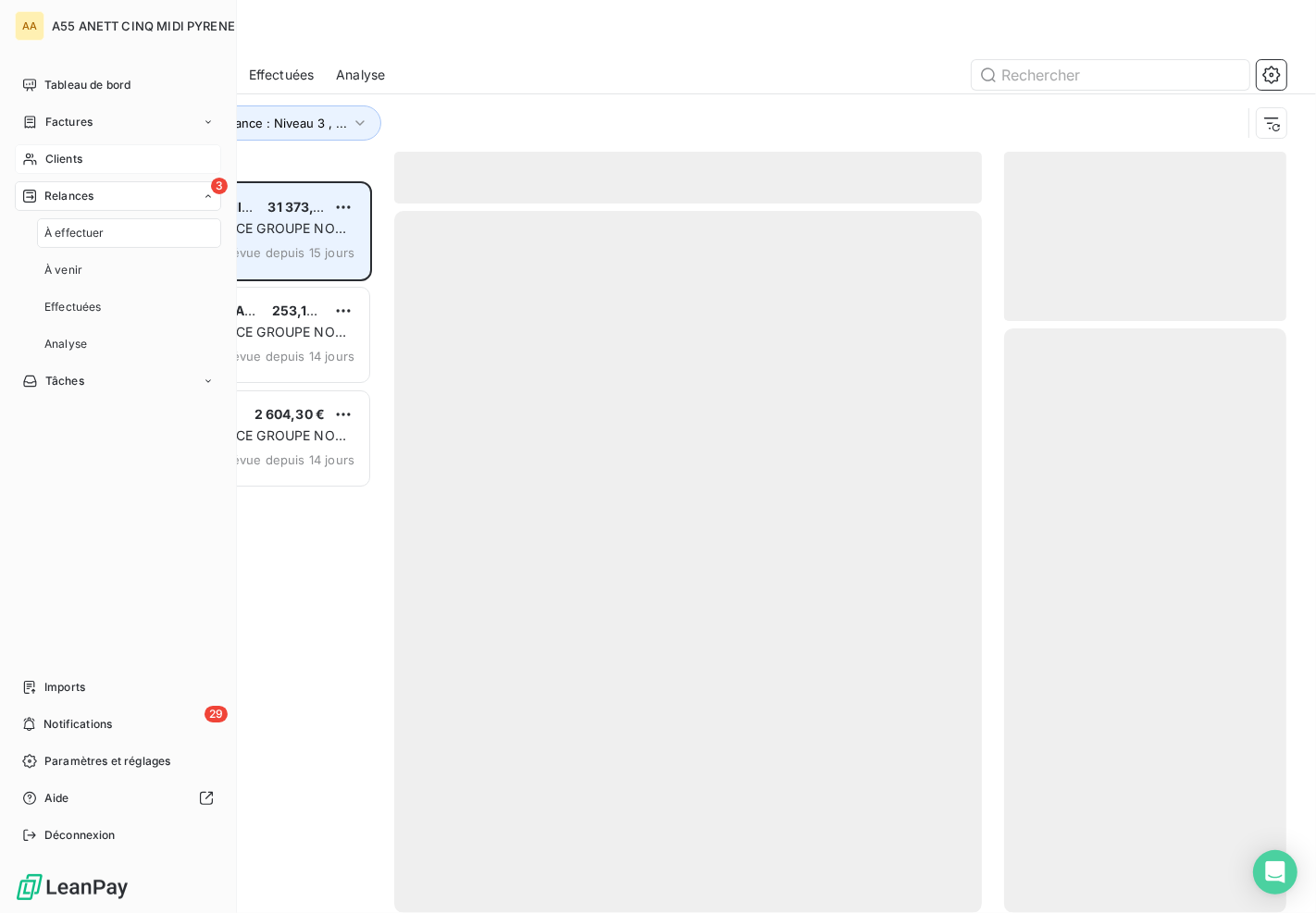
scroll to position [717, 266]
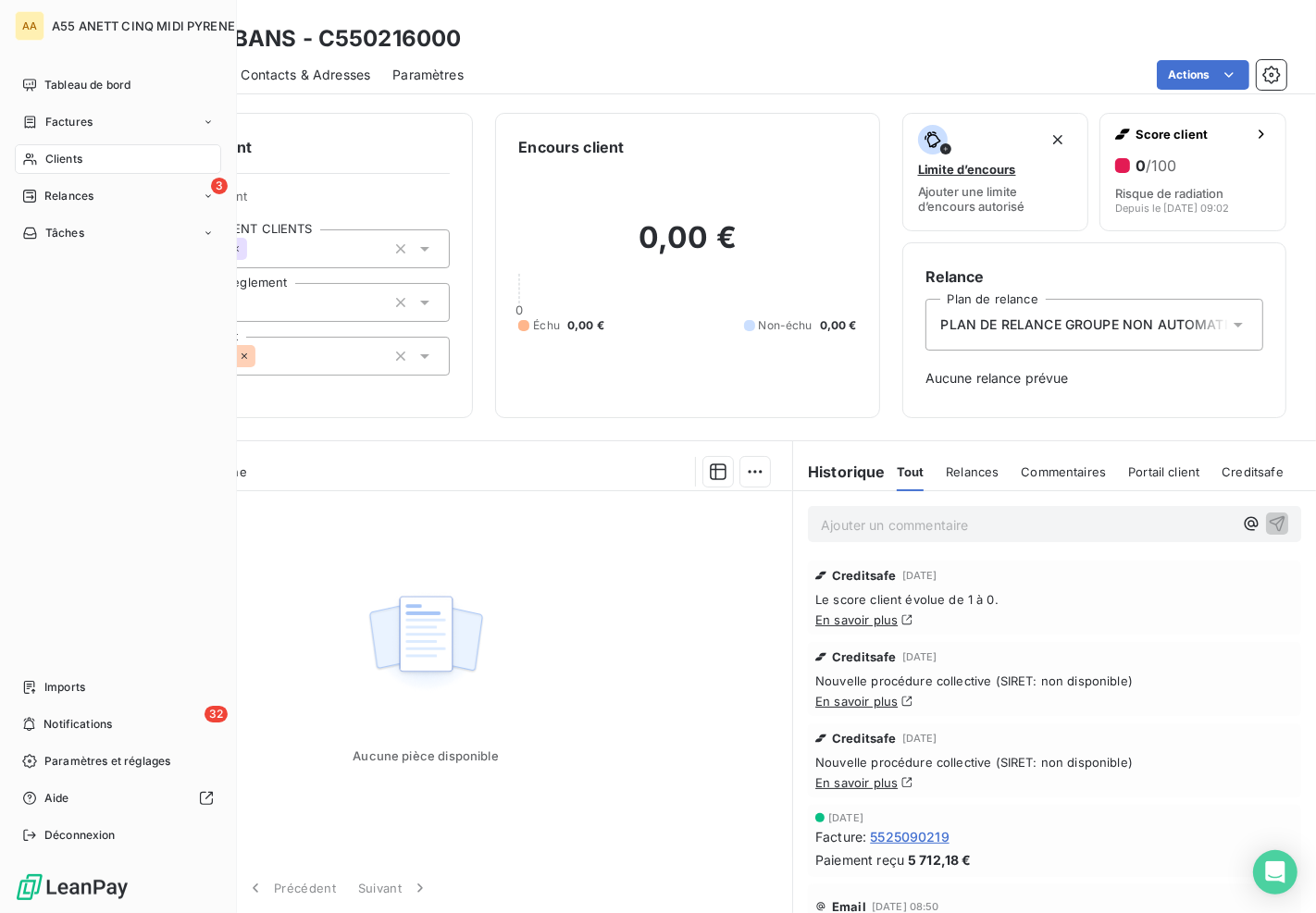
click at [27, 709] on nav "Imports 32 Notifications Paramètres et réglages Aide Déconnexion" at bounding box center [118, 761] width 206 height 178
click at [46, 713] on div "32 Notifications" at bounding box center [118, 725] width 206 height 29
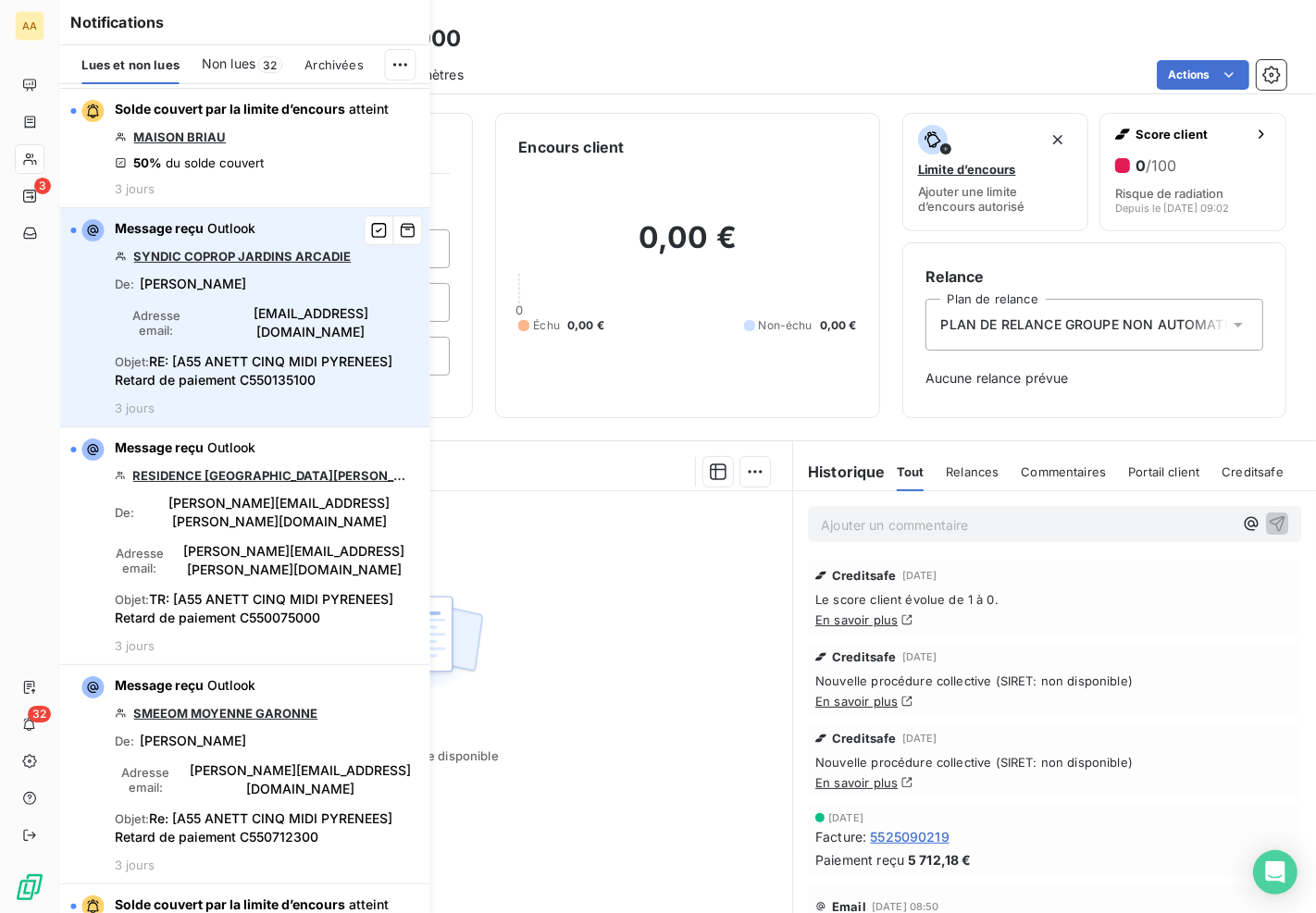
scroll to position [2569, 0]
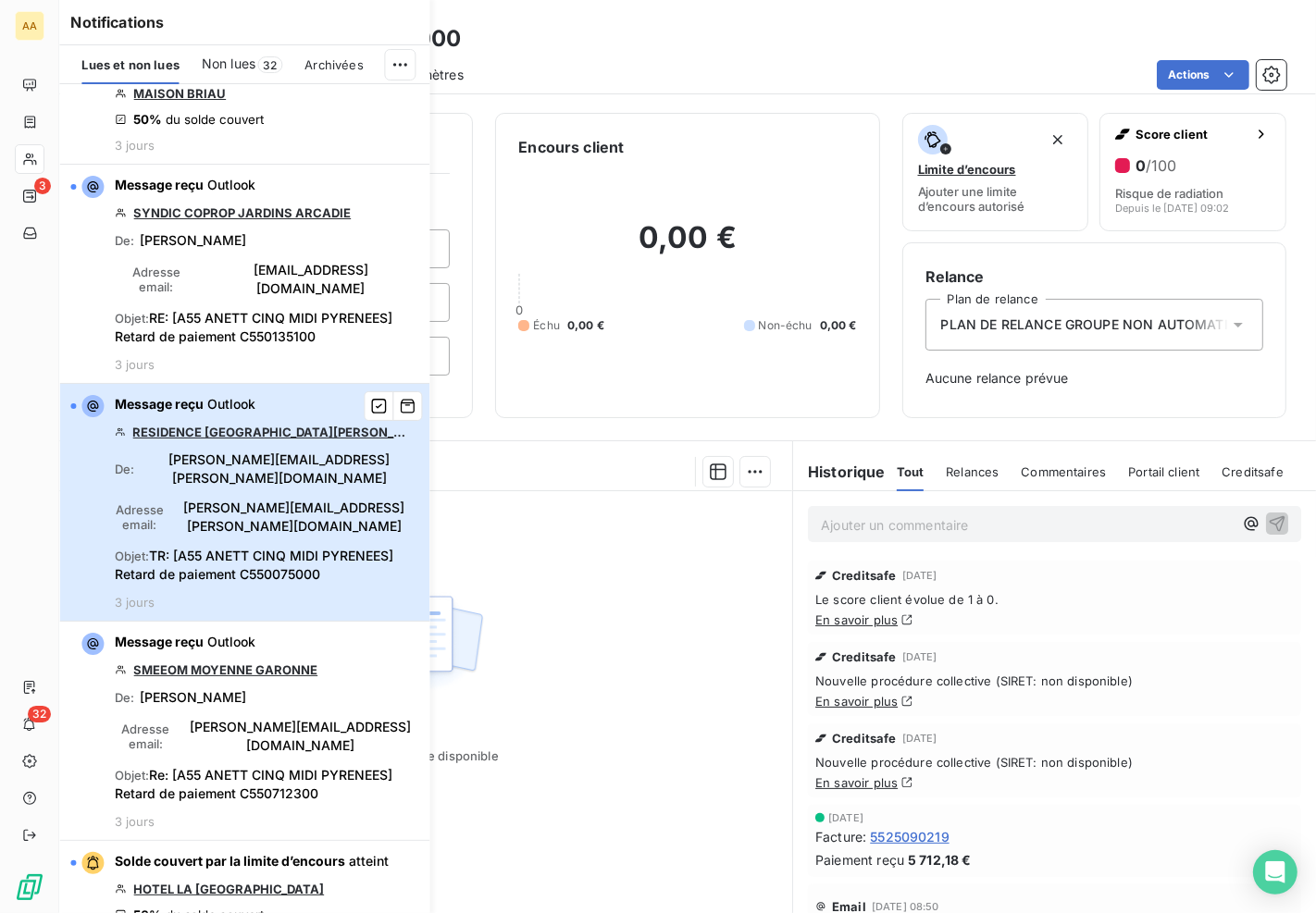
click at [302, 548] on span "TR: [A55 ANETT CINQ MIDI PYRENEES] Retard de paiement C550075000" at bounding box center [254, 564] width 279 height 34
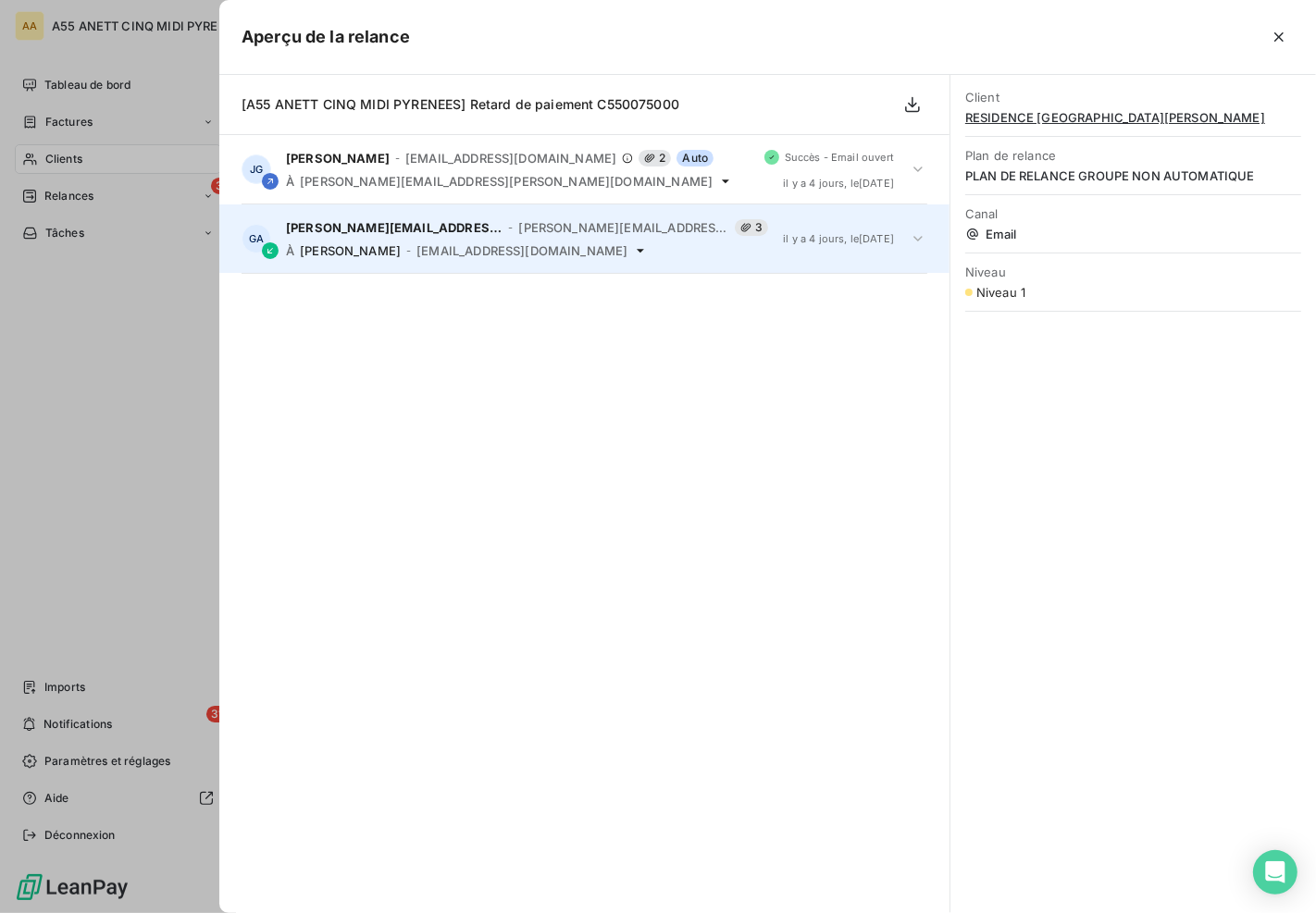
click at [485, 229] on span "[PERSON_NAME][EMAIL_ADDRESS][PERSON_NAME][DOMAIN_NAME]" at bounding box center [394, 227] width 217 height 15
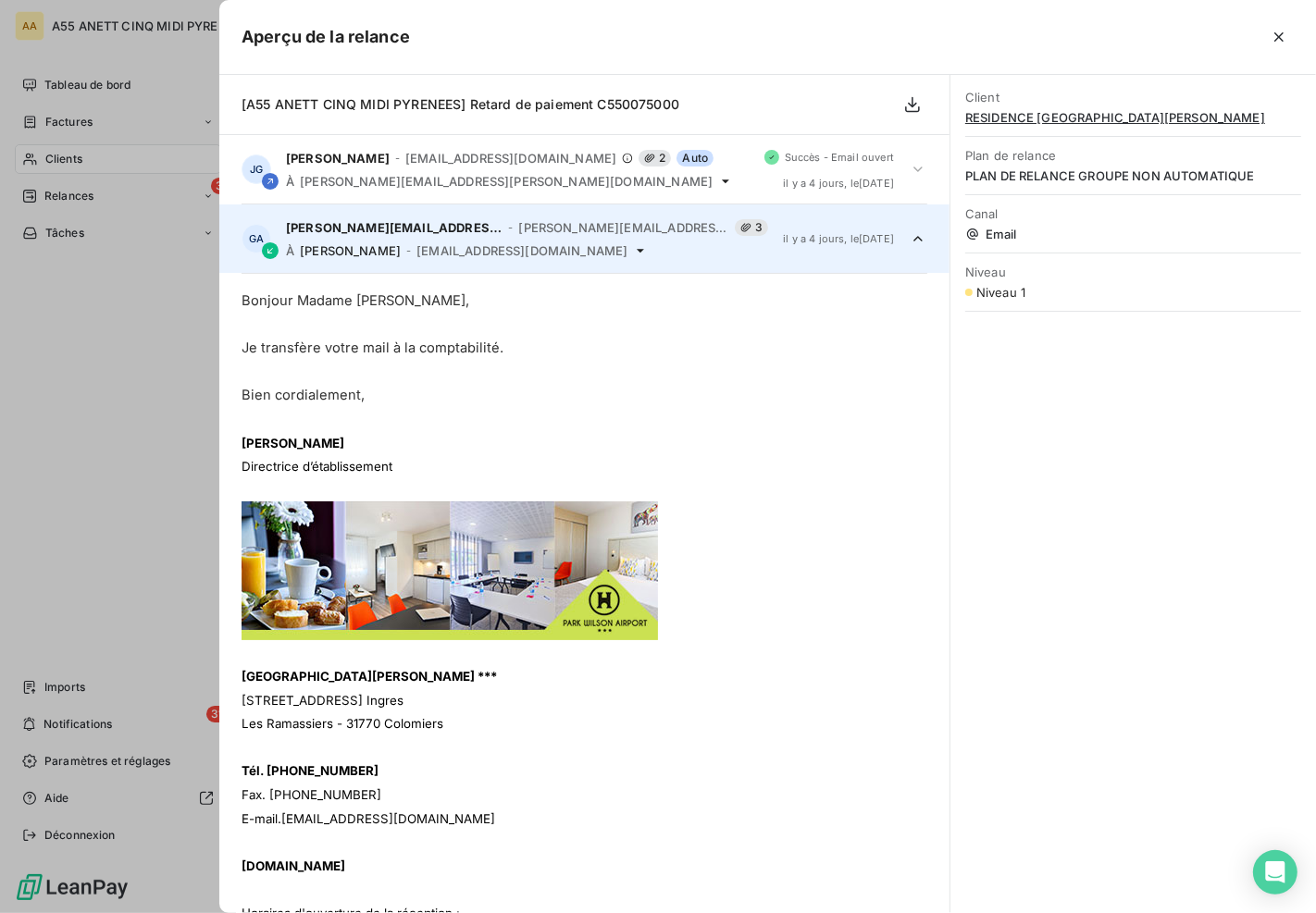
scroll to position [69, 0]
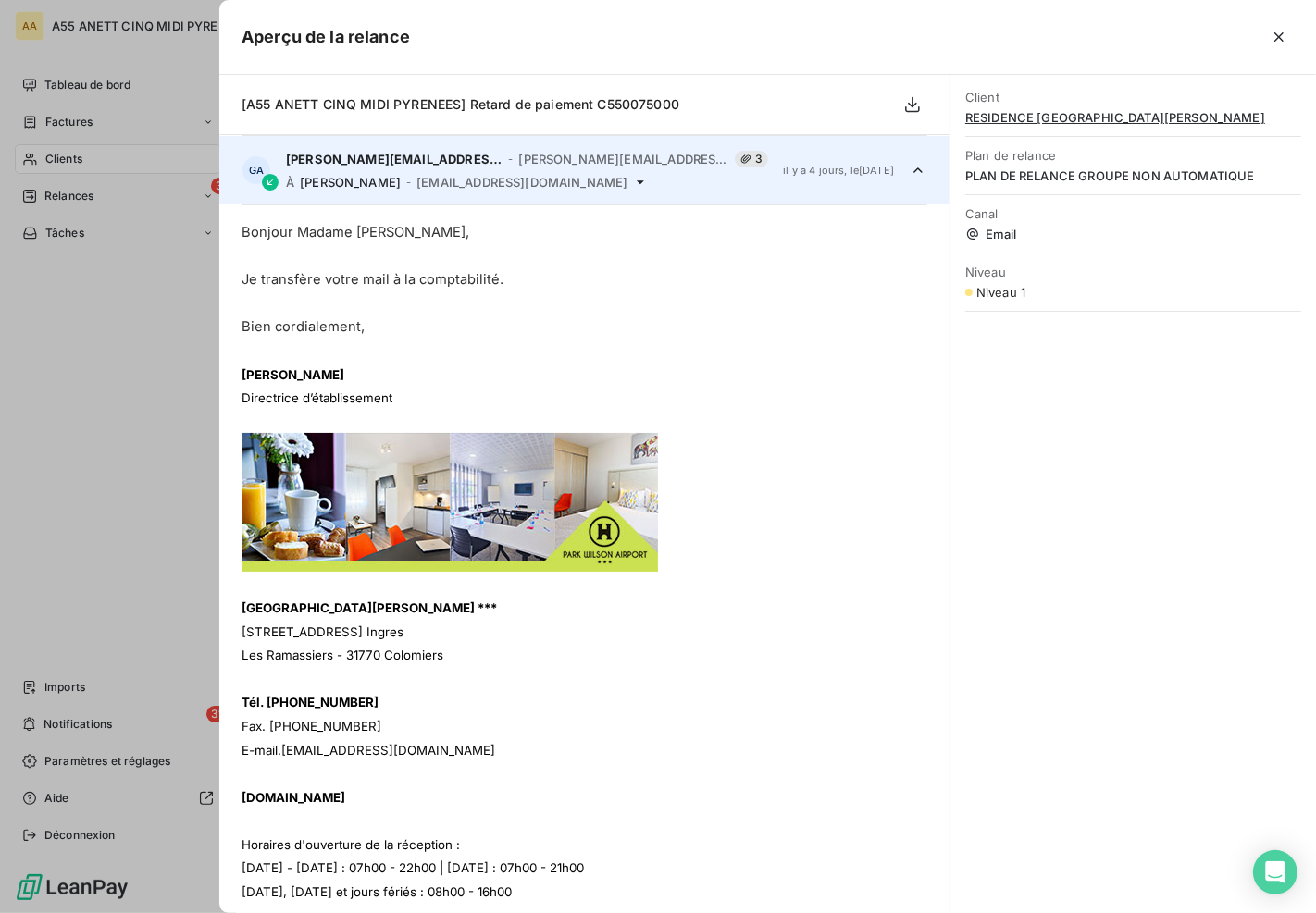
click at [81, 469] on div at bounding box center [658, 456] width 1316 height 913
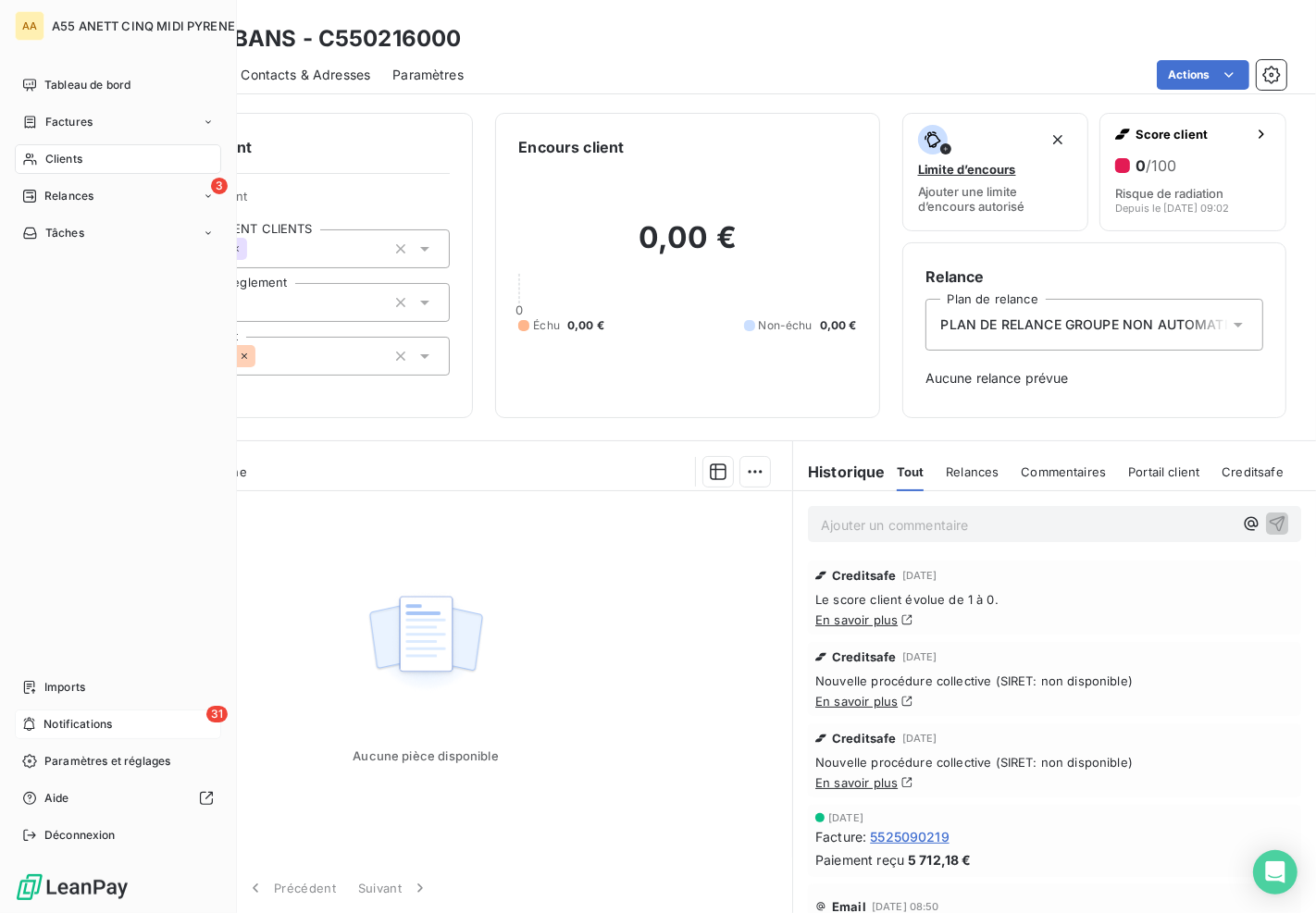
click at [99, 718] on span "Notifications" at bounding box center [78, 725] width 69 height 17
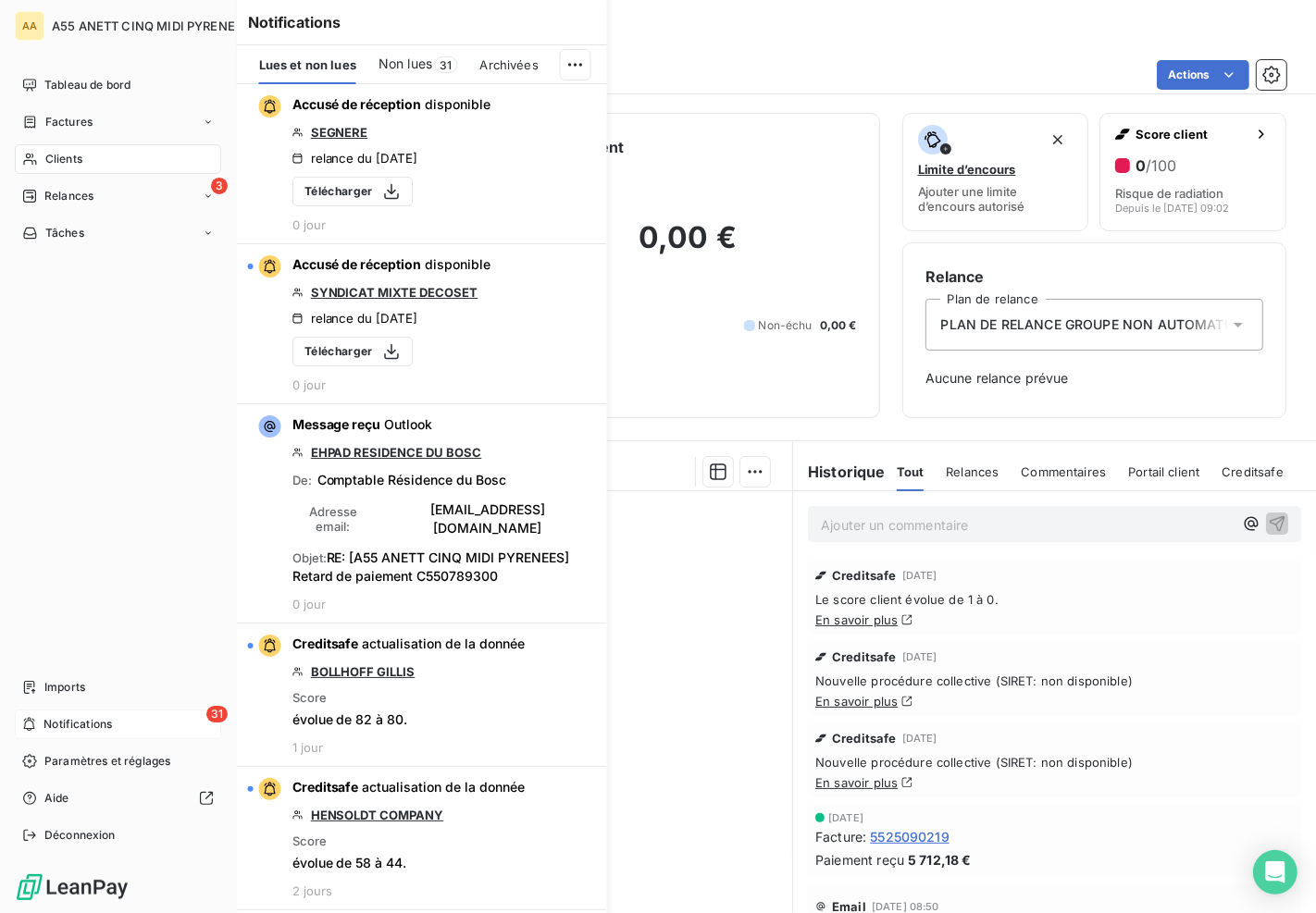
click at [93, 722] on span "Notifications" at bounding box center [78, 725] width 69 height 17
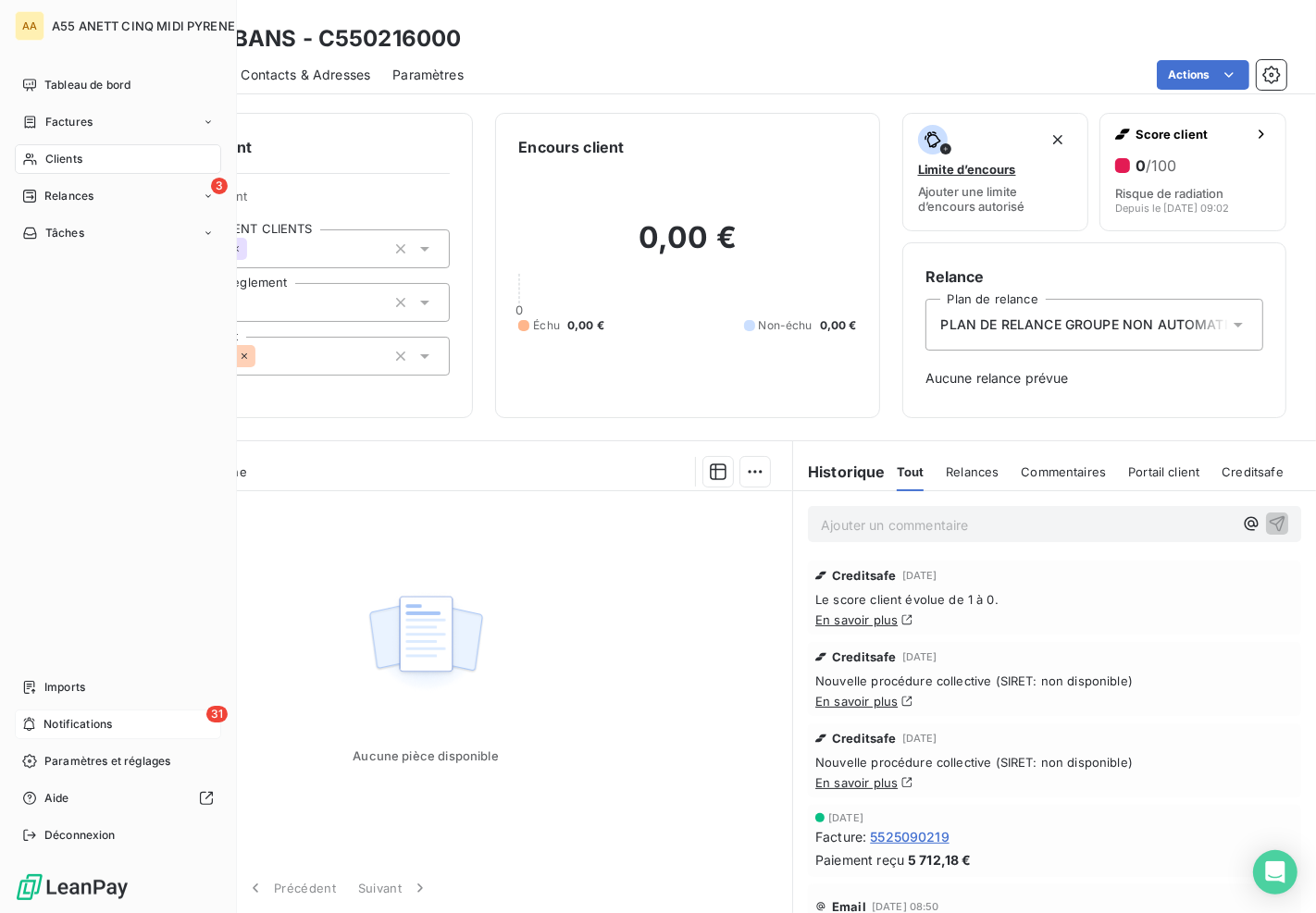
click at [93, 722] on span "Notifications" at bounding box center [78, 725] width 69 height 17
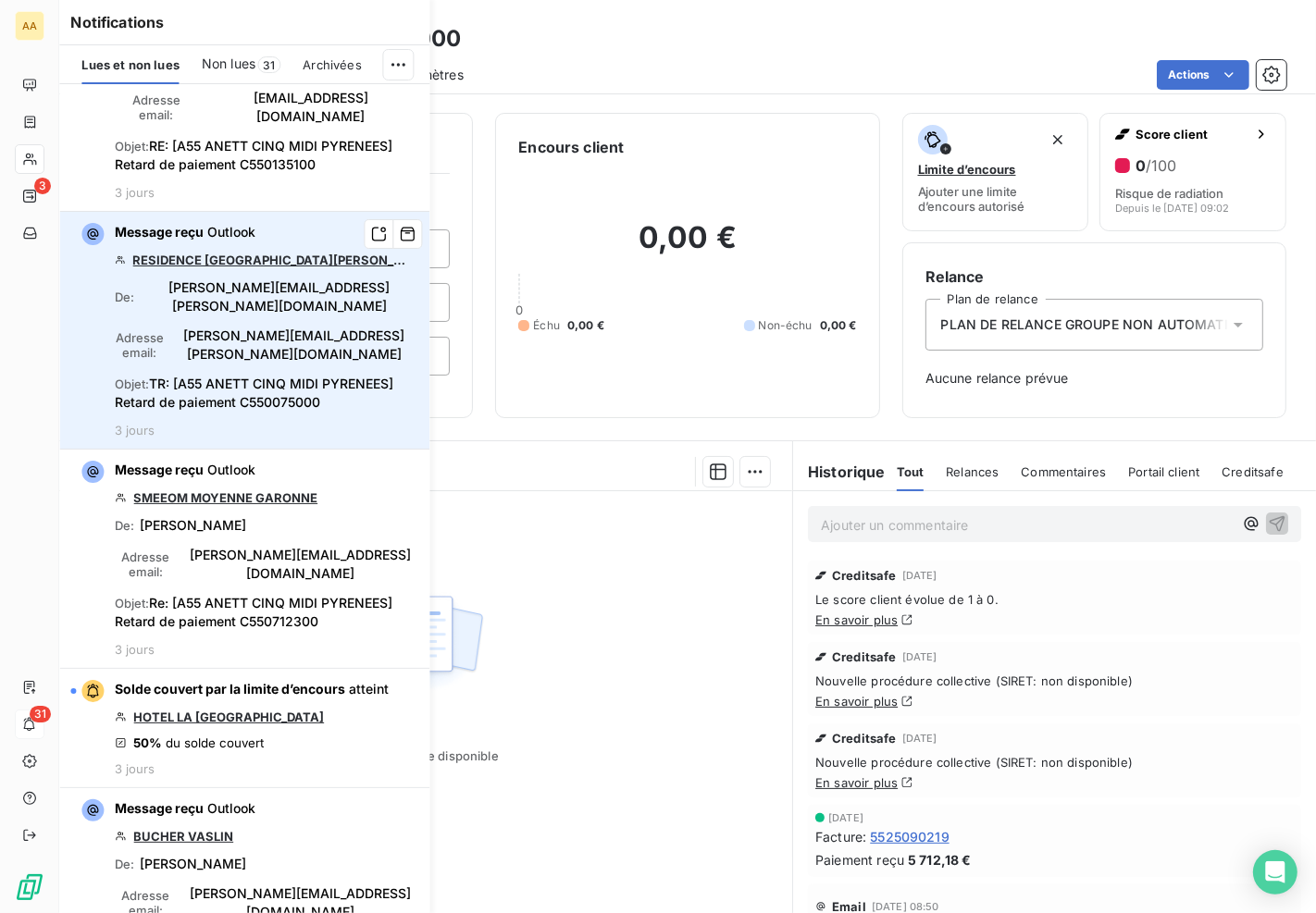
scroll to position [2776, 0]
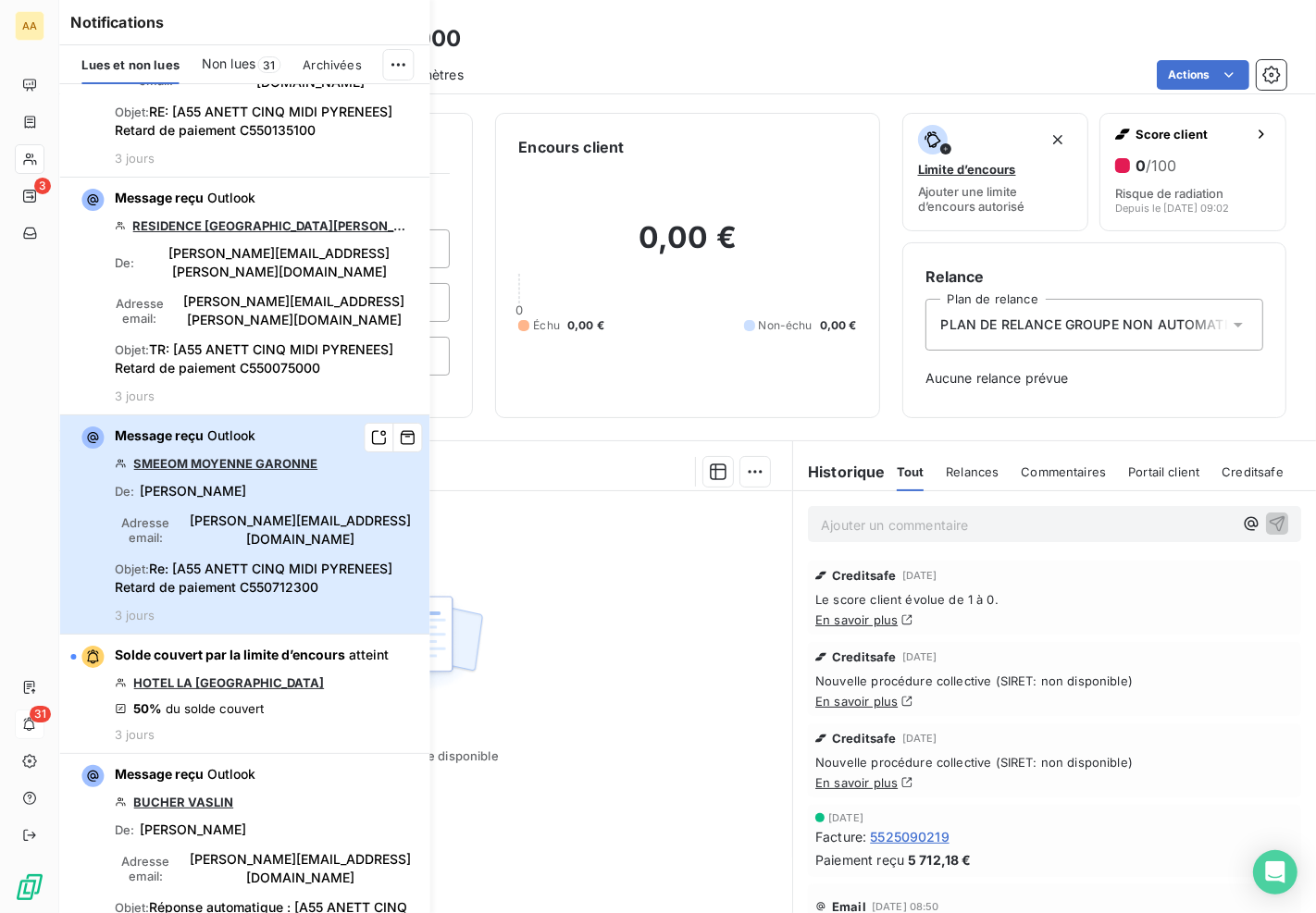
click at [303, 511] on span "[PERSON_NAME][EMAIL_ADDRESS][DOMAIN_NAME]" at bounding box center [301, 530] width 237 height 37
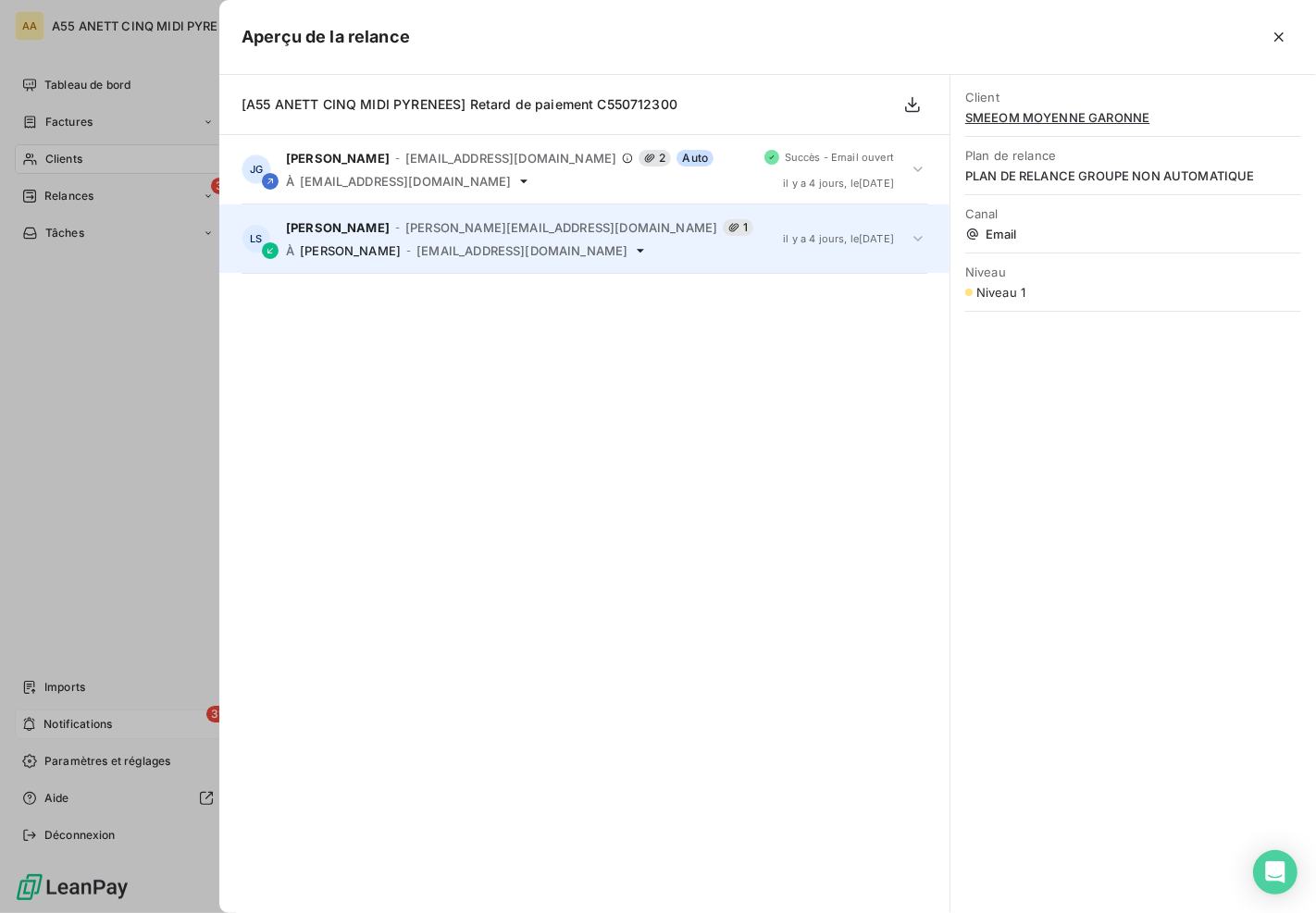
click at [416, 252] on span "[EMAIL_ADDRESS][DOMAIN_NAME]" at bounding box center [521, 250] width 211 height 15
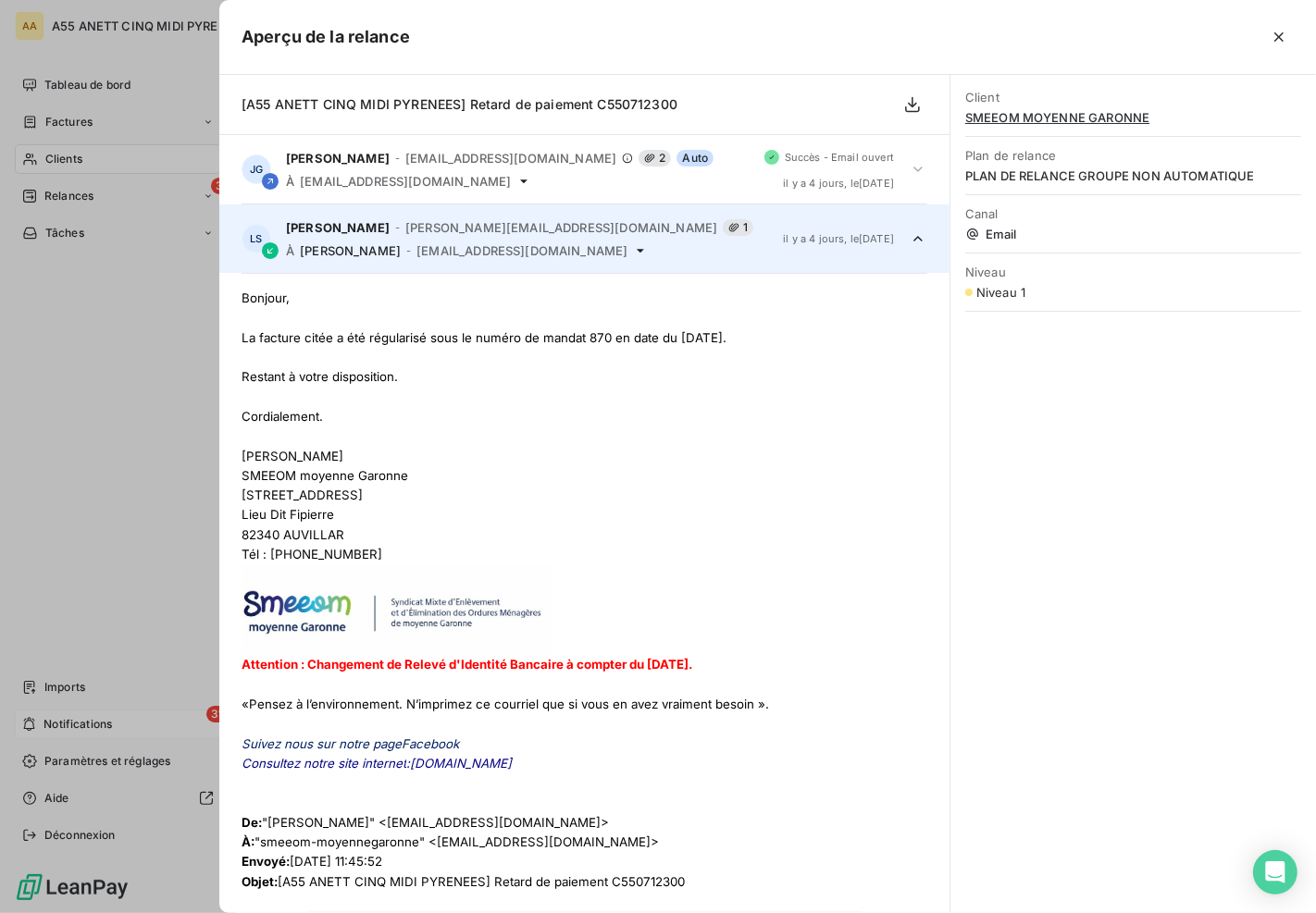
scroll to position [69, 0]
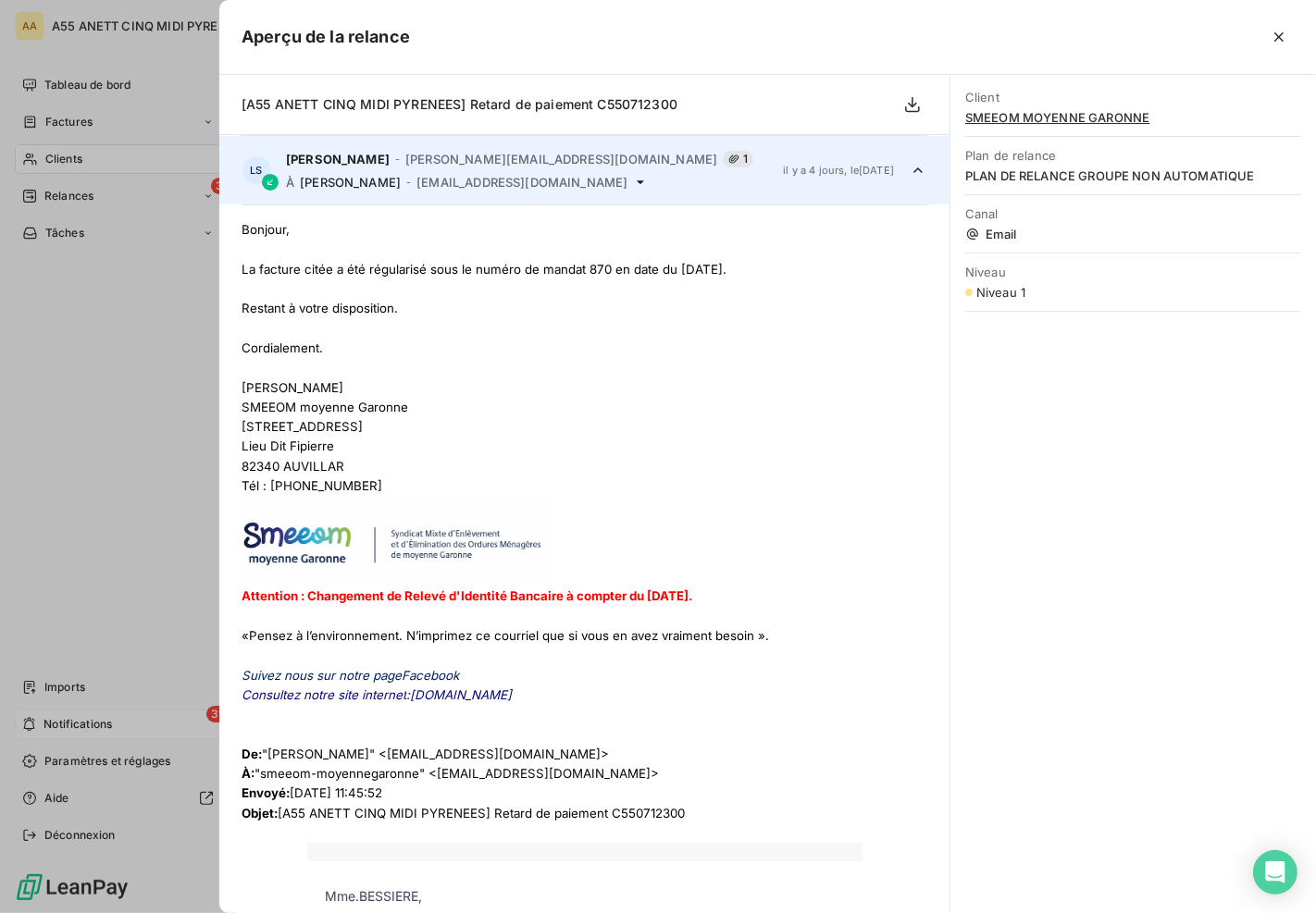
click at [75, 373] on div at bounding box center [658, 456] width 1316 height 913
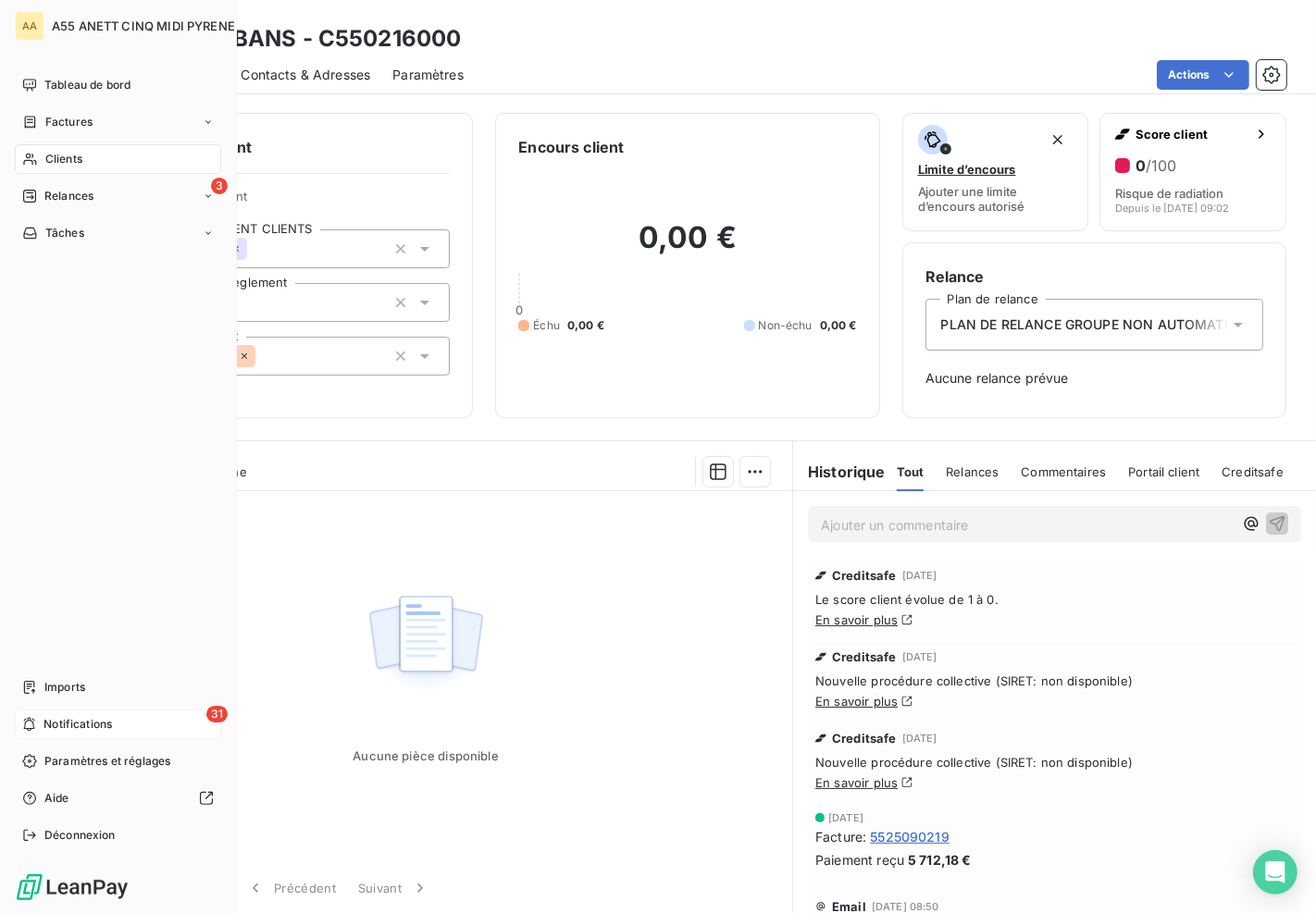
click at [95, 732] on span "Notifications" at bounding box center [78, 725] width 69 height 17
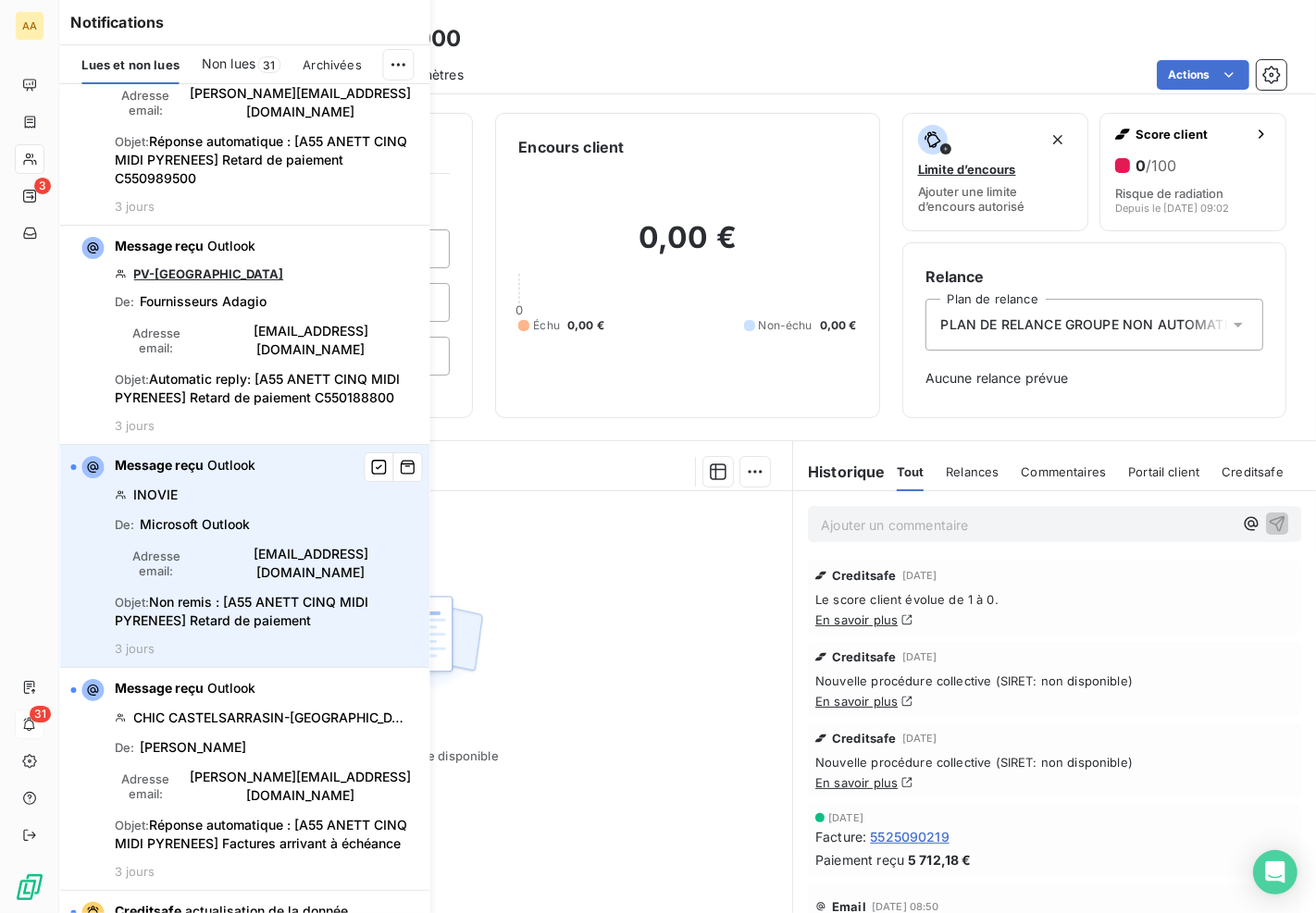
scroll to position [3598, 0]
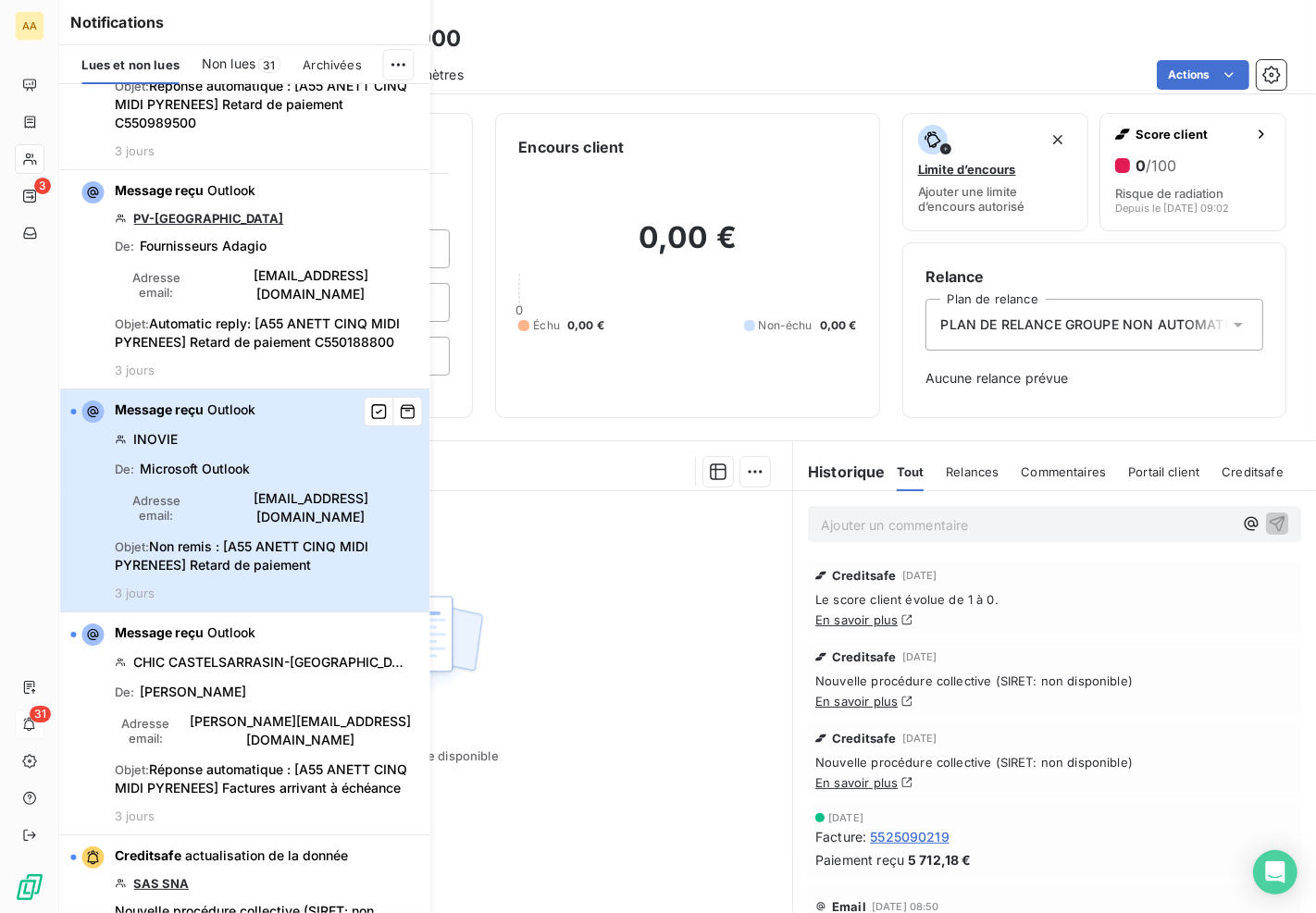
click at [224, 490] on span "[EMAIL_ADDRESS][DOMAIN_NAME]" at bounding box center [310, 509] width 216 height 37
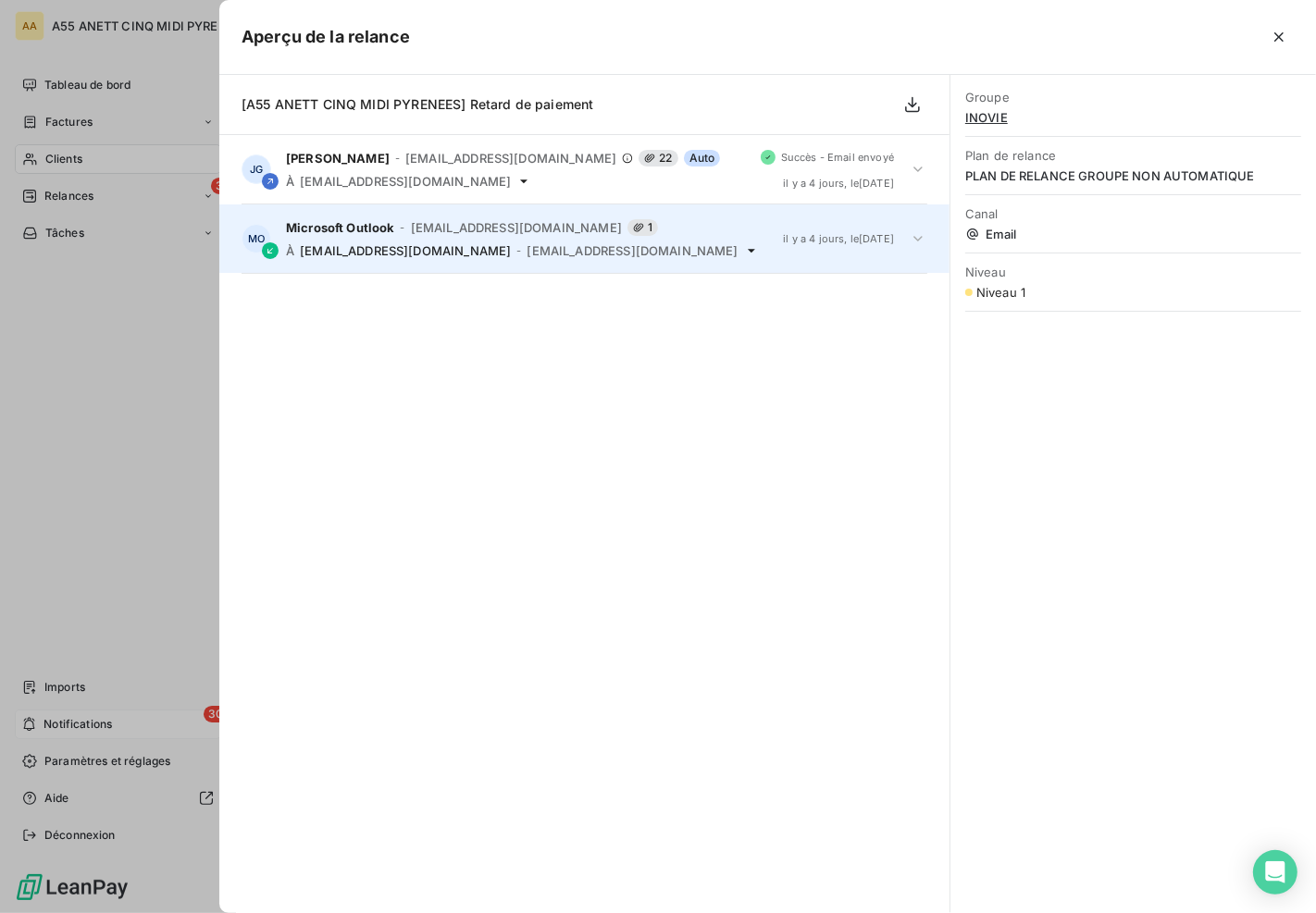
click at [356, 256] on span "[EMAIL_ADDRESS][DOMAIN_NAME]" at bounding box center [405, 250] width 211 height 15
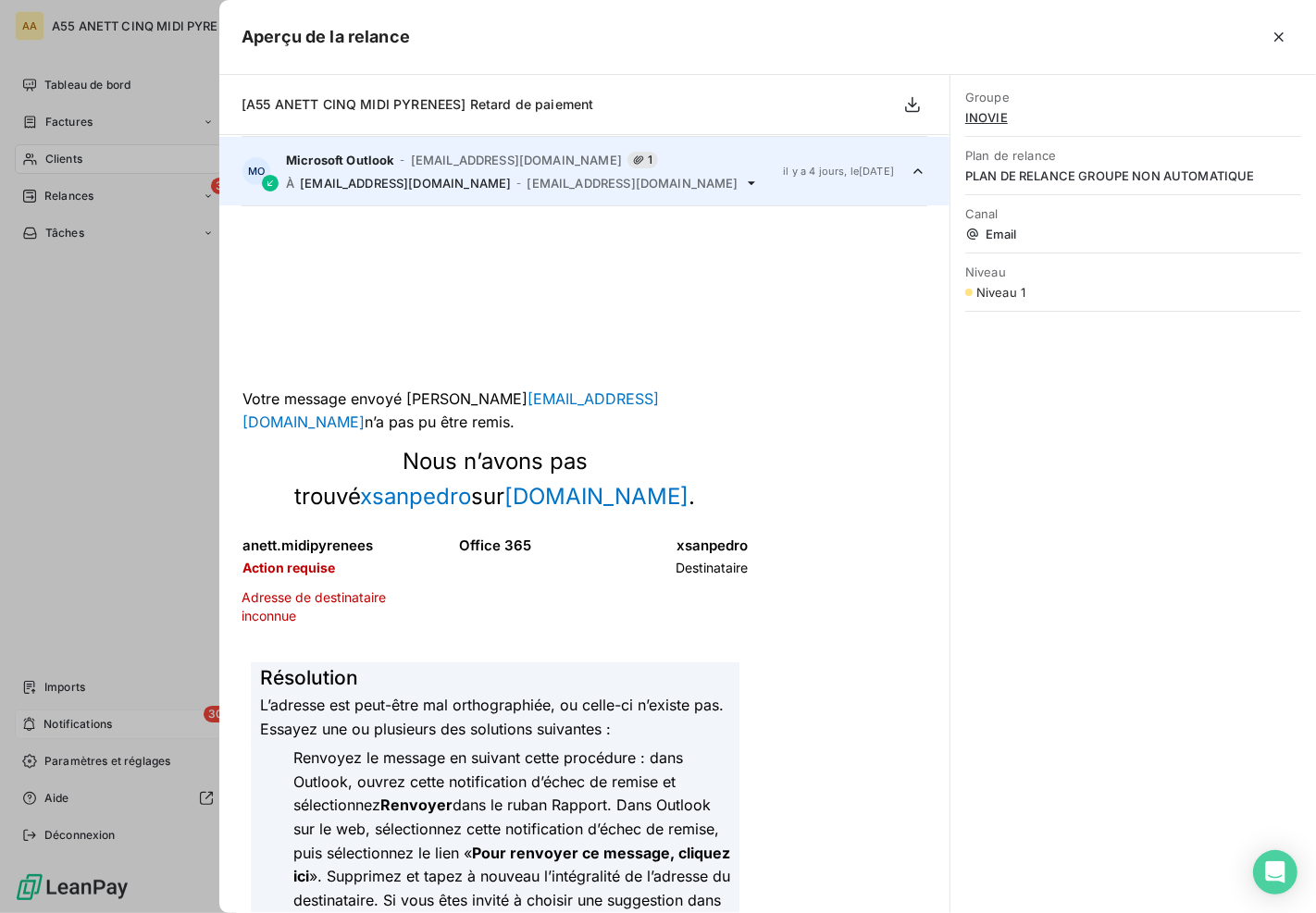
scroll to position [69, 0]
click at [8, 503] on div at bounding box center [658, 456] width 1316 height 913
